Goal: Task Accomplishment & Management: Manage account settings

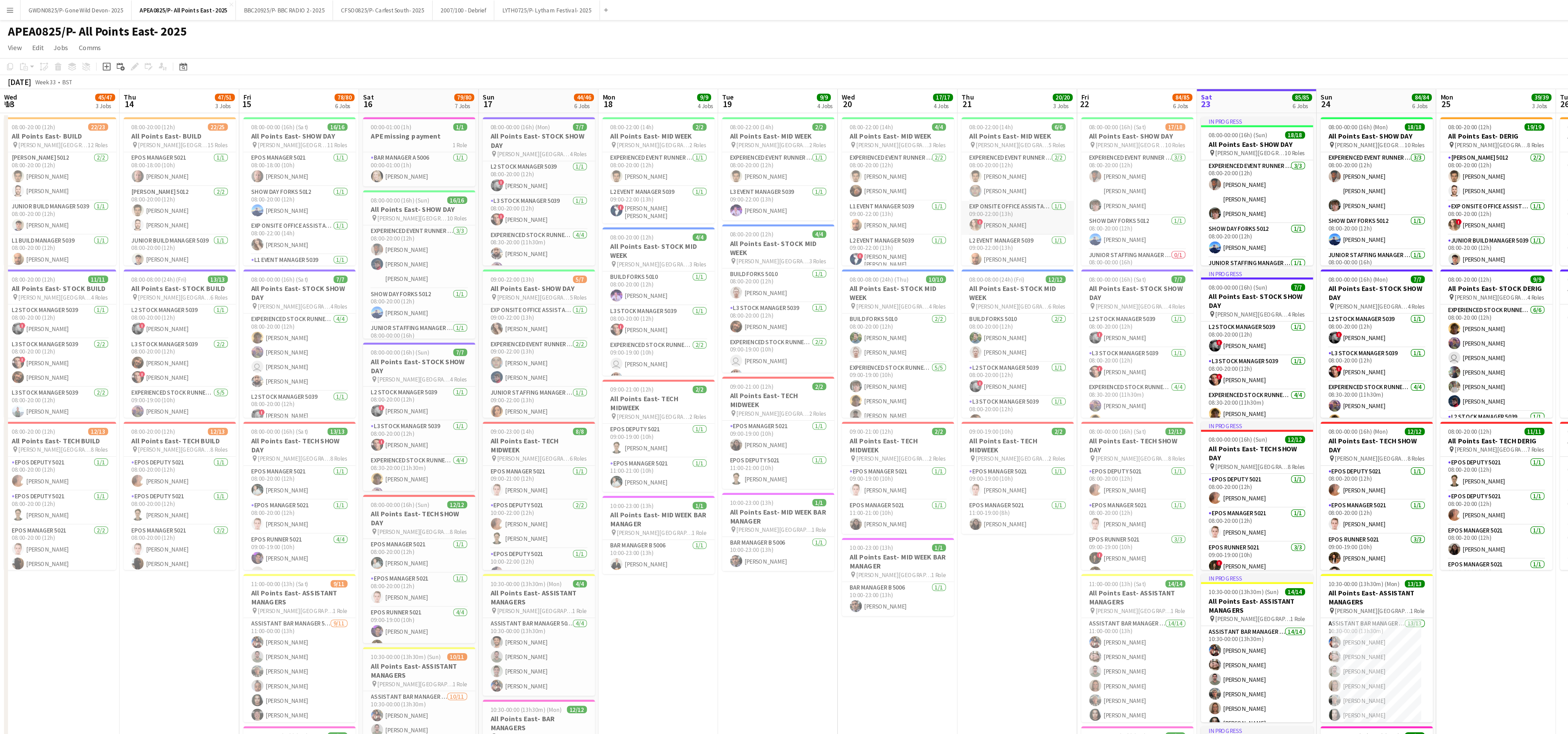
scroll to position [0, 197]
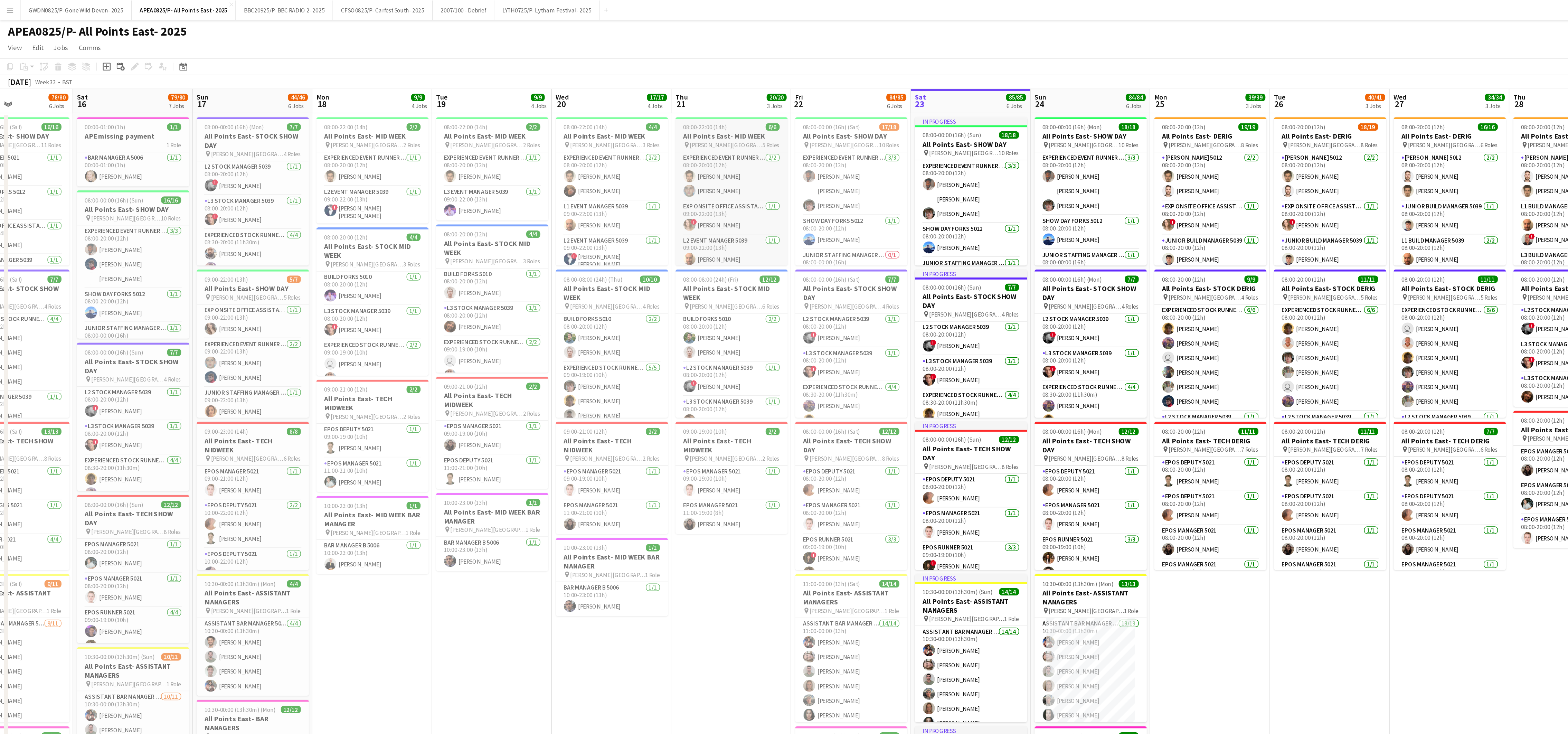
click at [495, 92] on h3 "All Points East- MID WEEK" at bounding box center [505, 94] width 77 height 6
click at [91, 47] on icon at bounding box center [93, 46] width 4 height 4
click at [94, 44] on icon at bounding box center [95, 44] width 2 height 2
click at [481, 457] on app-date-cell "08:00-22:00 (14h) 6/6 All Points East- MID WEEK pin [PERSON_NAME] [GEOGRAPHIC_D…" at bounding box center [505, 425] width 82 height 695
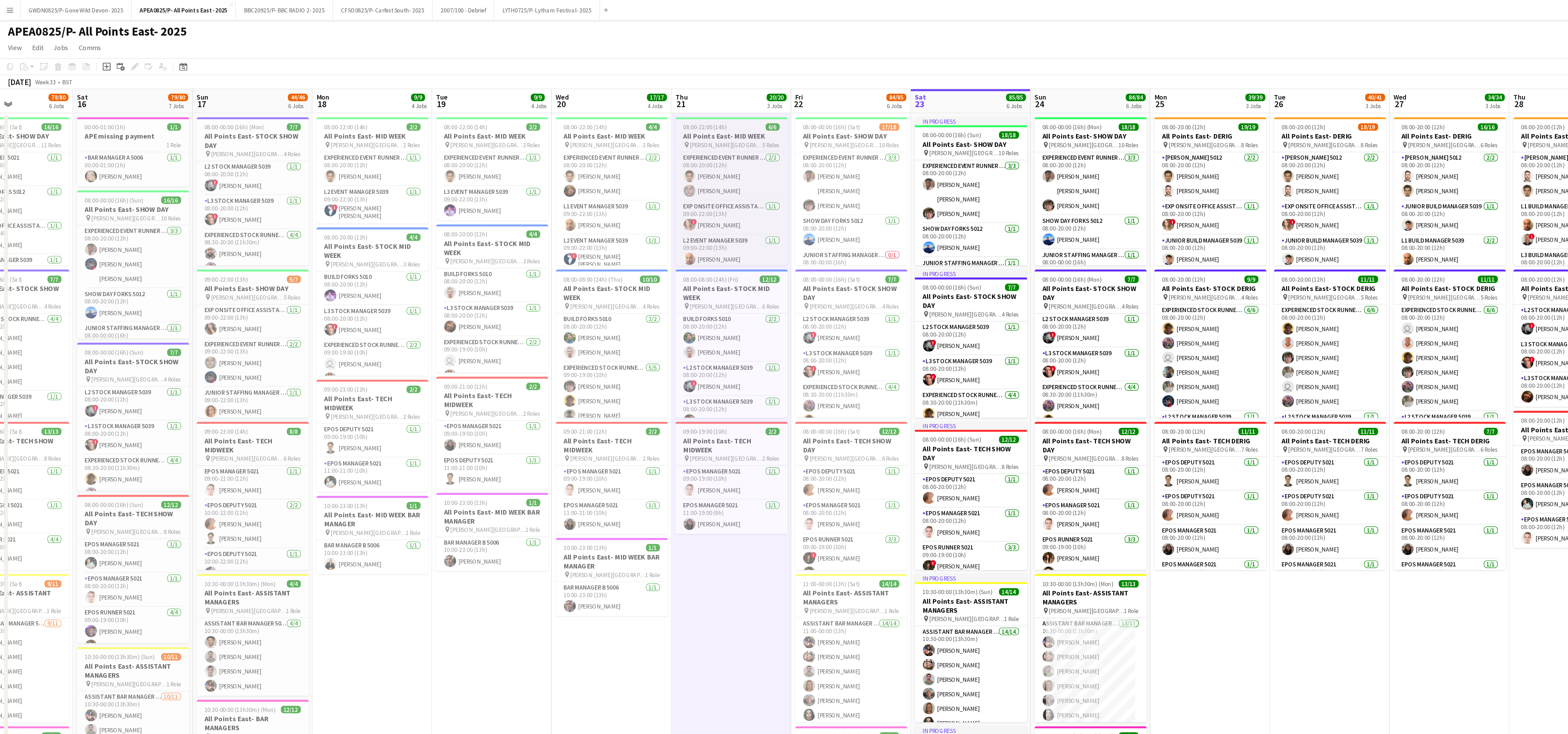
click at [510, 85] on div "08:00-22:00 (14h) 6/6" at bounding box center [505, 87] width 77 height 5
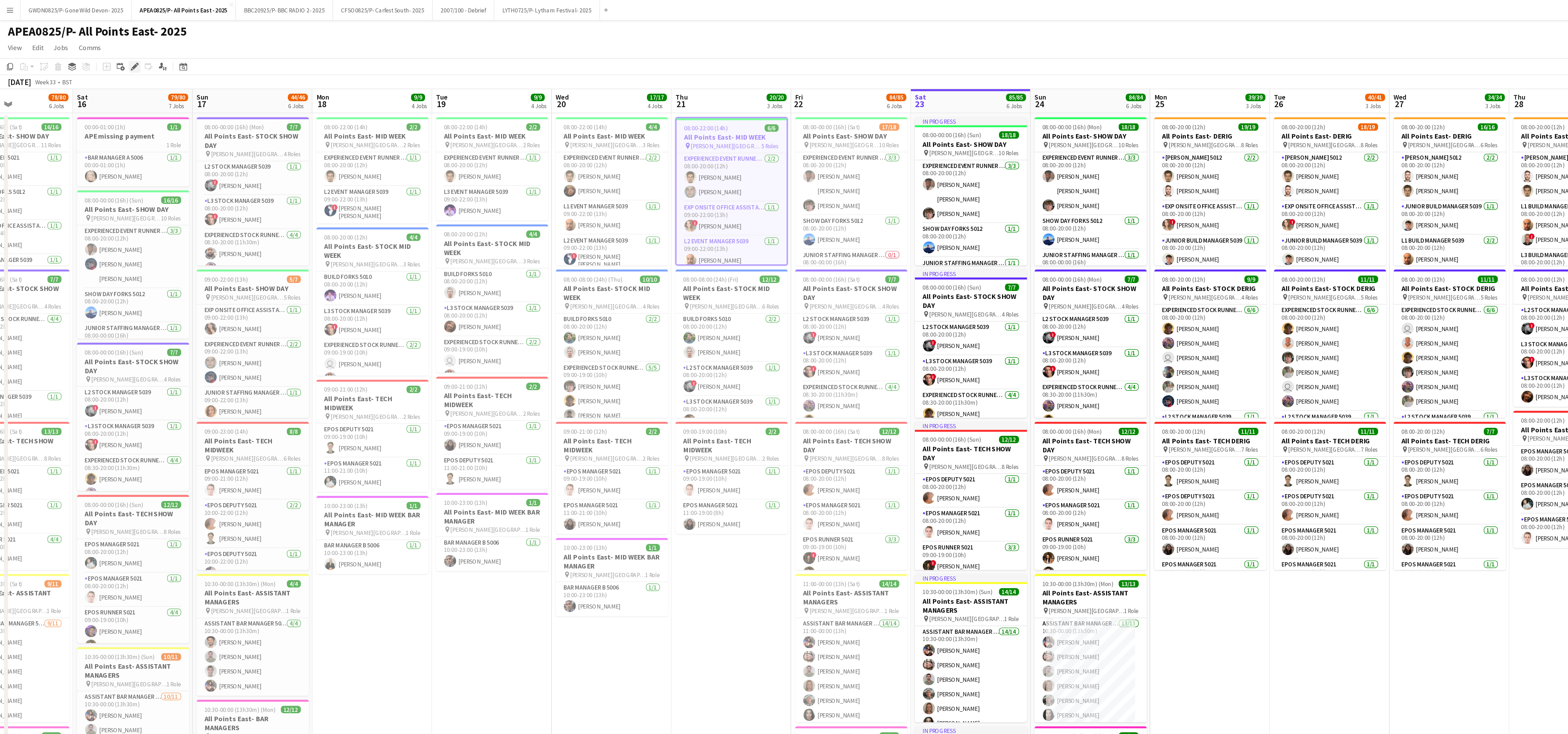
click at [90, 45] on icon "Edit" at bounding box center [93, 45] width 6 height 6
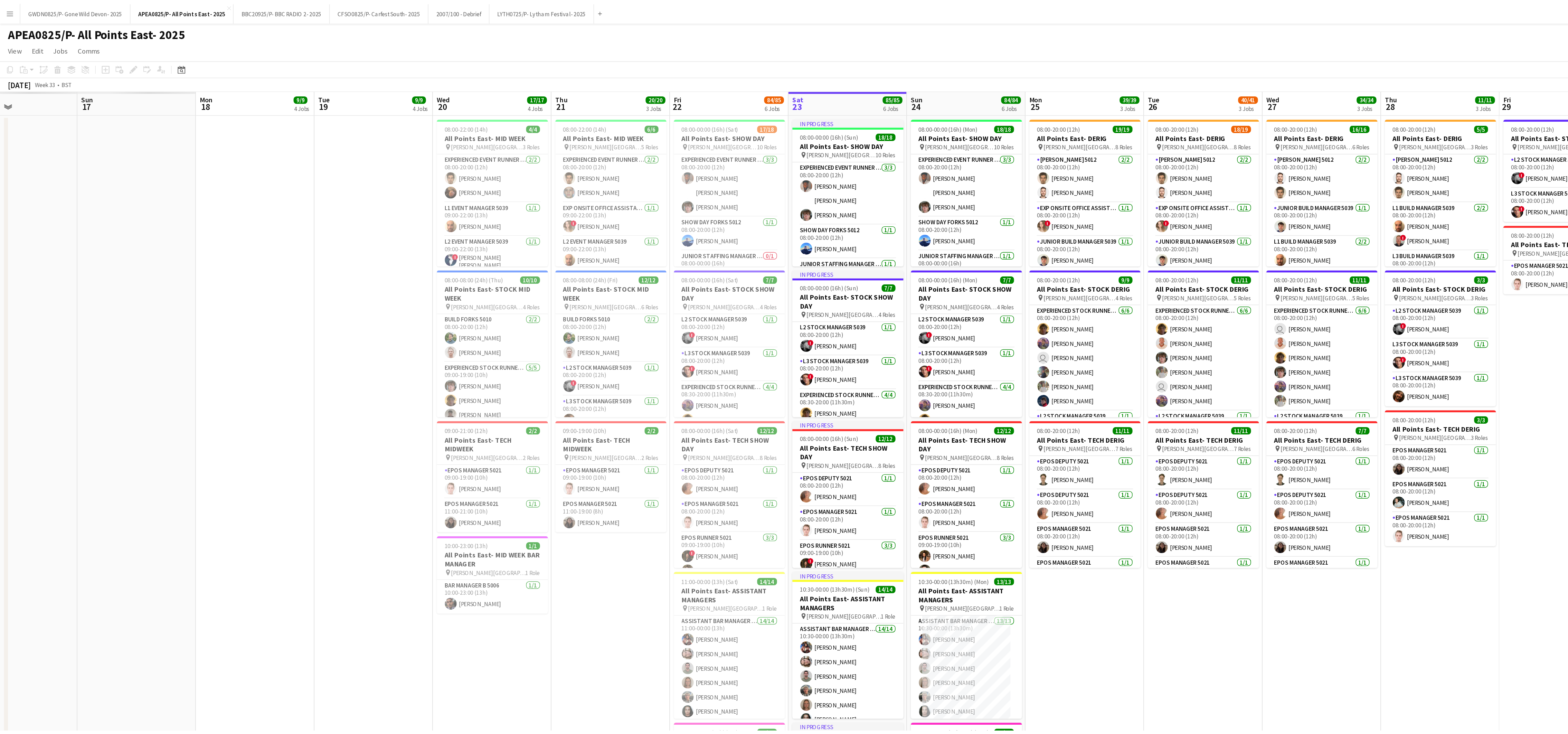
scroll to position [0, 210]
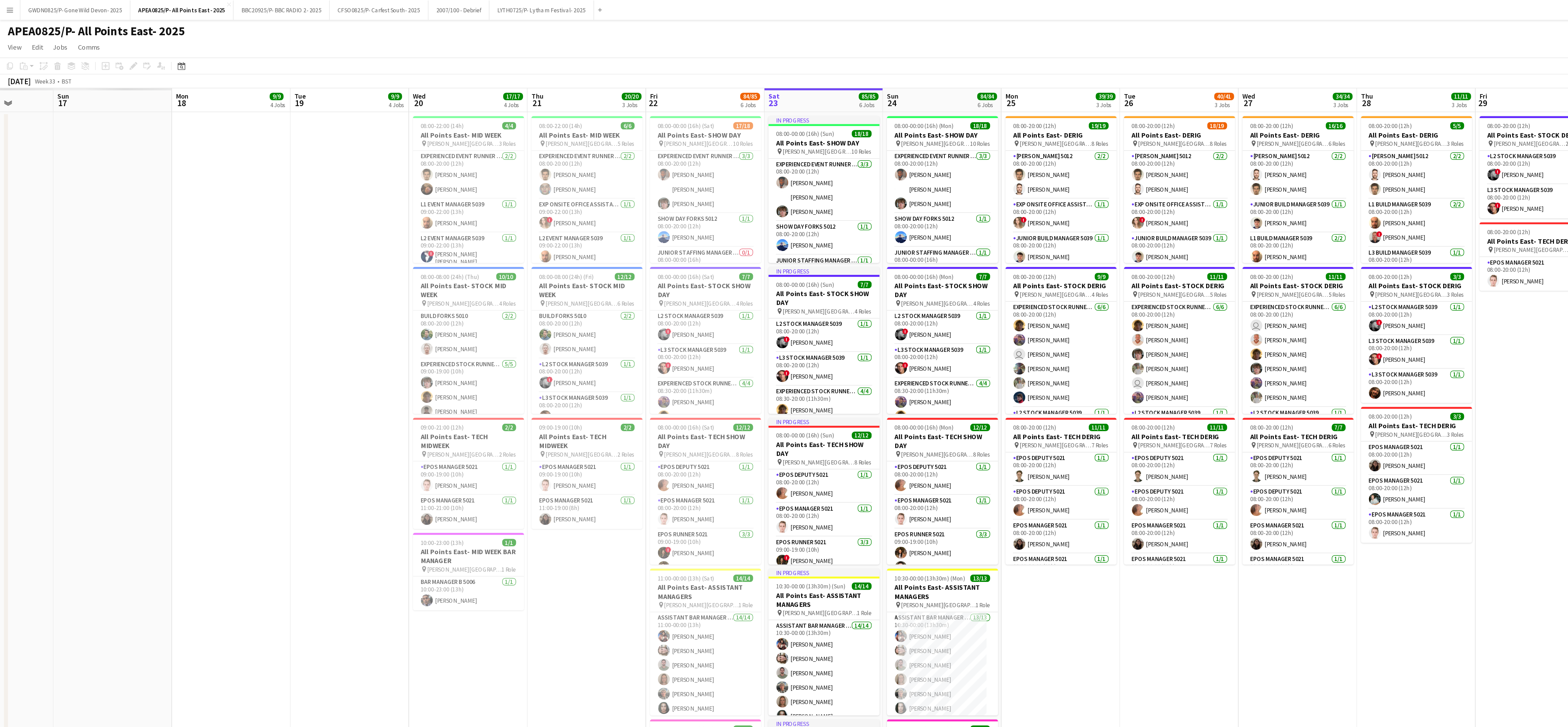
drag, startPoint x: 266, startPoint y: 340, endPoint x: 709, endPoint y: 328, distance: 443.2
click at [709, 328] on app-calendar-viewport "Thu 14 Fri 15 Sat 16 Sun 17 Mon 18 9/9 4 Jobs Tue 19 9/9 4 Jobs Wed 20 17/17 4 …" at bounding box center [784, 388] width 1568 height 654
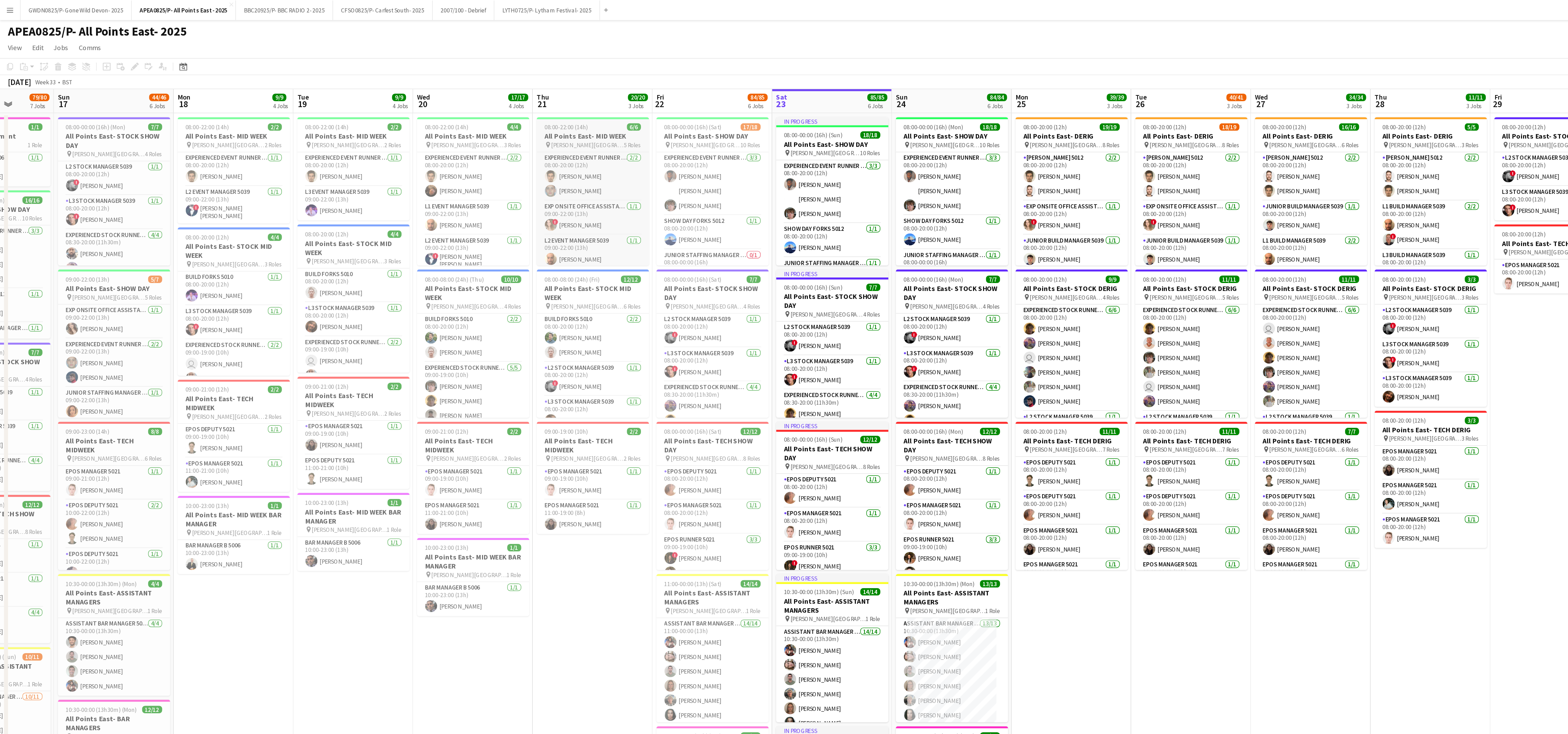
scroll to position [0, 0]
click at [384, 85] on span "08:00-22:00 (14h)" at bounding box center [390, 87] width 30 height 5
click at [93, 47] on icon "Edit" at bounding box center [93, 45] width 6 height 6
click at [92, 47] on icon "Edit" at bounding box center [93, 45] width 6 height 6
click at [380, 409] on app-date-cell "08:00-22:00 (14h) 6/6 All Points East- MID WEEK pin [PERSON_NAME] [GEOGRAPHIC_D…" at bounding box center [409, 425] width 82 height 695
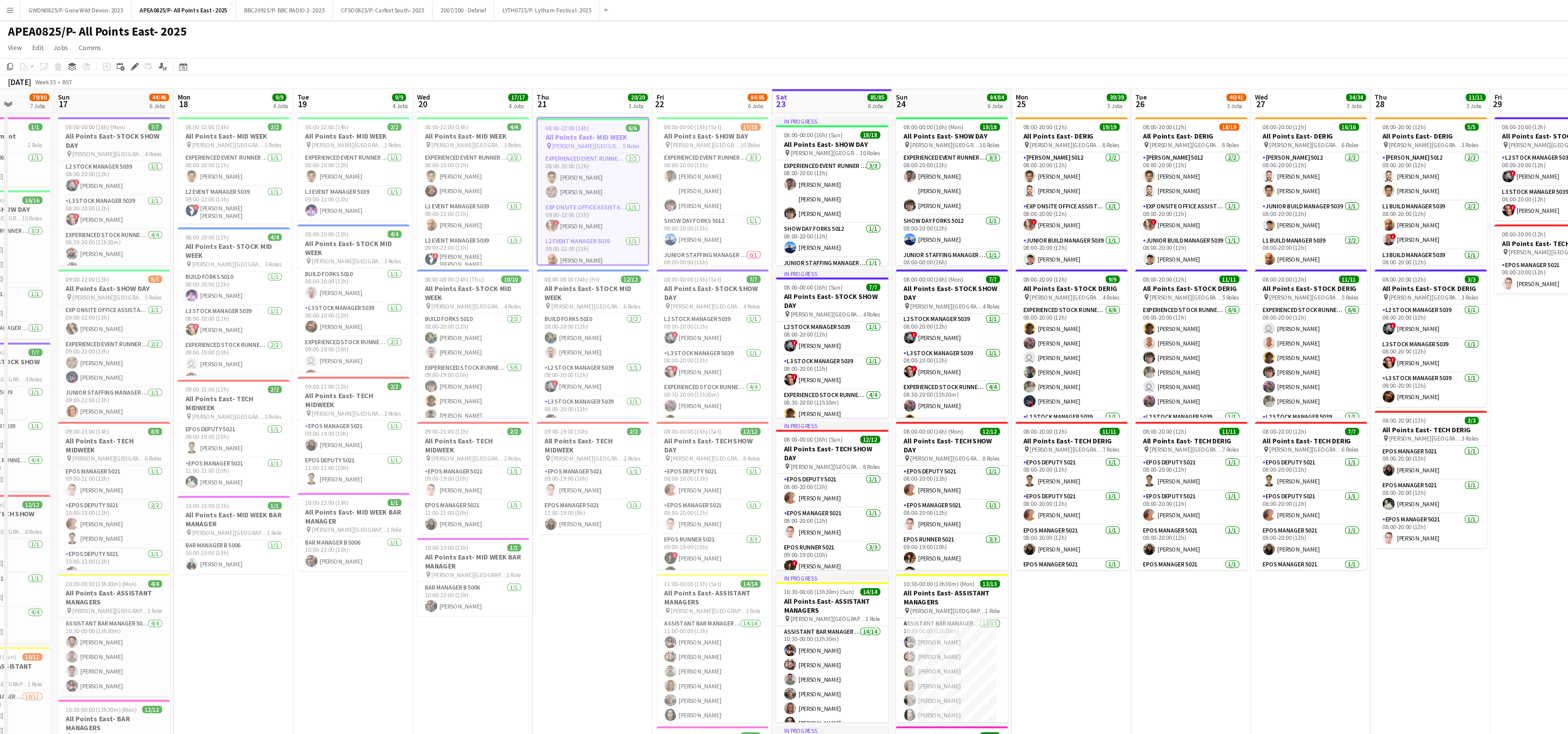
scroll to position [0, 210]
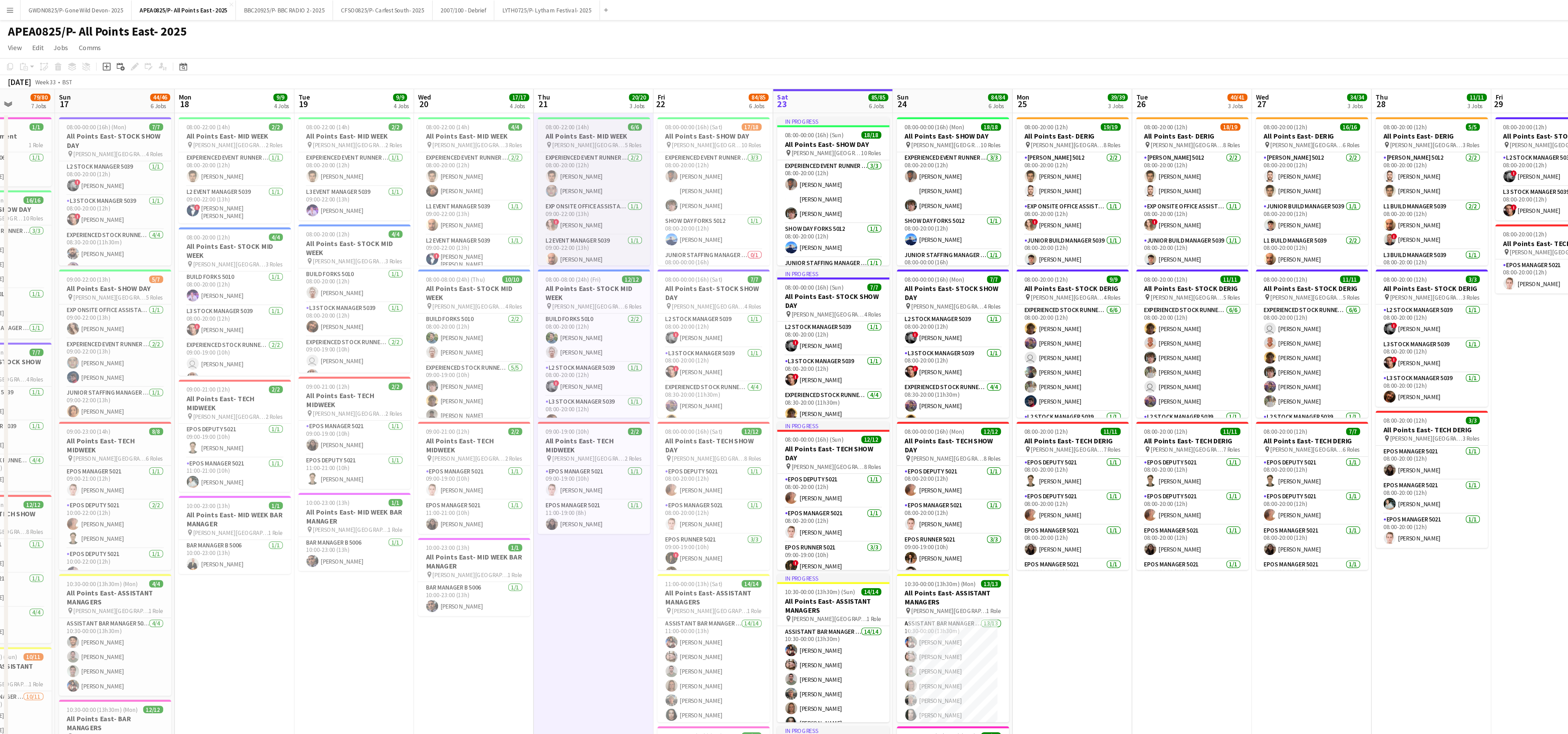
click at [411, 87] on div "08:00-22:00 (14h) 6/6" at bounding box center [410, 87] width 77 height 5
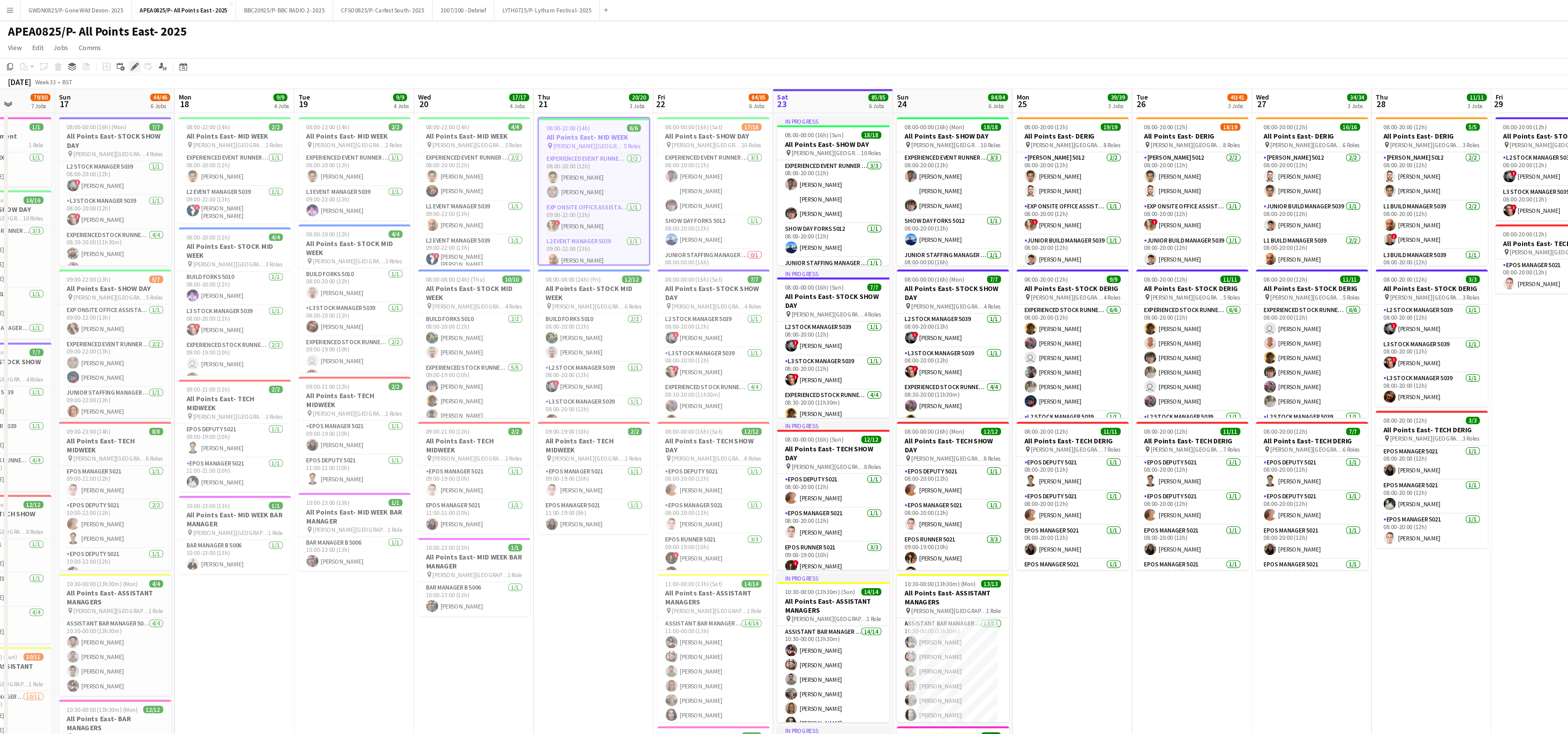
click at [90, 48] on icon "Edit" at bounding box center [93, 45] width 6 height 6
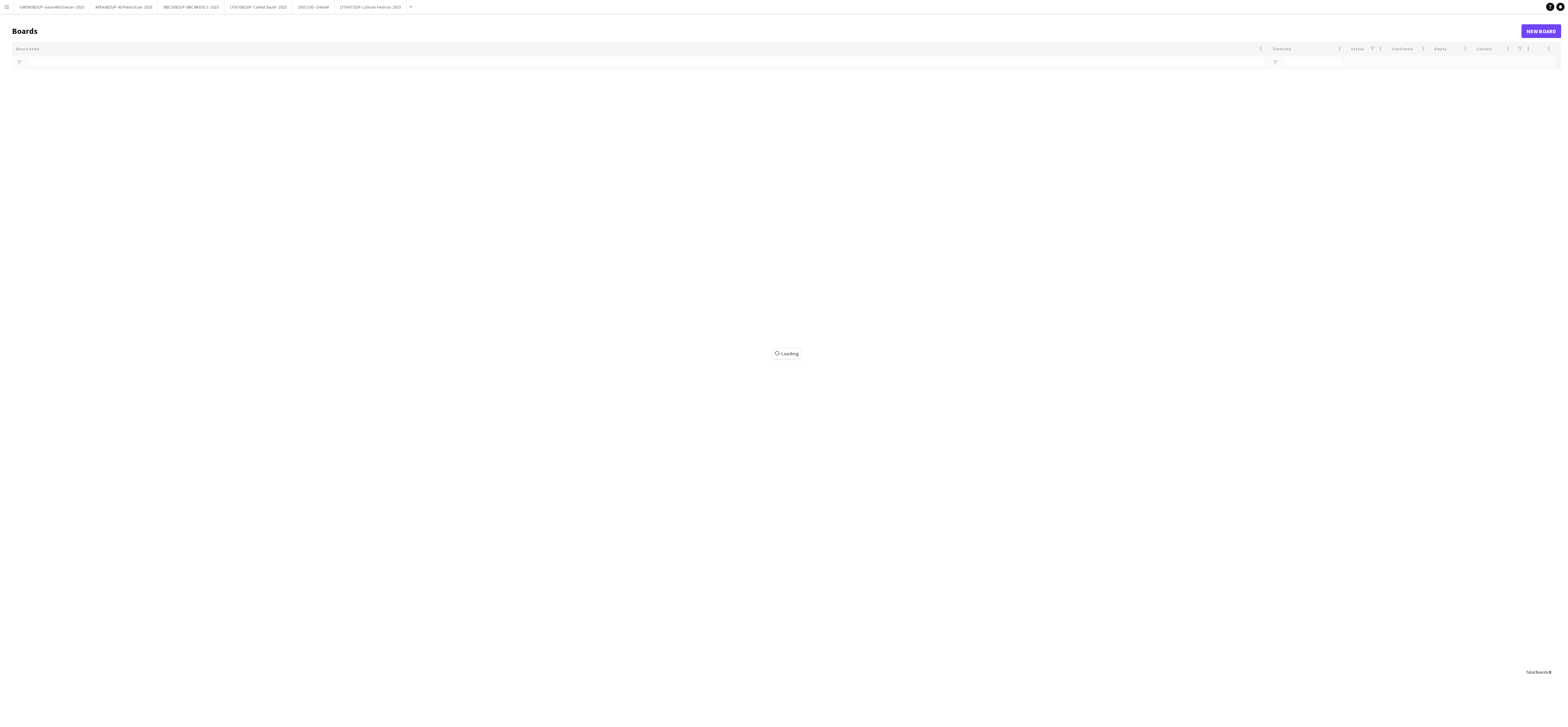
type input "******"
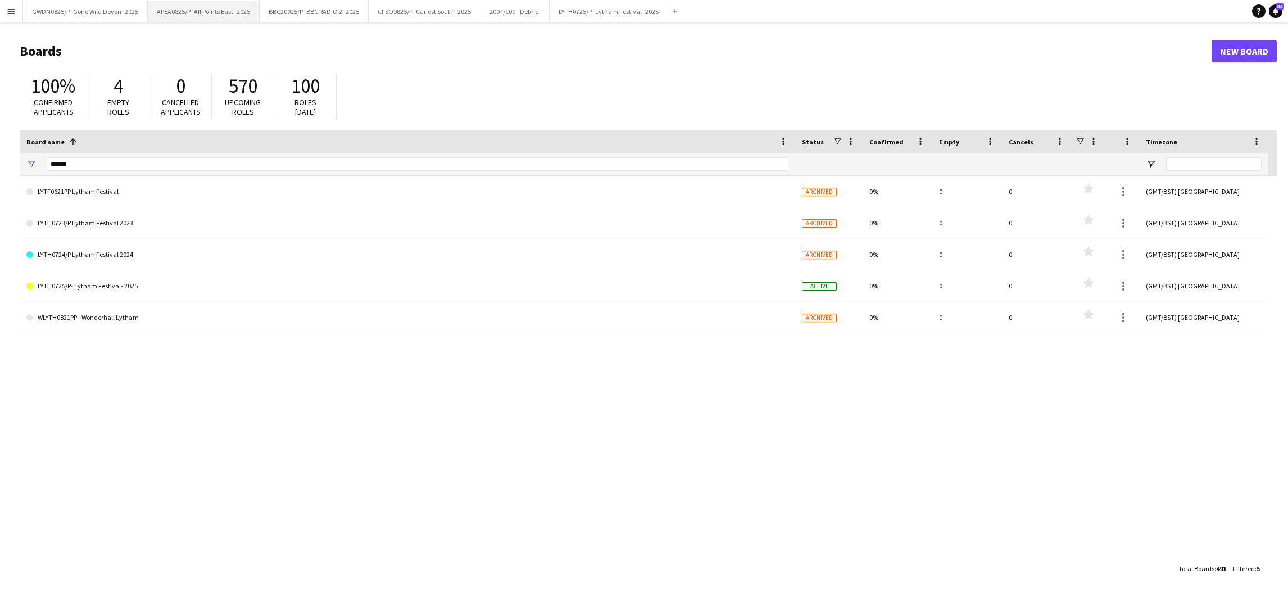
click at [232, 10] on button "APEA0825/P- All Points East- 2025 Close" at bounding box center [204, 12] width 112 height 22
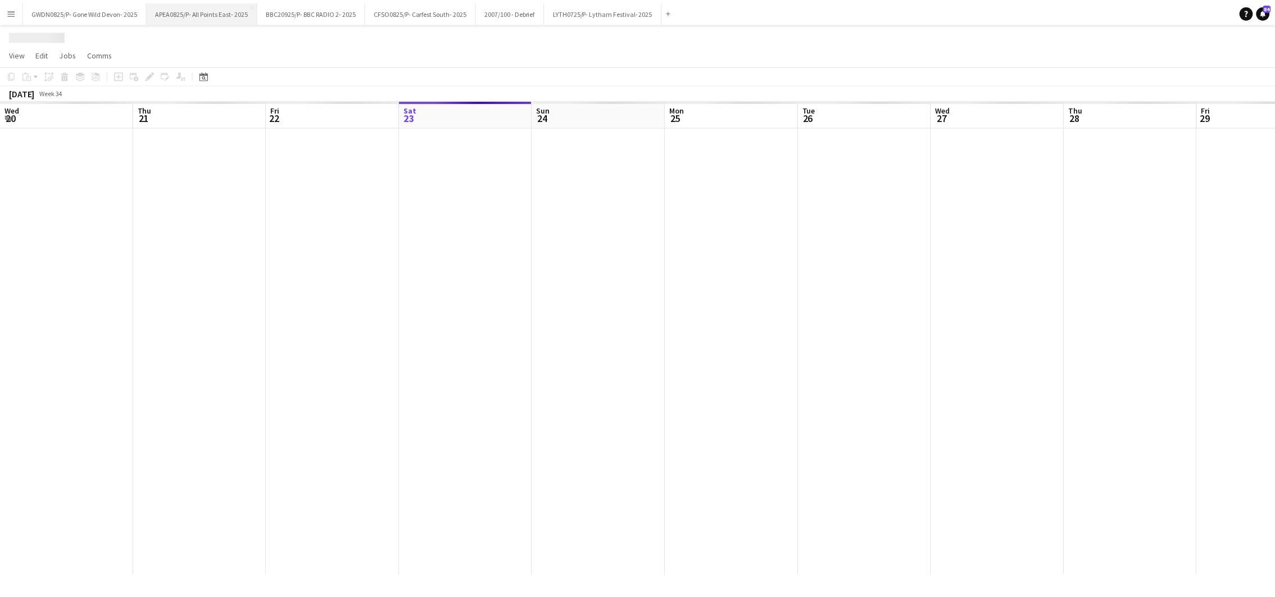
scroll to position [0, 268]
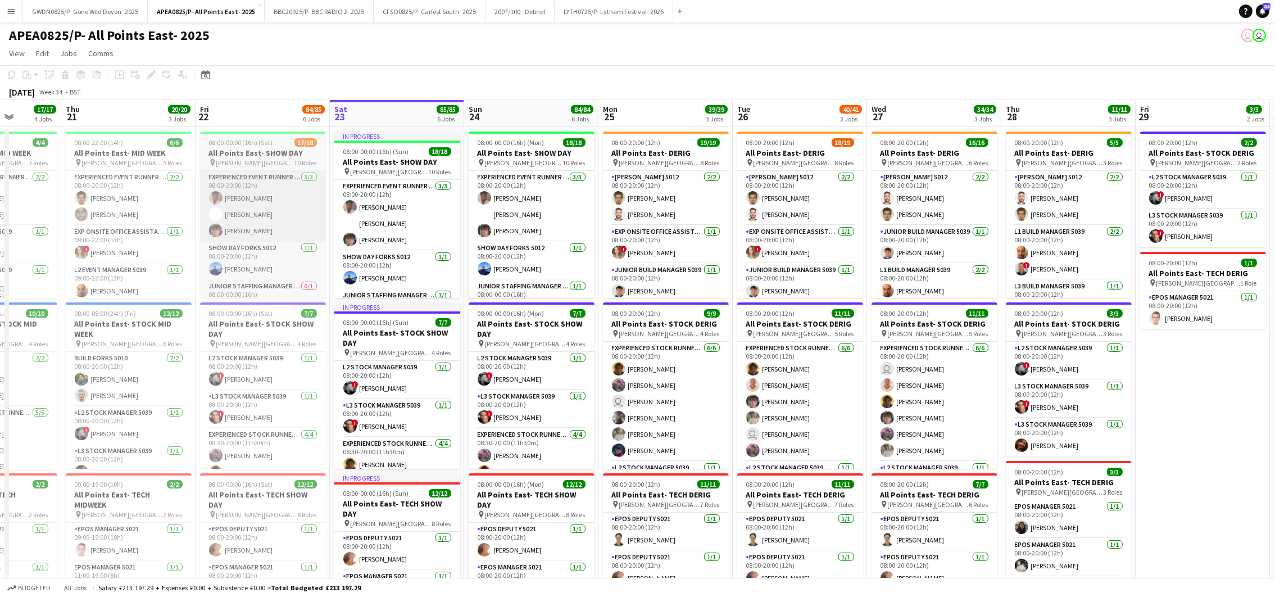
drag, startPoint x: 243, startPoint y: 299, endPoint x: 396, endPoint y: 217, distance: 173.5
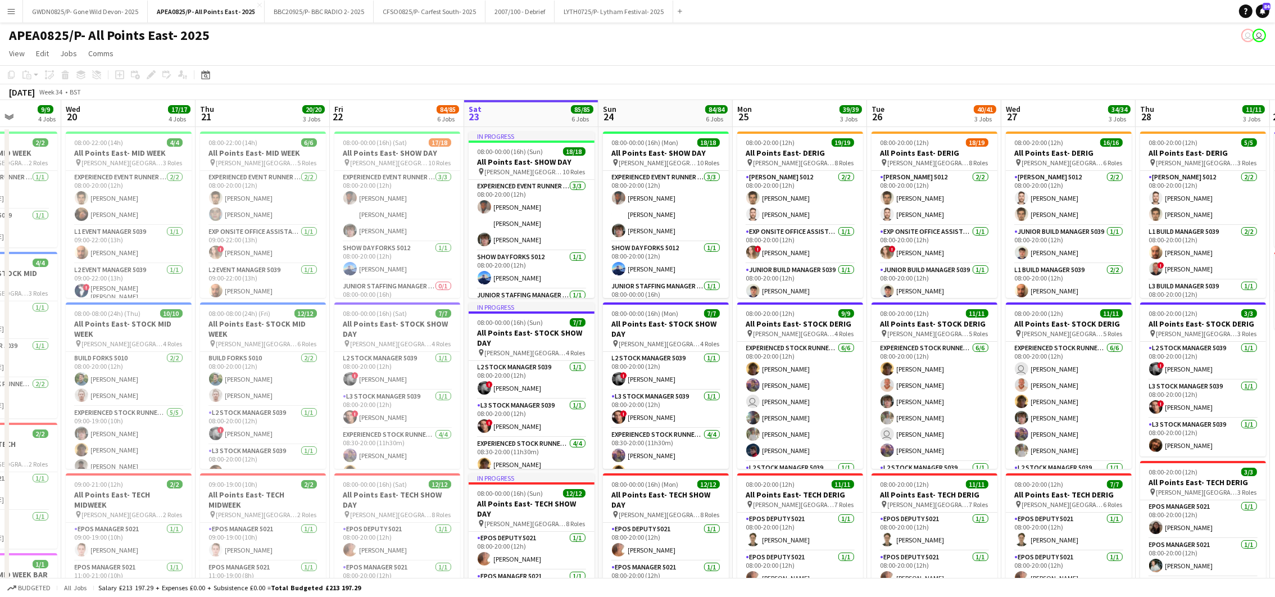
scroll to position [0, 342]
click at [226, 133] on app-job-card "08:00-22:00 (14h) 6/6 All Points East- MID WEEK pin [PERSON_NAME] [GEOGRAPHIC_D…" at bounding box center [262, 214] width 126 height 166
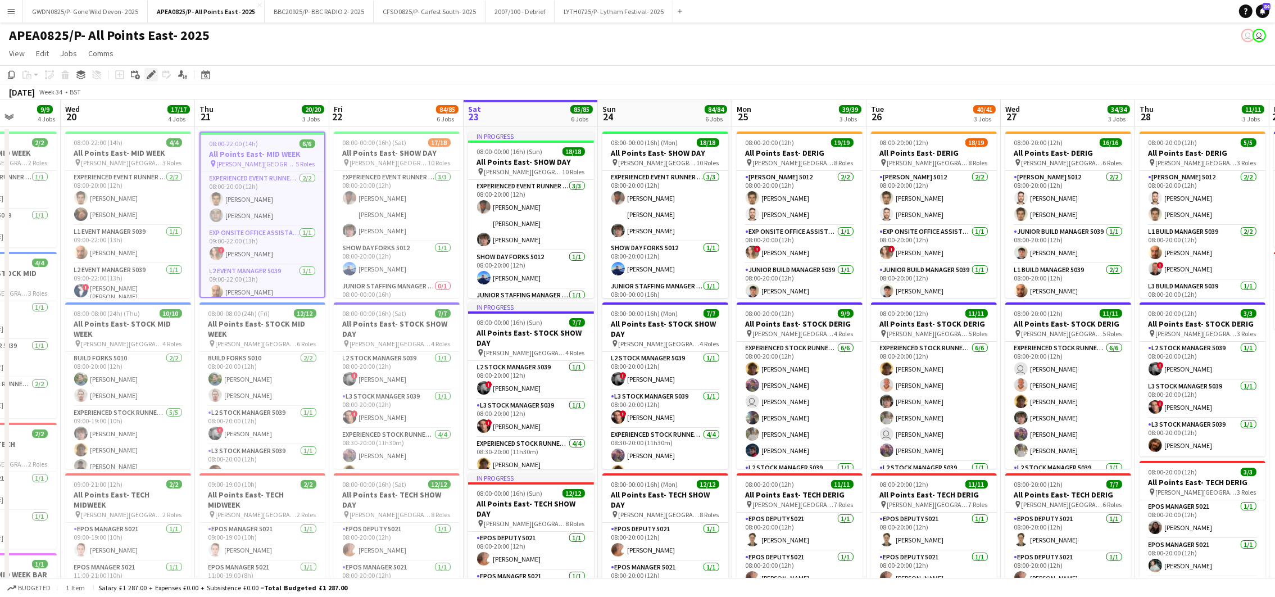
click at [151, 72] on icon at bounding box center [151, 75] width 6 height 6
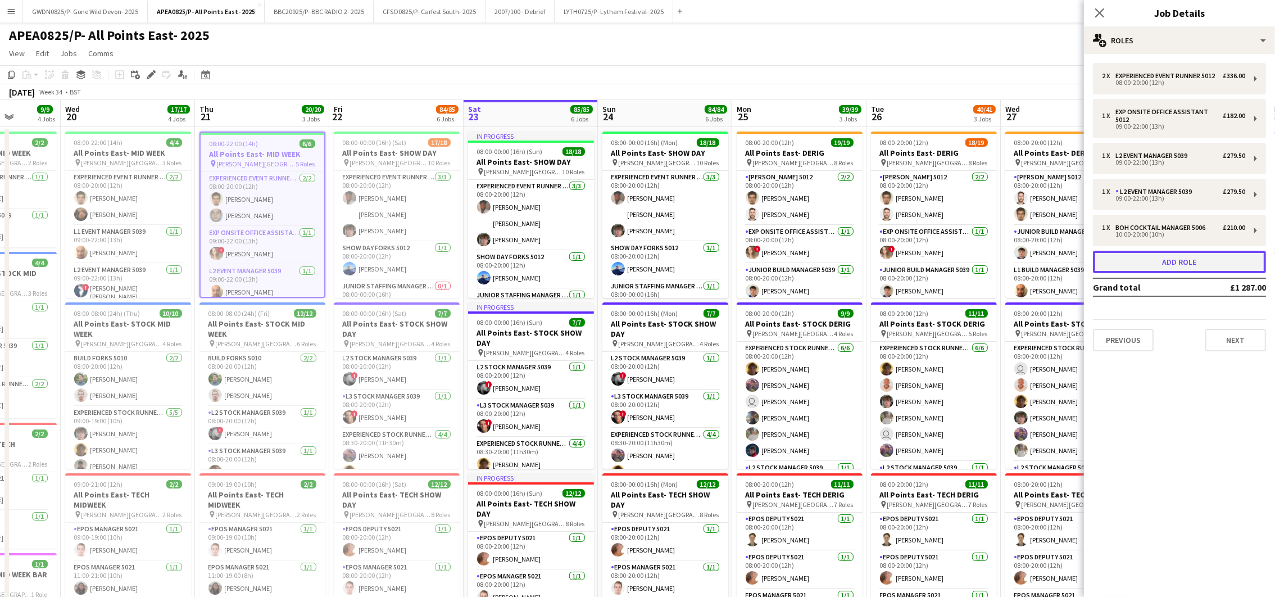
click at [1158, 262] on button "Add role" at bounding box center [1179, 262] width 173 height 22
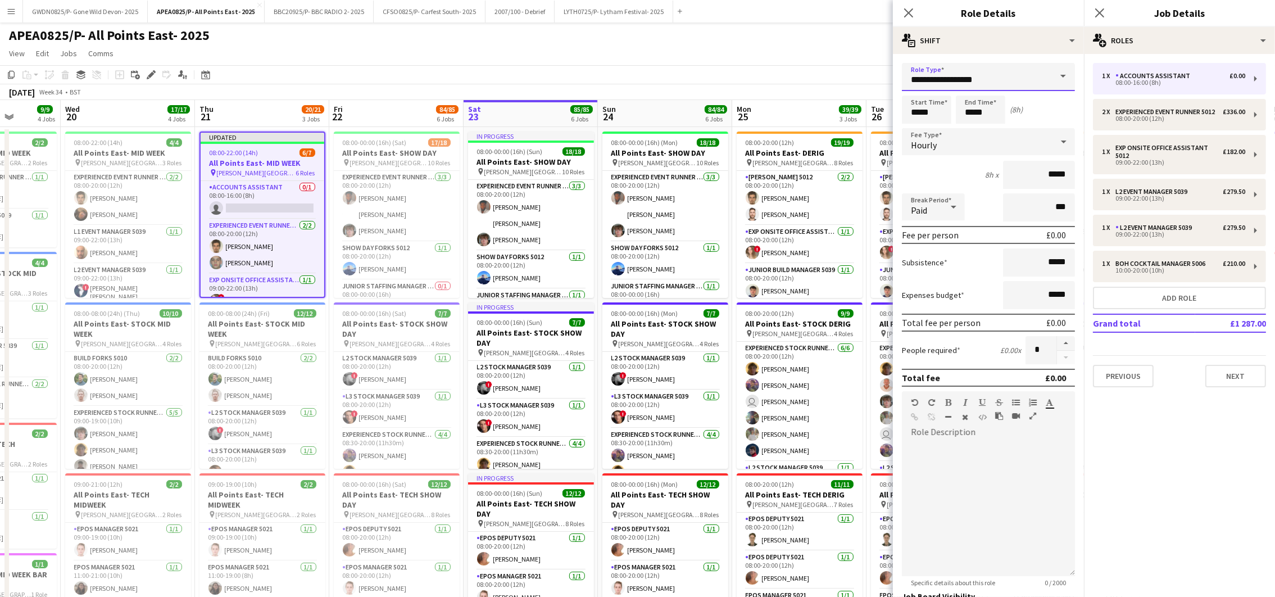
drag, startPoint x: 592, startPoint y: 96, endPoint x: 139, endPoint y: 111, distance: 453.7
click at [286, 115] on body "Menu Boards Boards Boards All jobs Status Workforce Workforce My Workforce Recr…" at bounding box center [637, 597] width 1275 height 1194
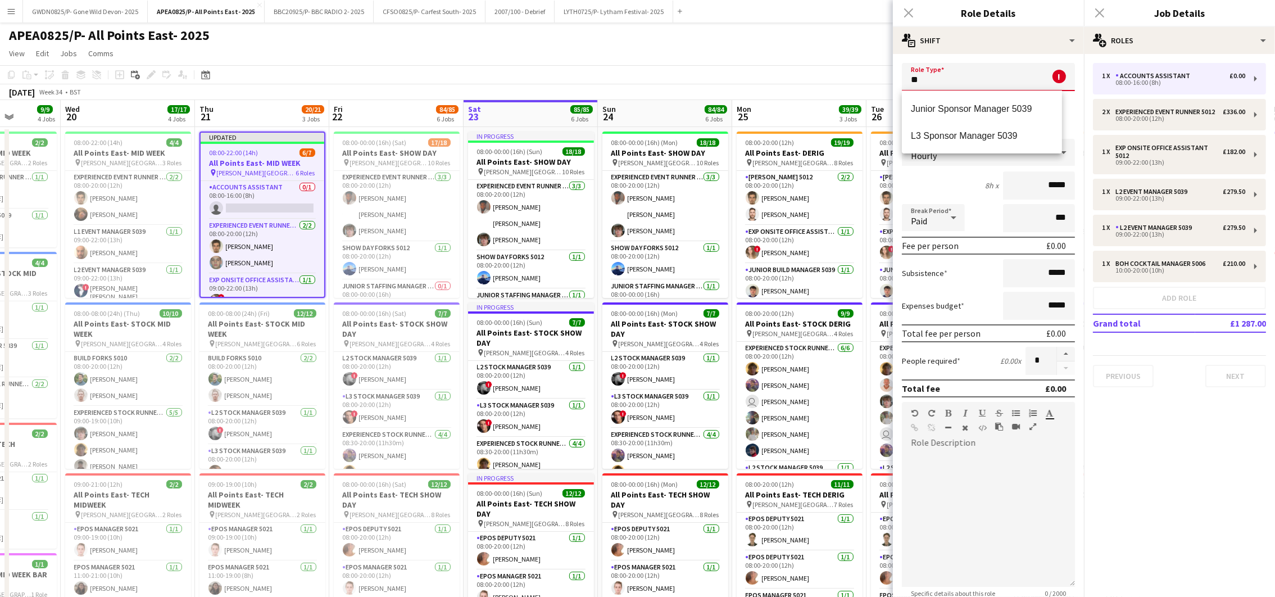
type input "*"
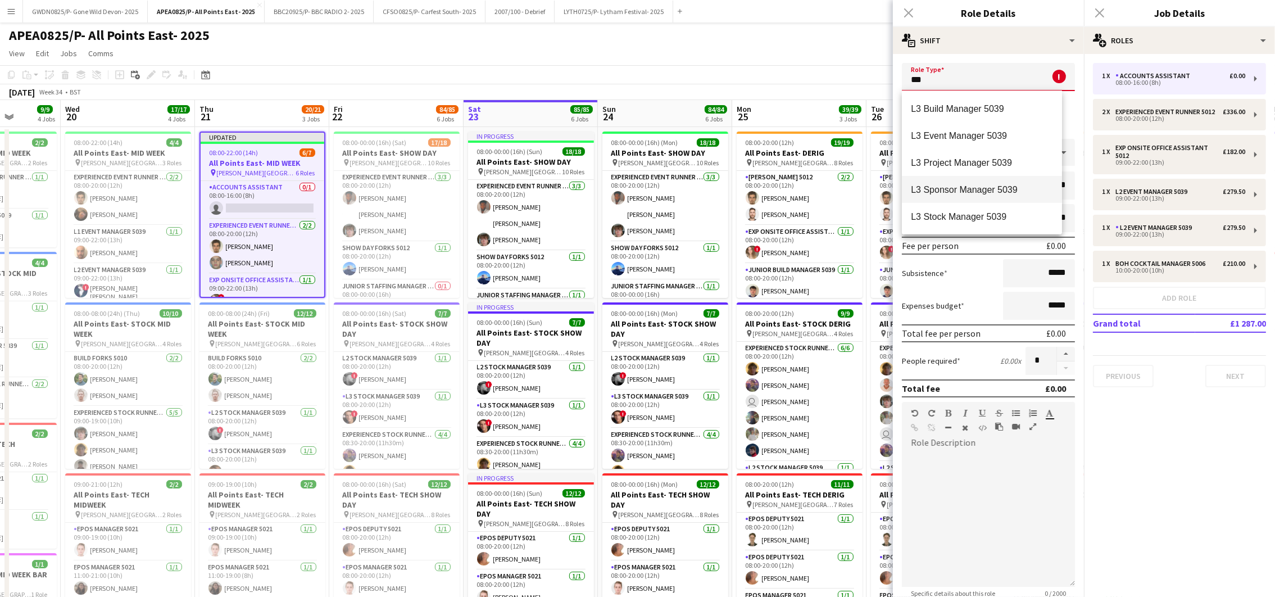
click at [972, 199] on mat-option "L3 Sponsor Manager 5039" at bounding box center [982, 189] width 160 height 27
type input "**********"
type input "******"
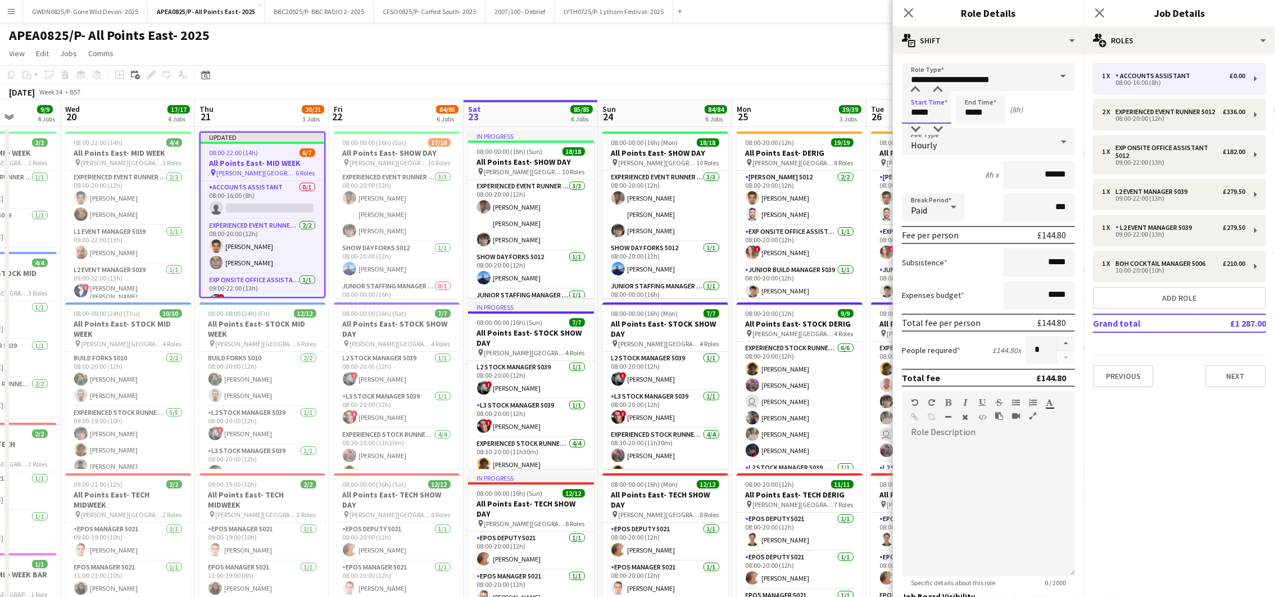
click at [933, 107] on input "*****" at bounding box center [926, 110] width 49 height 28
click at [915, 90] on div at bounding box center [915, 89] width 22 height 11
type input "*****"
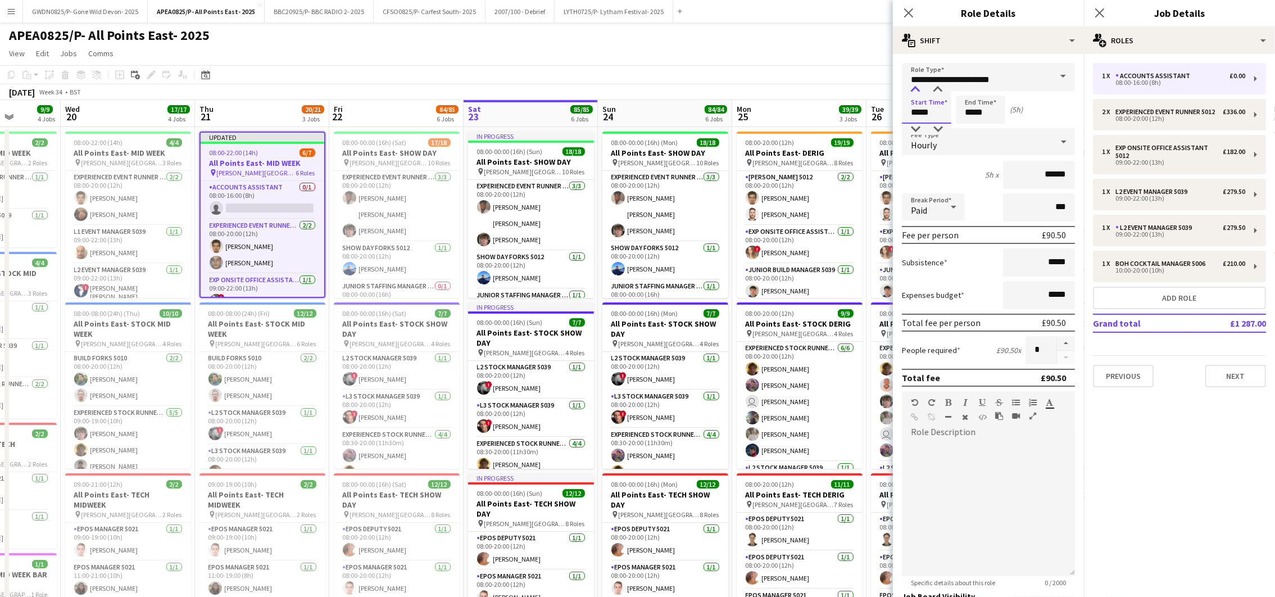
click at [915, 90] on div at bounding box center [915, 89] width 22 height 11
drag, startPoint x: 976, startPoint y: 117, endPoint x: 970, endPoint y: 92, distance: 26.5
click at [976, 116] on input "*****" at bounding box center [980, 110] width 49 height 28
click at [970, 90] on div at bounding box center [969, 89] width 22 height 11
type input "*****"
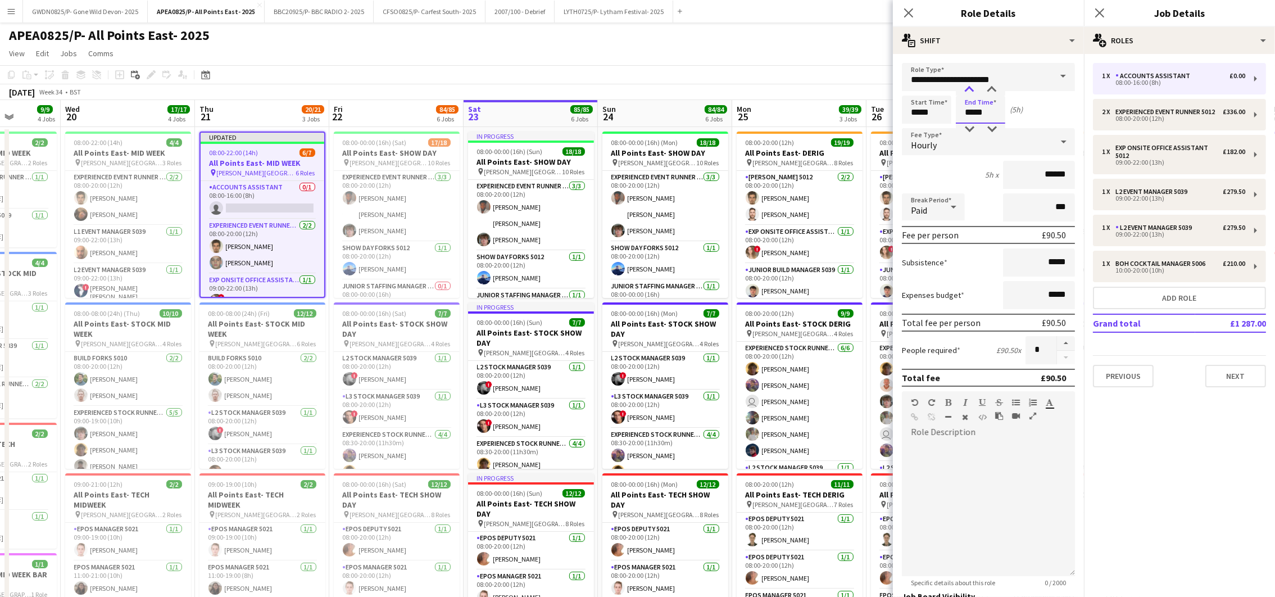
click at [970, 90] on div at bounding box center [969, 89] width 22 height 11
click at [825, 64] on app-page-menu "View Day view expanded Day view collapsed Month view Date picker Jump to today …" at bounding box center [637, 54] width 1275 height 21
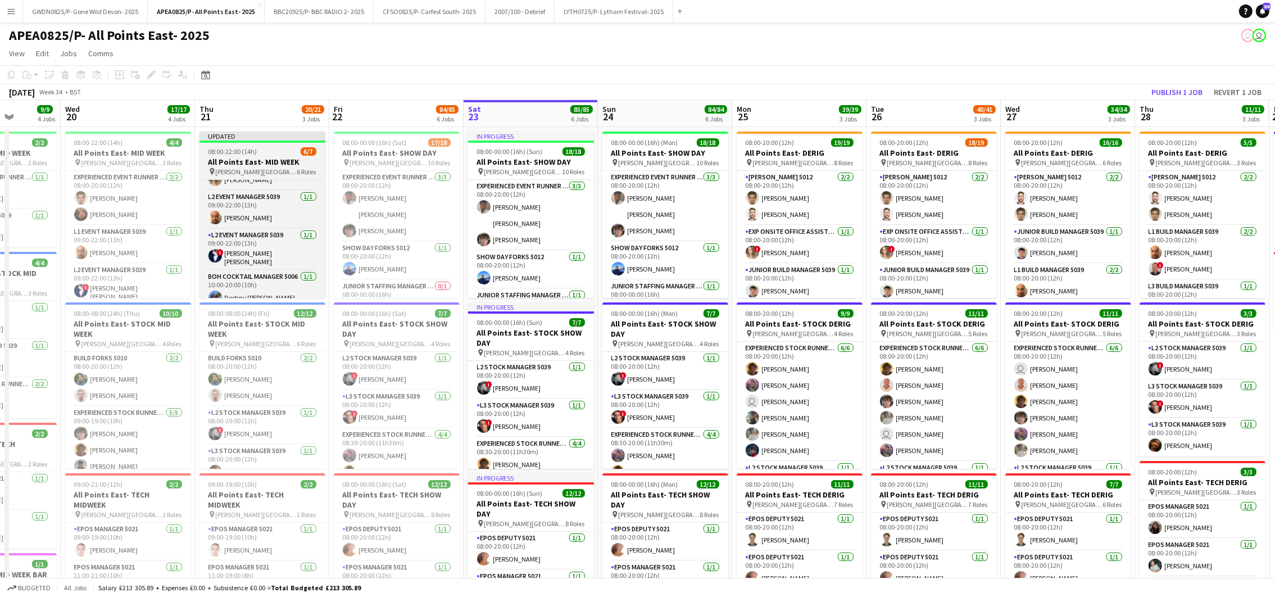
scroll to position [129, 0]
drag, startPoint x: 250, startPoint y: 271, endPoint x: 257, endPoint y: 266, distance: 8.8
click at [249, 269] on app-card-role "L3 Sponsor Manager 5039 0/1 12:00-18:00 (6h) single-neutral-actions" at bounding box center [262, 281] width 126 height 38
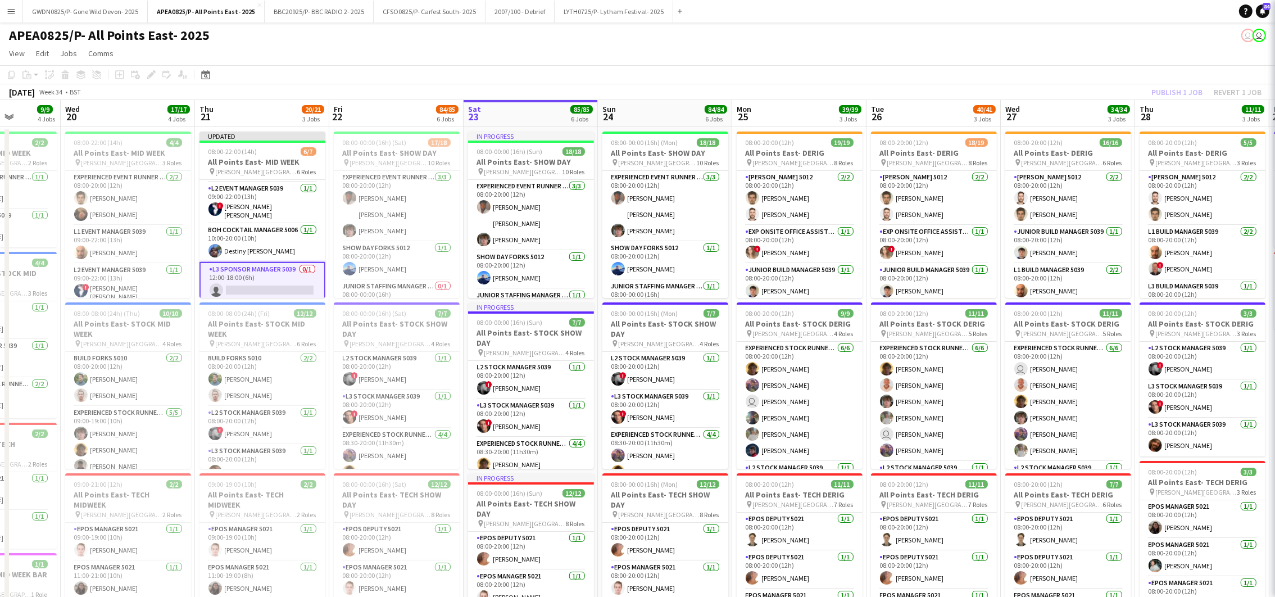
scroll to position [0, 344]
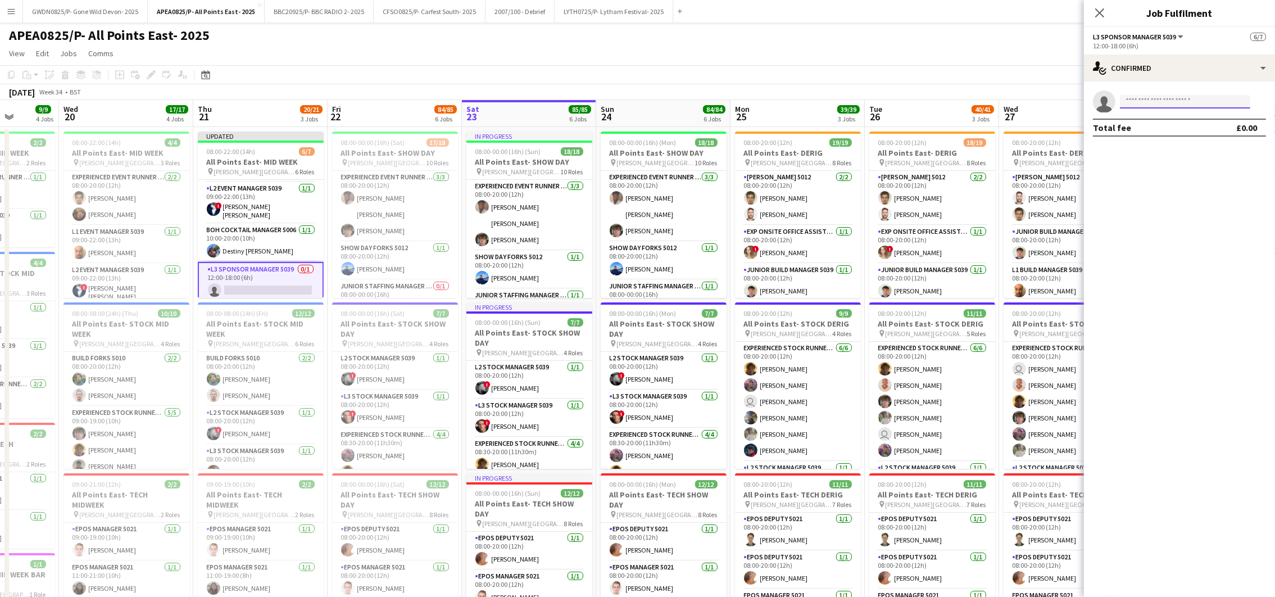
click at [1148, 104] on input at bounding box center [1185, 101] width 130 height 13
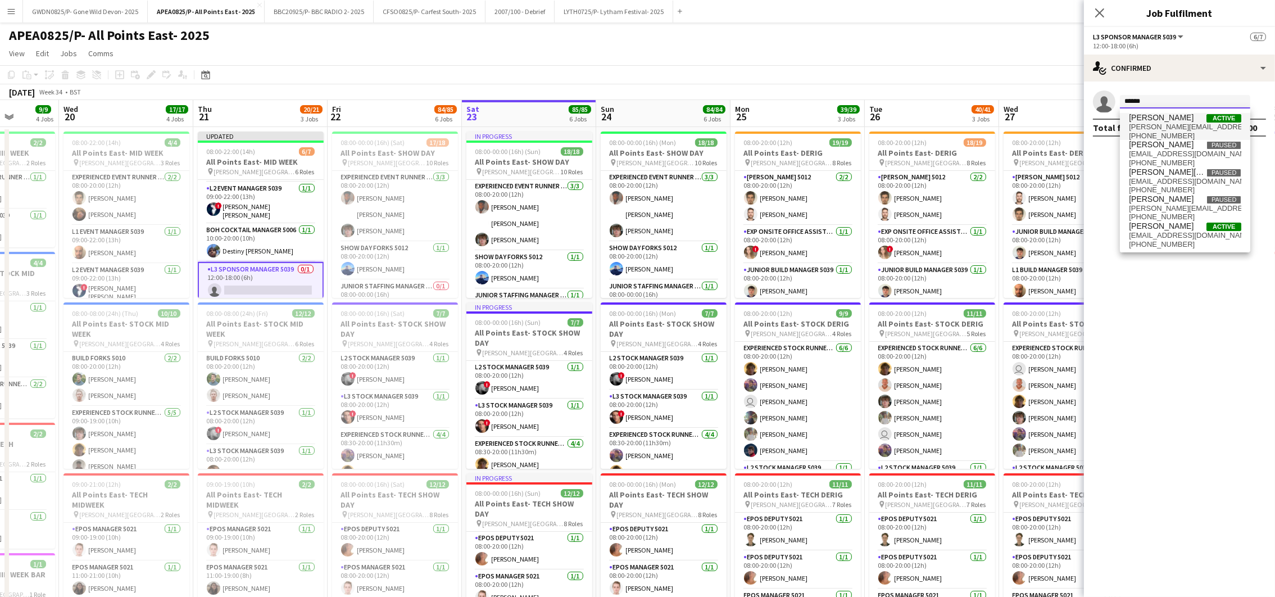
type input "******"
click at [1174, 124] on span "hannahdry@btinternet.com" at bounding box center [1185, 127] width 112 height 9
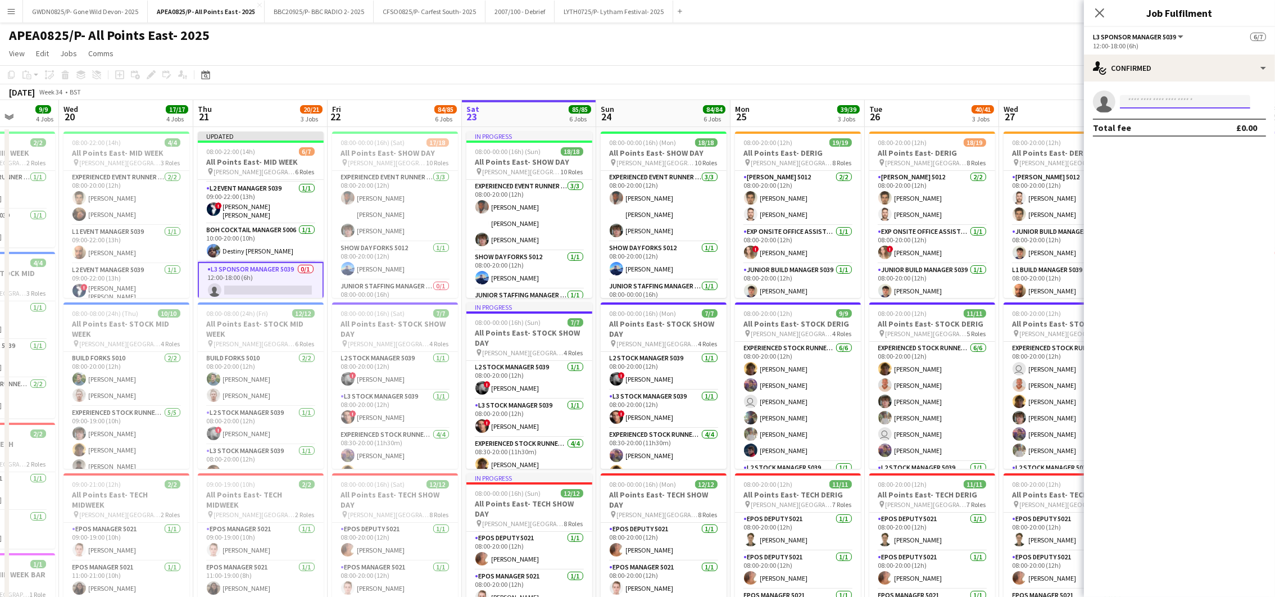
click at [1148, 99] on input at bounding box center [1185, 101] width 130 height 13
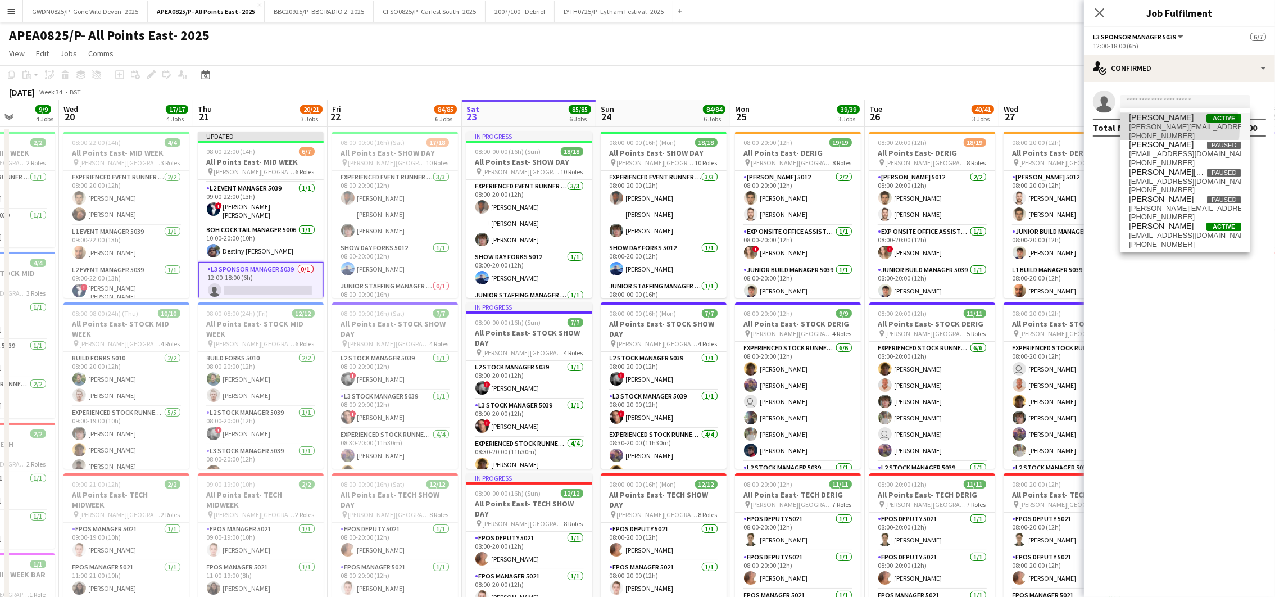
click at [1166, 129] on span "hannahdry@btinternet.com" at bounding box center [1185, 127] width 112 height 9
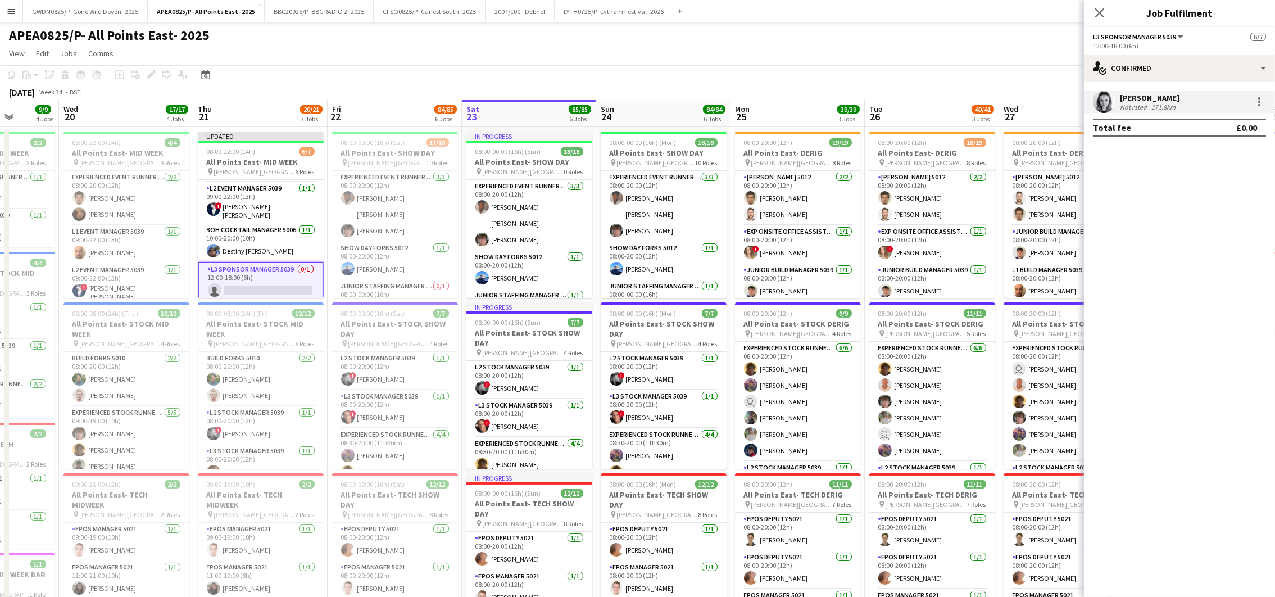
click at [741, 37] on div "APEA0825/P- All Points East- 2025 user user" at bounding box center [637, 32] width 1275 height 21
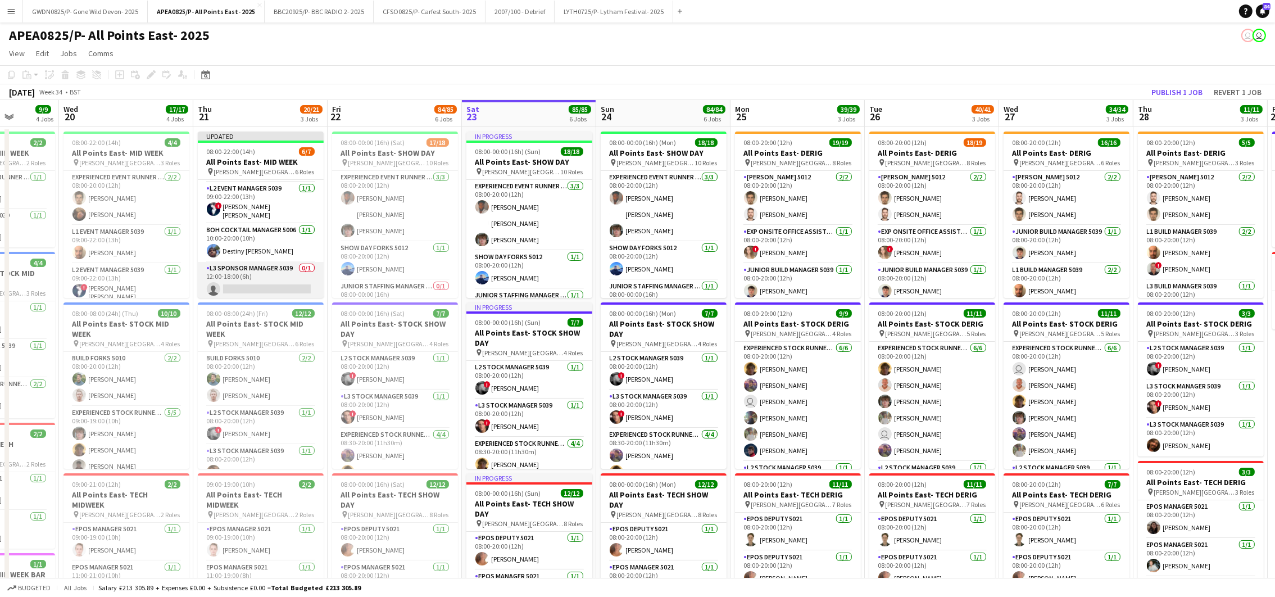
click at [274, 286] on app-card-role "L3 Sponsor Manager 5039 0/1 12:00-18:00 (6h) single-neutral-actions" at bounding box center [261, 281] width 126 height 38
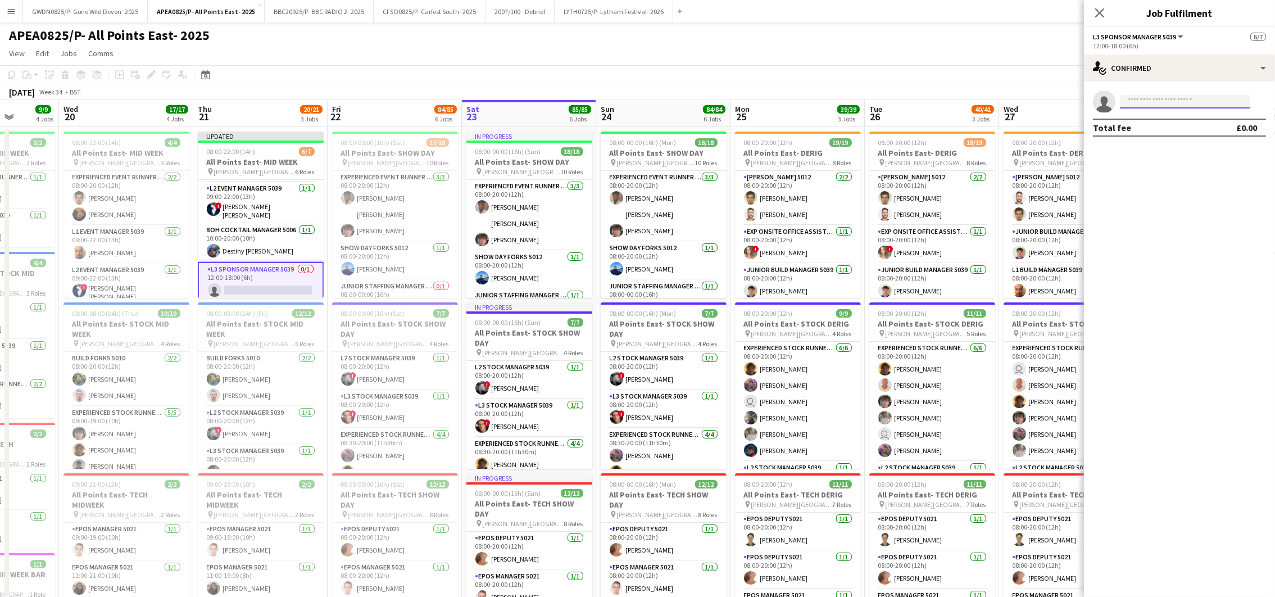
click at [1139, 106] on input at bounding box center [1185, 101] width 130 height 13
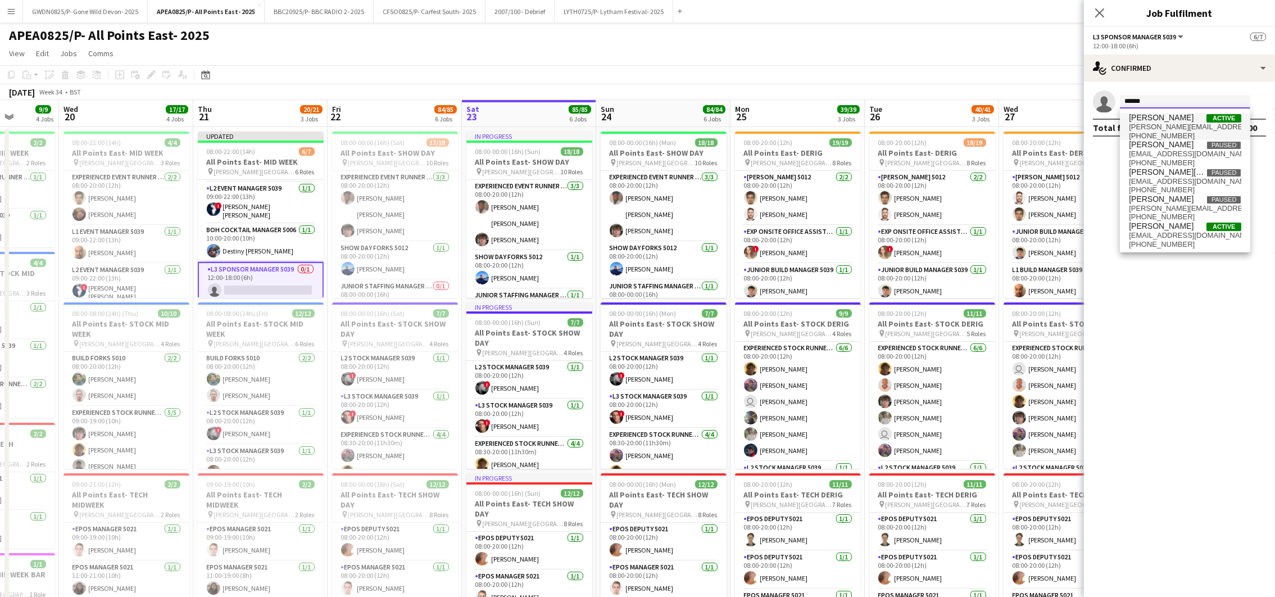
type input "******"
click at [1185, 119] on span "[PERSON_NAME]" at bounding box center [1161, 118] width 65 height 10
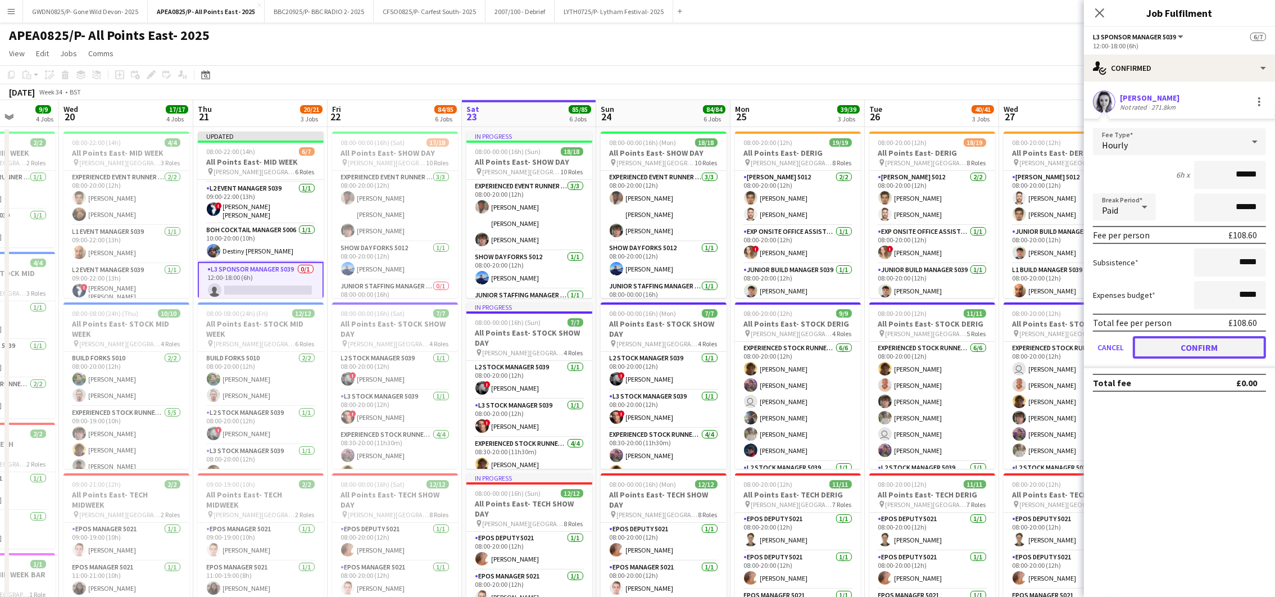
click at [1218, 348] on button "Confirm" at bounding box center [1199, 347] width 133 height 22
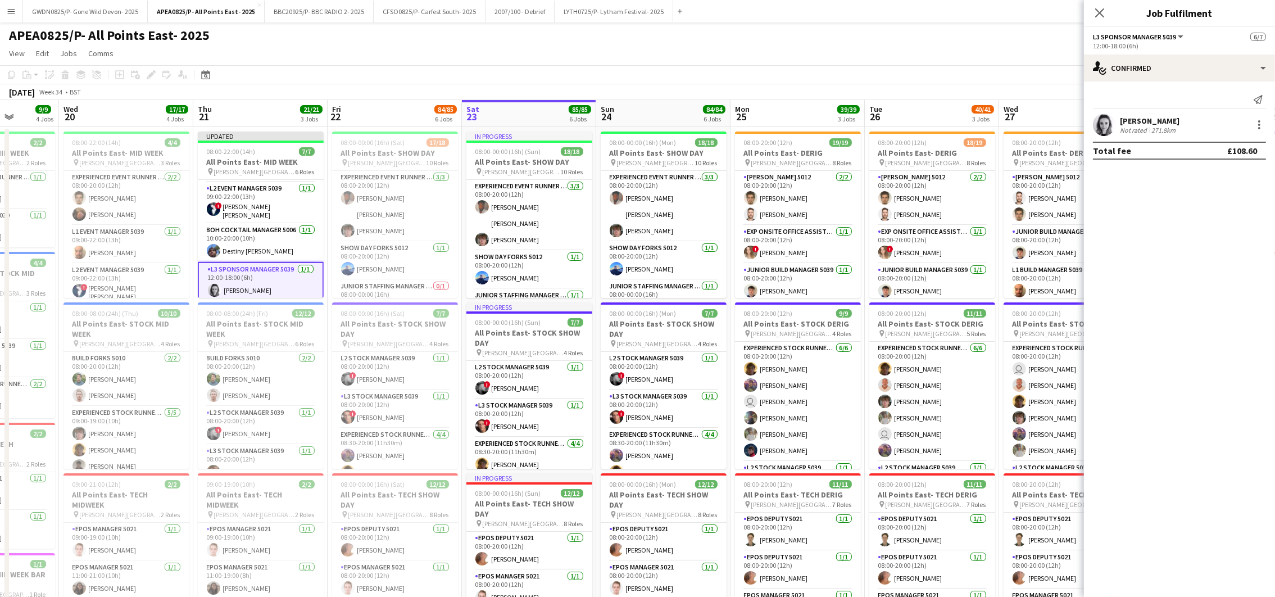
click at [1016, 93] on div "August 2025 Week 34 • BST Publish 1 job Revert 1 job" at bounding box center [637, 92] width 1275 height 16
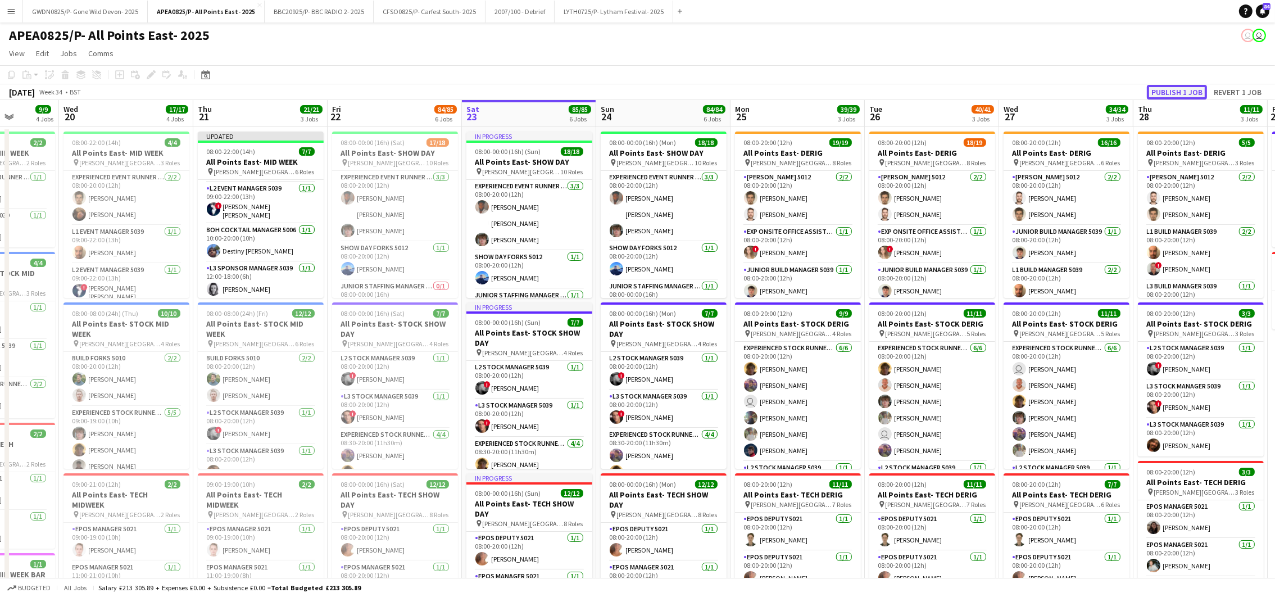
click at [1194, 85] on button "Publish 1 job" at bounding box center [1177, 92] width 60 height 15
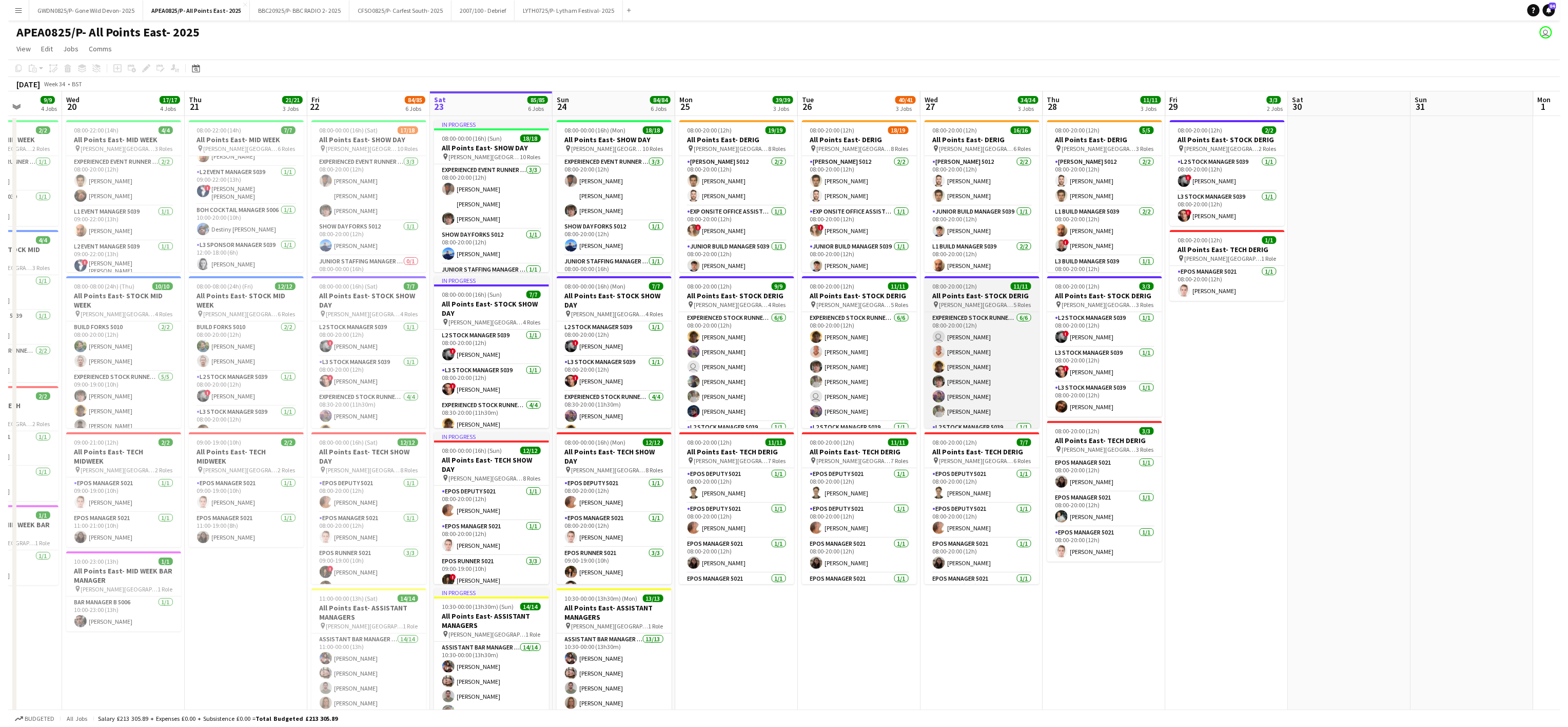
scroll to position [109, 0]
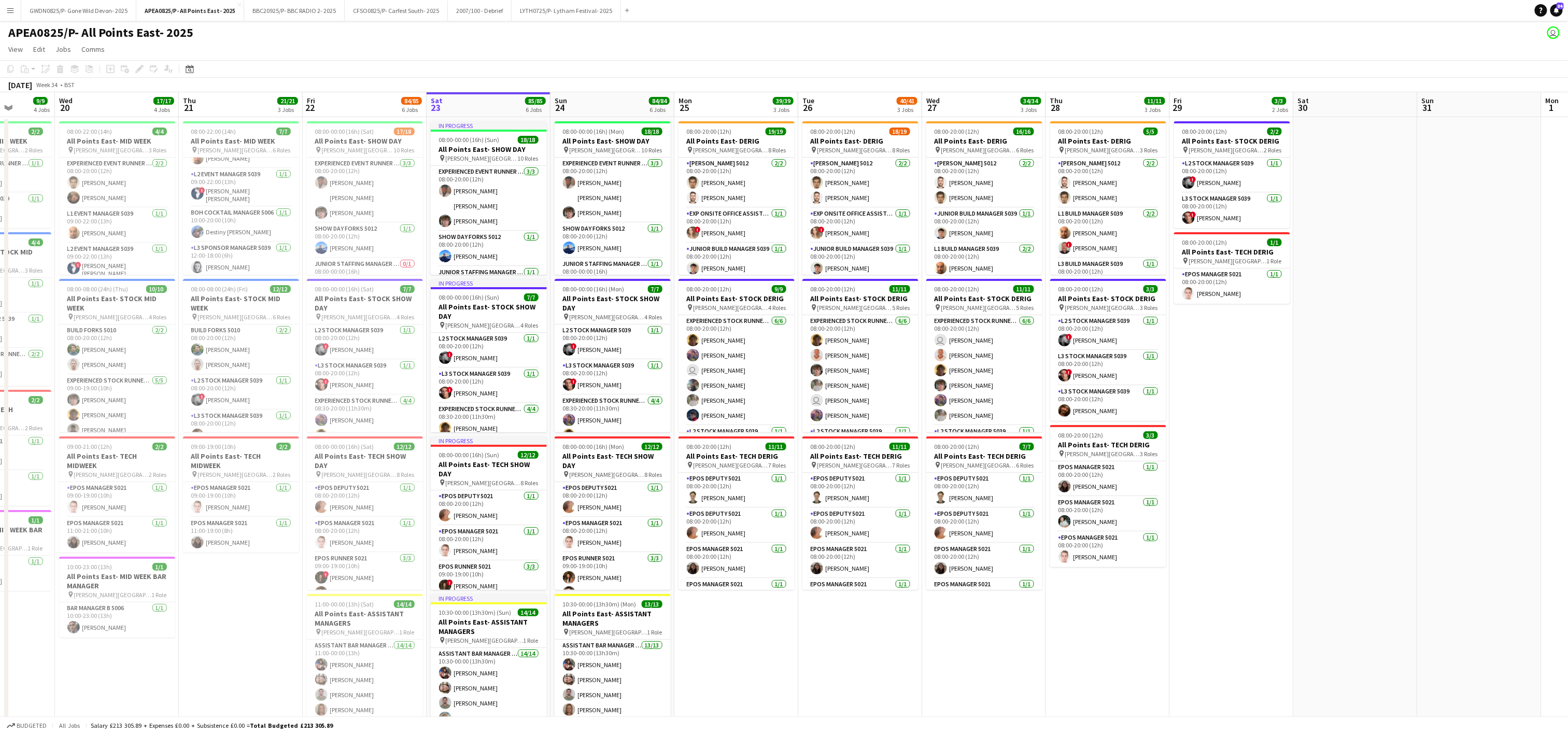
click at [1321, 576] on app-date-cell at bounding box center [1356, 599] width 124 height 965
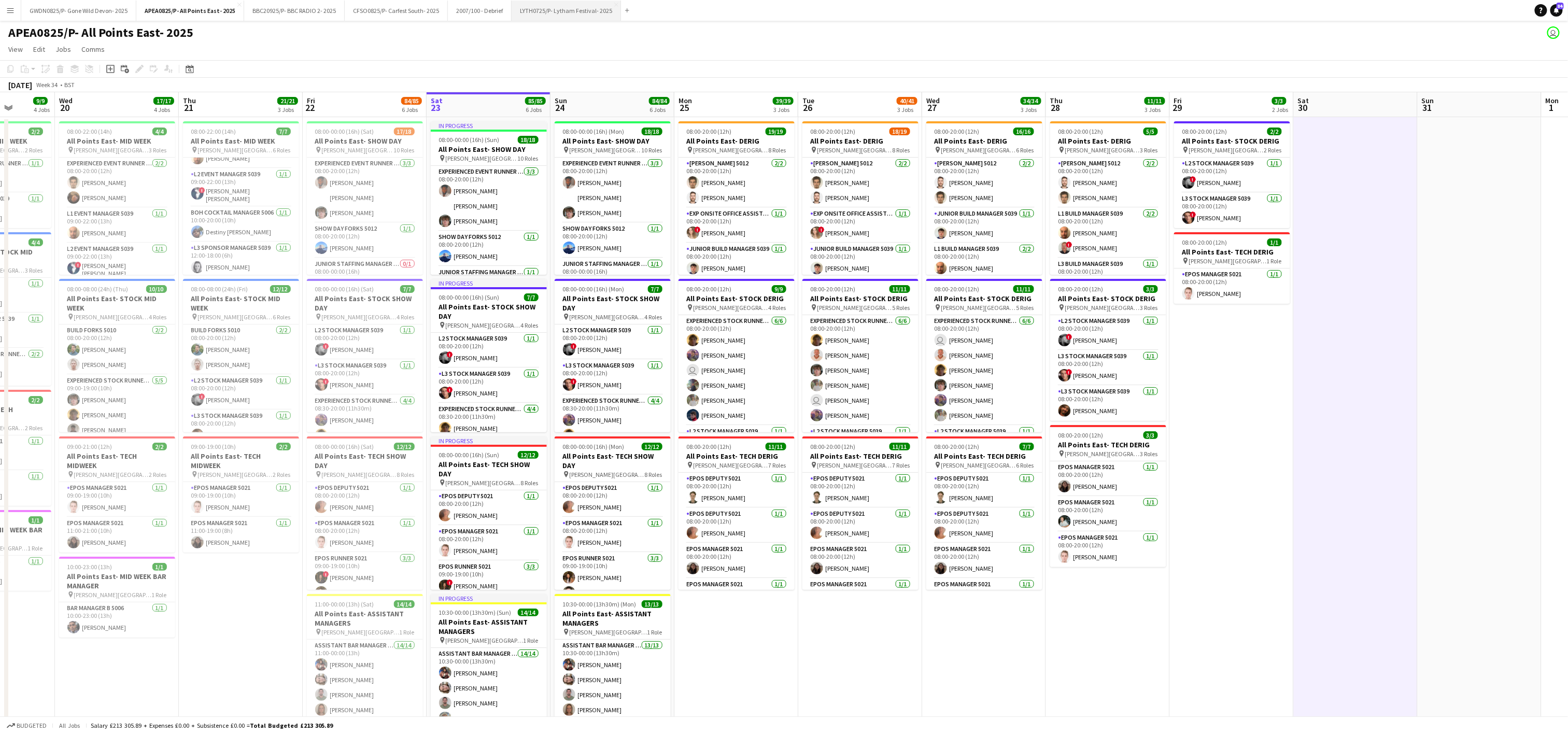
drag, startPoint x: 560, startPoint y: 16, endPoint x: 599, endPoint y: 10, distance: 39.5
click at [565, 19] on button "LYTH0725/P- Lytham Festival- 2025 Close" at bounding box center [566, 11] width 110 height 20
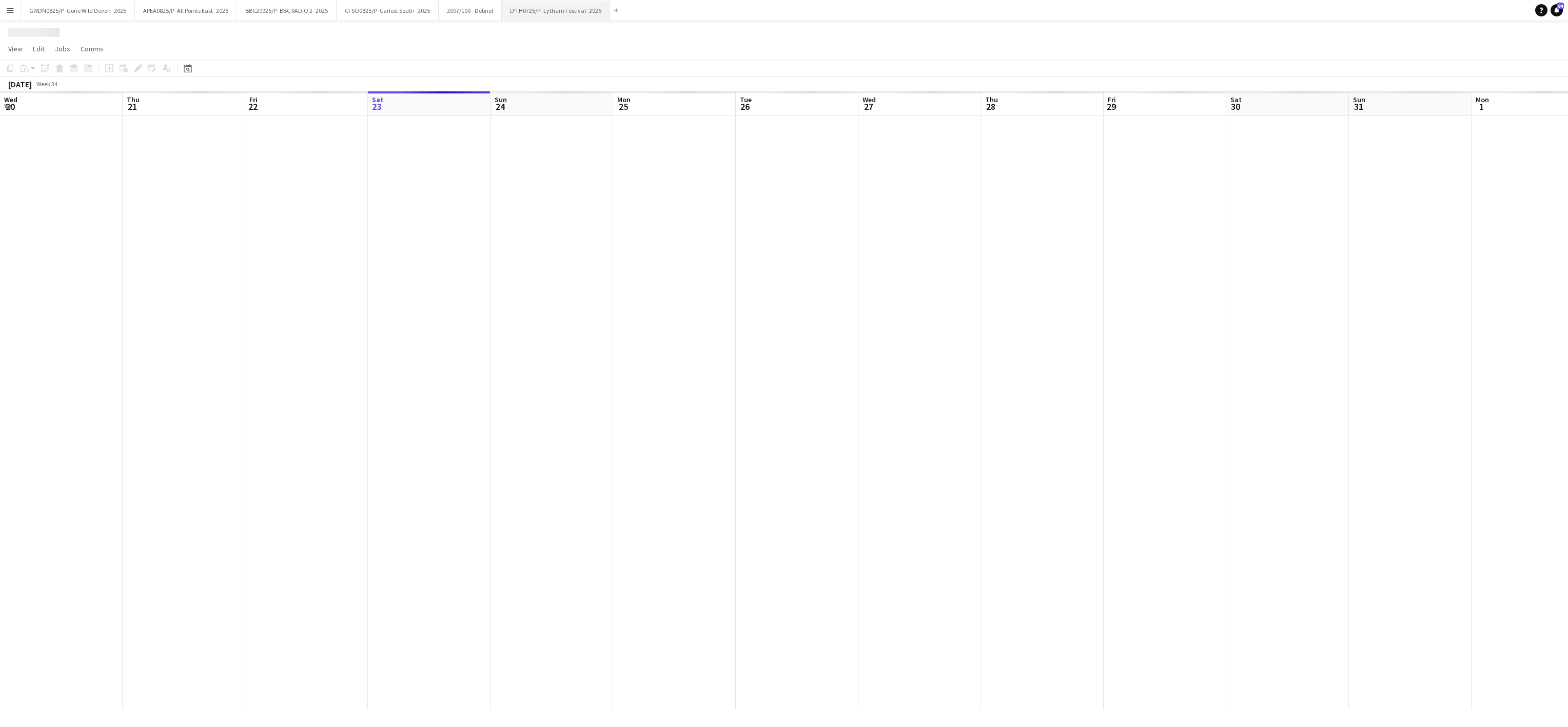
scroll to position [0, 246]
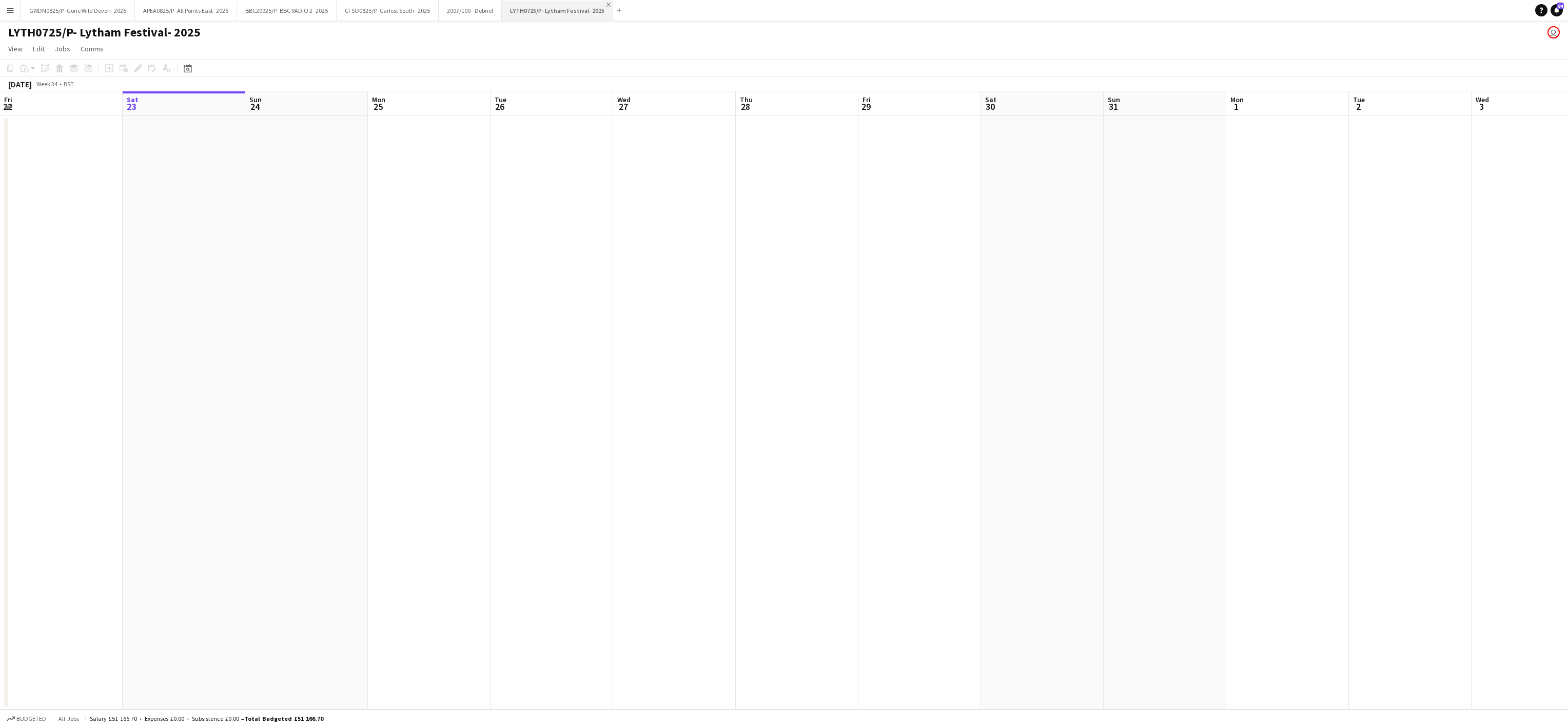
click at [609, 3] on app-icon "Close" at bounding box center [608, 5] width 4 height 4
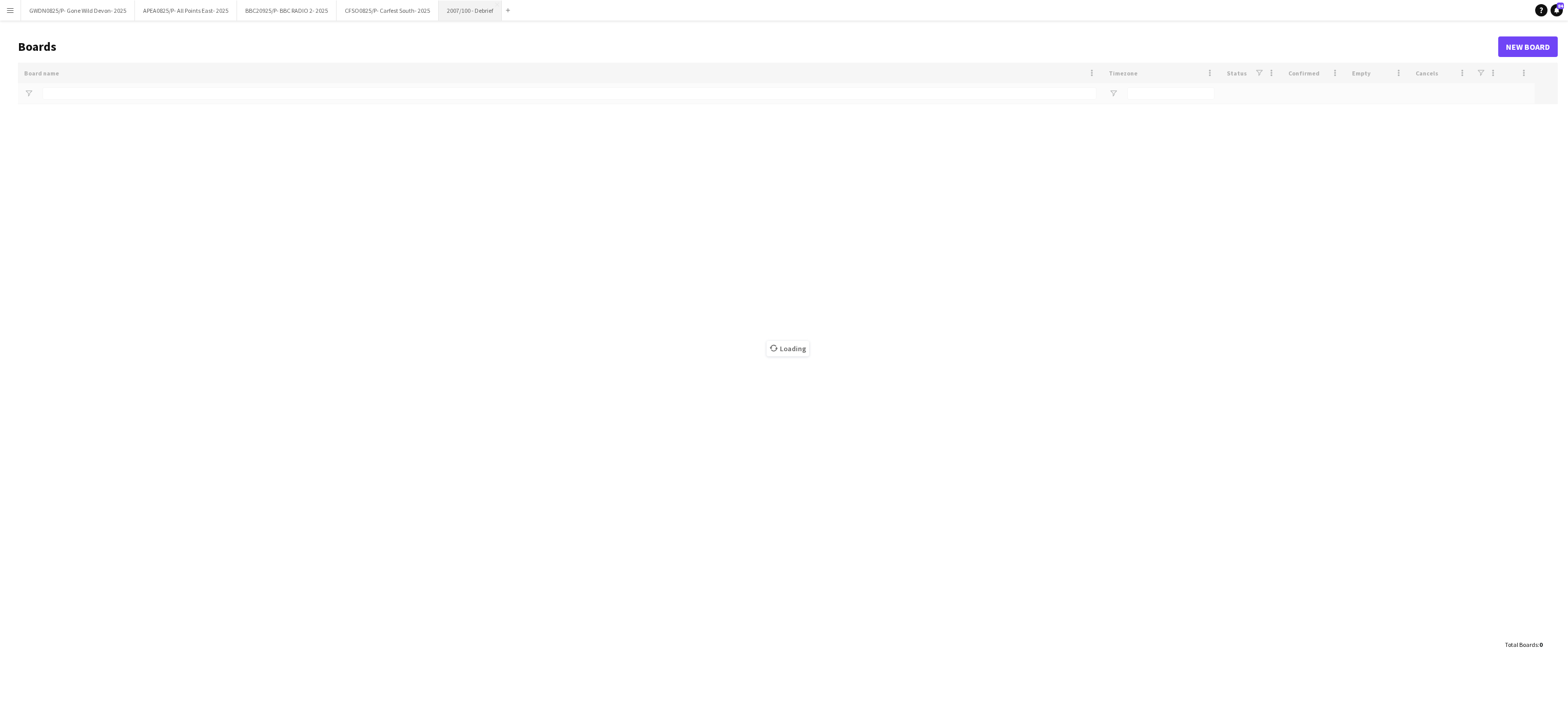
type input "******"
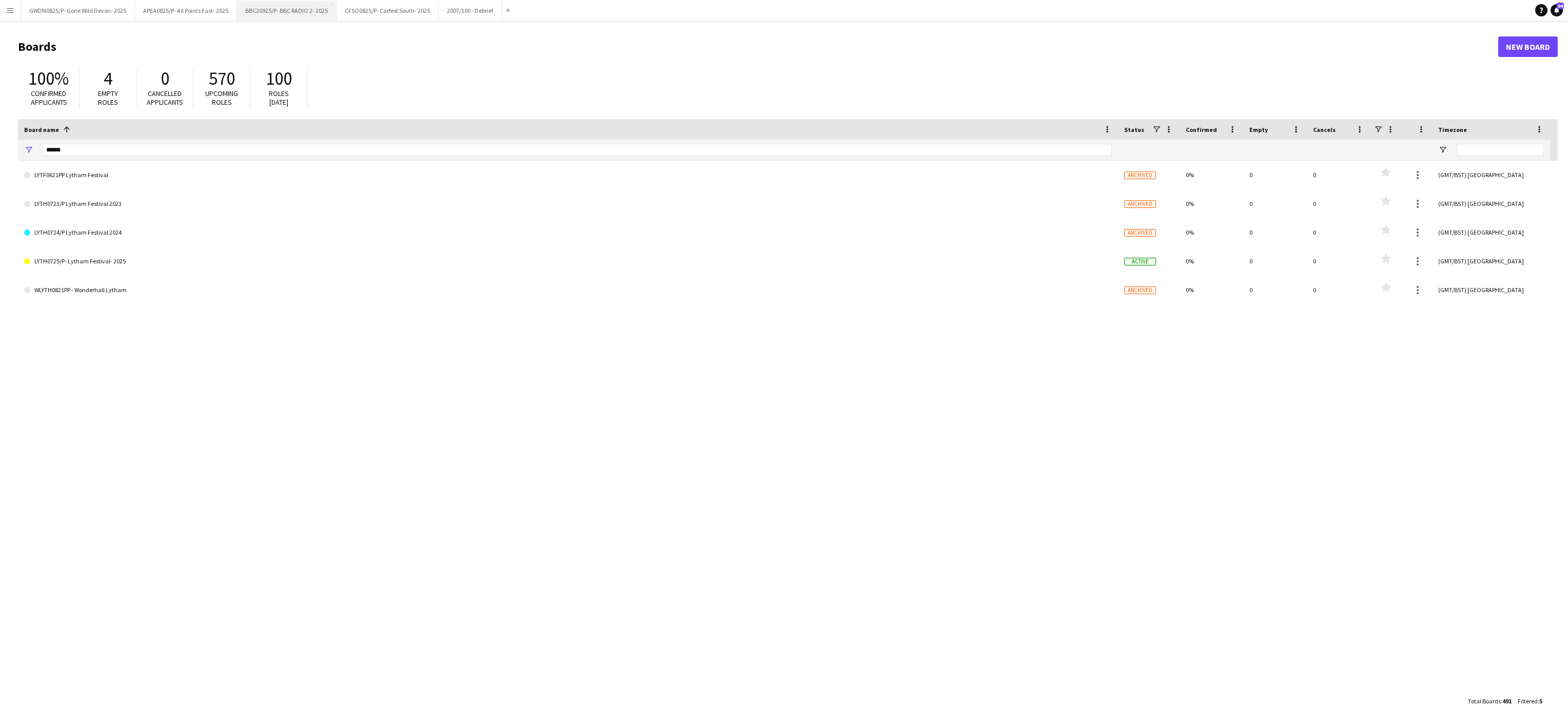
click at [266, 16] on button "BBC20925/P- BBC RADIO 2- 2025 Close" at bounding box center [287, 11] width 100 height 20
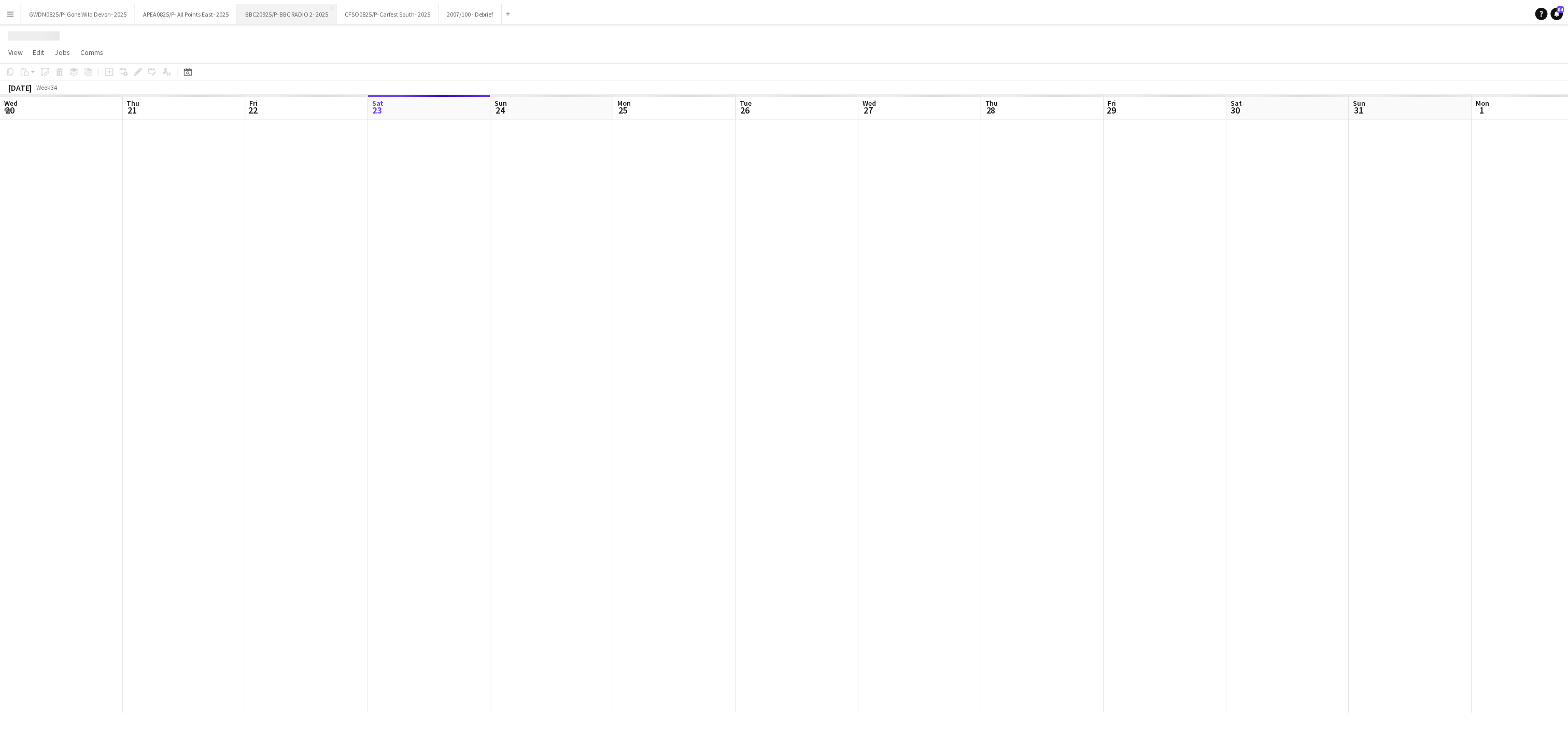
scroll to position [0, 248]
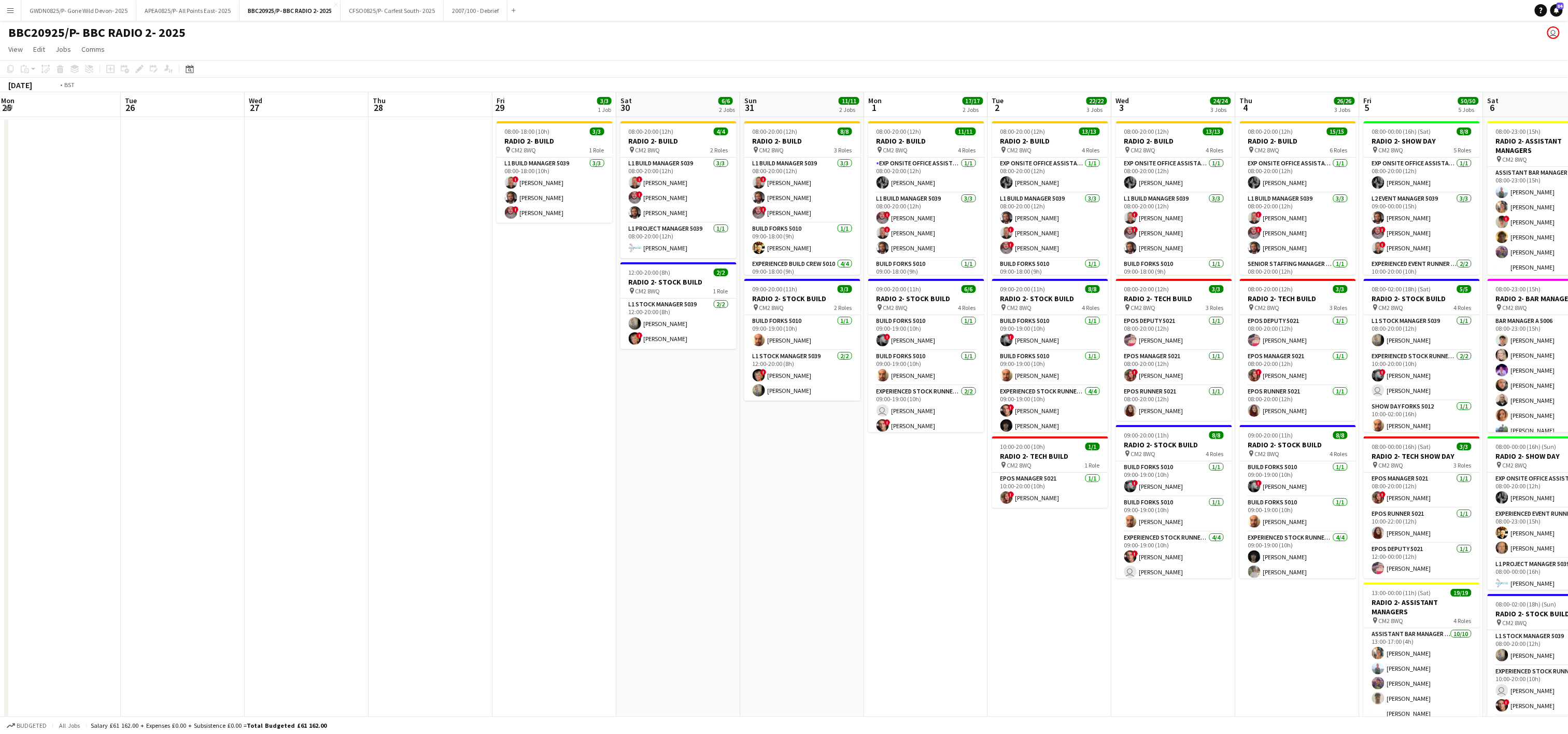
drag, startPoint x: 792, startPoint y: 527, endPoint x: 766, endPoint y: 530, distance: 26.2
click at [766, 530] on app-calendar-viewport "Fri 22 Sat 23 Sun 24 Mon 25 Tue 26 Wed 27 Thu 28 Fri 29 3/3 1 Job Sat 30 6/6 2 …" at bounding box center [784, 508] width 1568 height 832
click at [547, 120] on app-date-cell "08:00-18:00 (10h) 3/3 RADIO 2- BUILD pin CM2 8WQ 1 Role L1 Build Manager 5039 3…" at bounding box center [553, 521] width 124 height 808
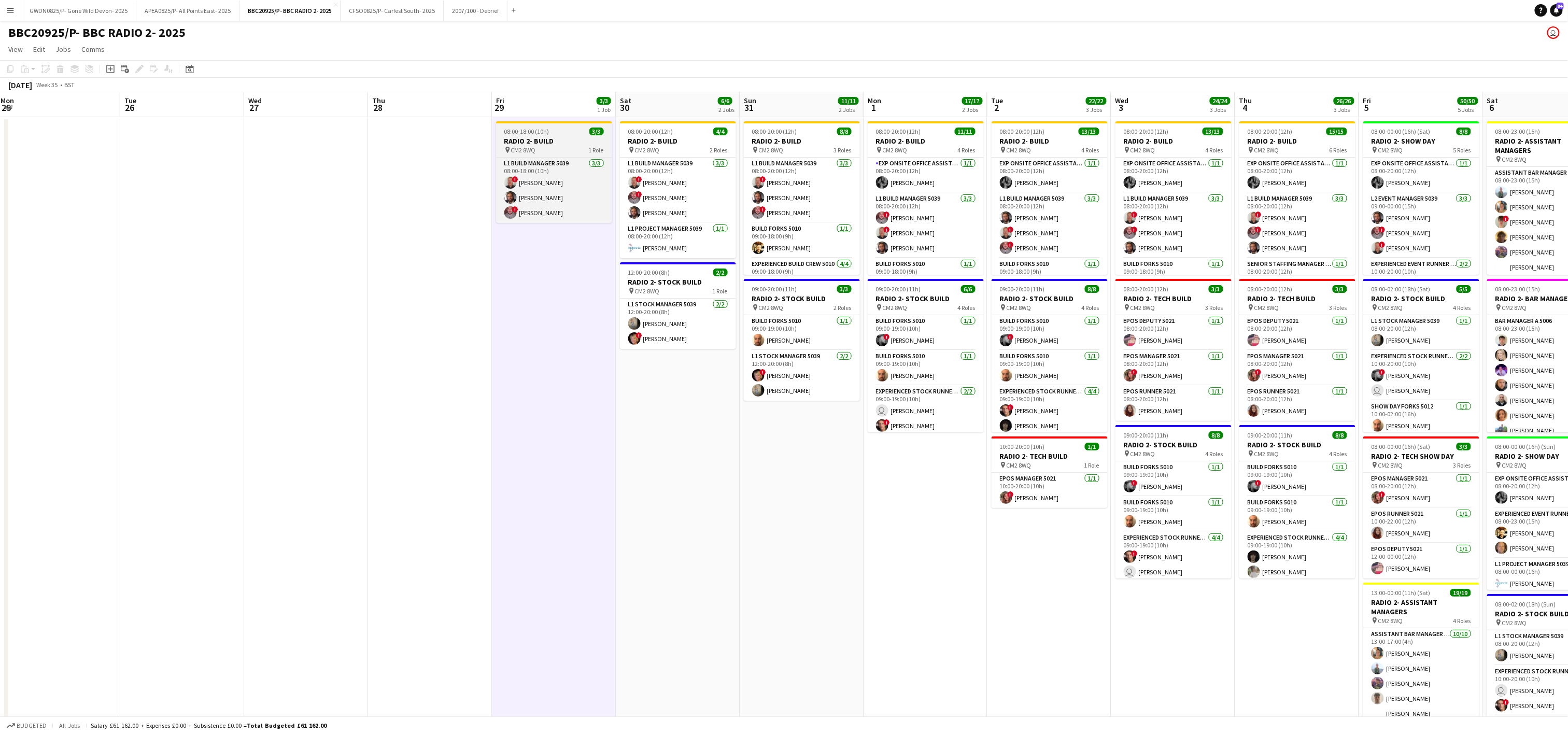
click at [510, 139] on h3 "RADIO 2- BUILD" at bounding box center [554, 141] width 116 height 9
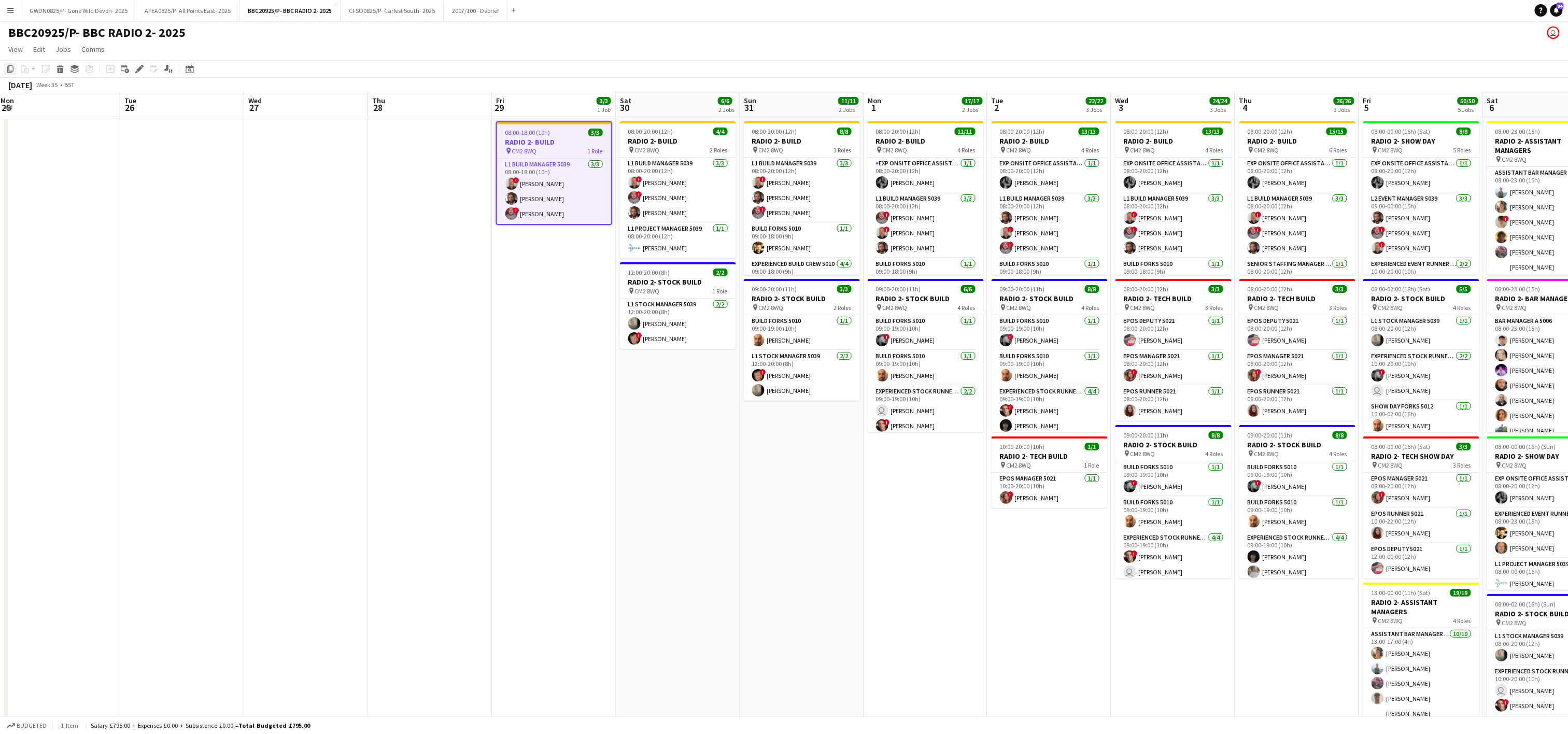
click at [10, 66] on icon "Copy" at bounding box center [10, 68] width 8 height 8
click at [380, 151] on app-date-cell at bounding box center [430, 521] width 124 height 808
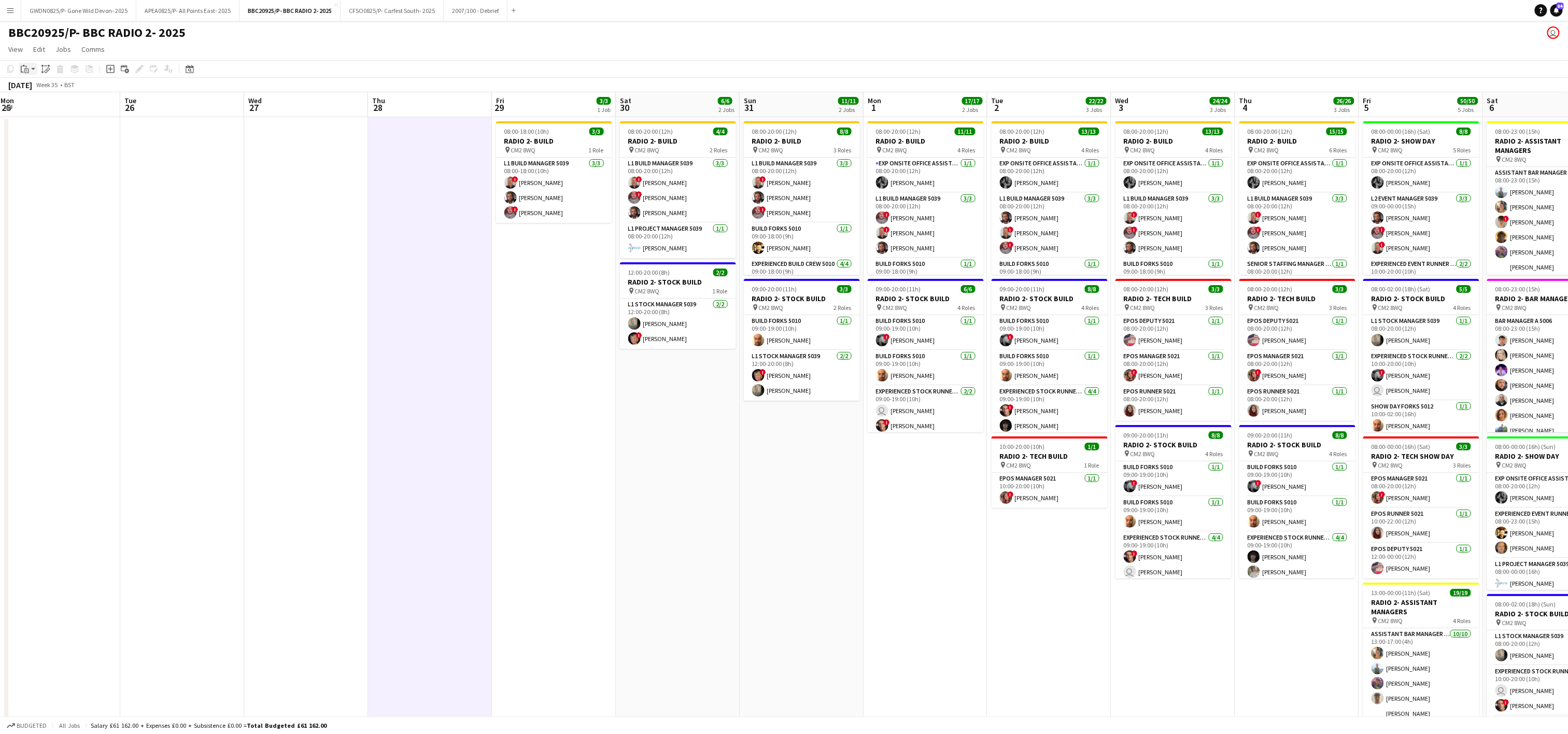
click at [25, 72] on icon at bounding box center [26, 70] width 5 height 5
click at [39, 91] on link "Paste Ctrl+V" at bounding box center [77, 89] width 98 height 9
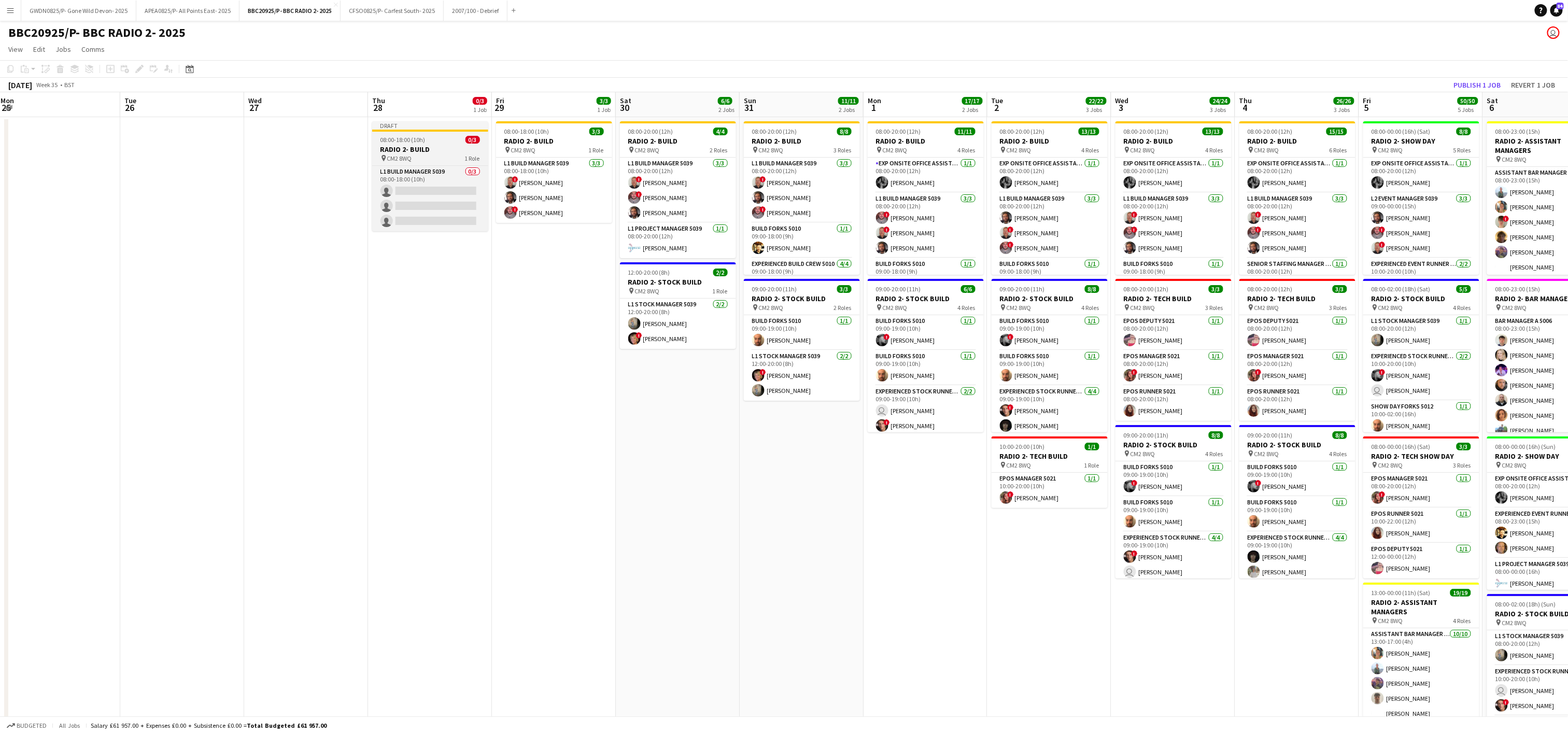
click at [392, 158] on span "CM2 8WQ" at bounding box center [399, 158] width 25 height 7
click at [143, 66] on icon "Edit" at bounding box center [139, 68] width 8 height 8
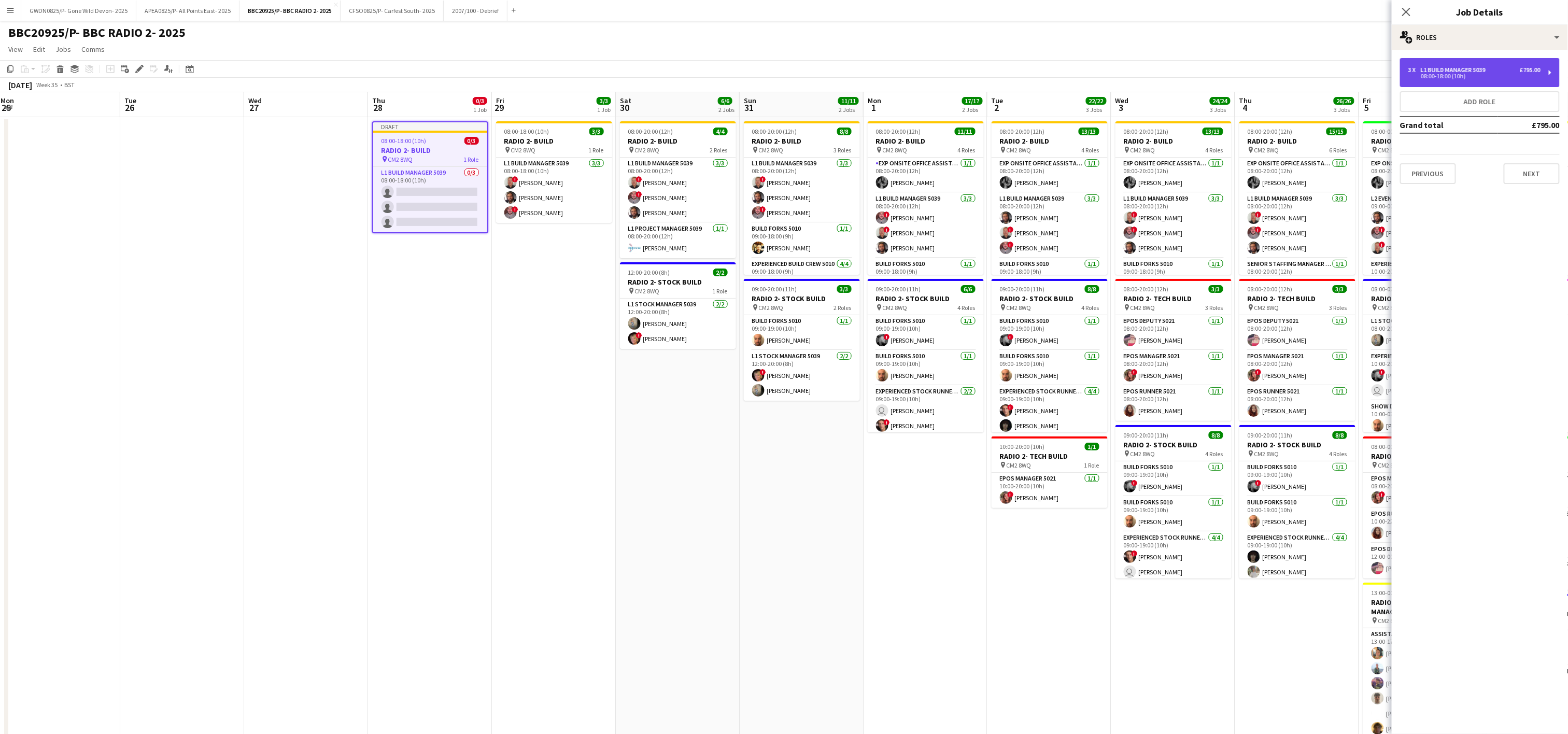
click at [1483, 78] on div "3 x L1 Build Manager 5039 £795.00 08:00-18:00 (10h)" at bounding box center [1479, 72] width 160 height 29
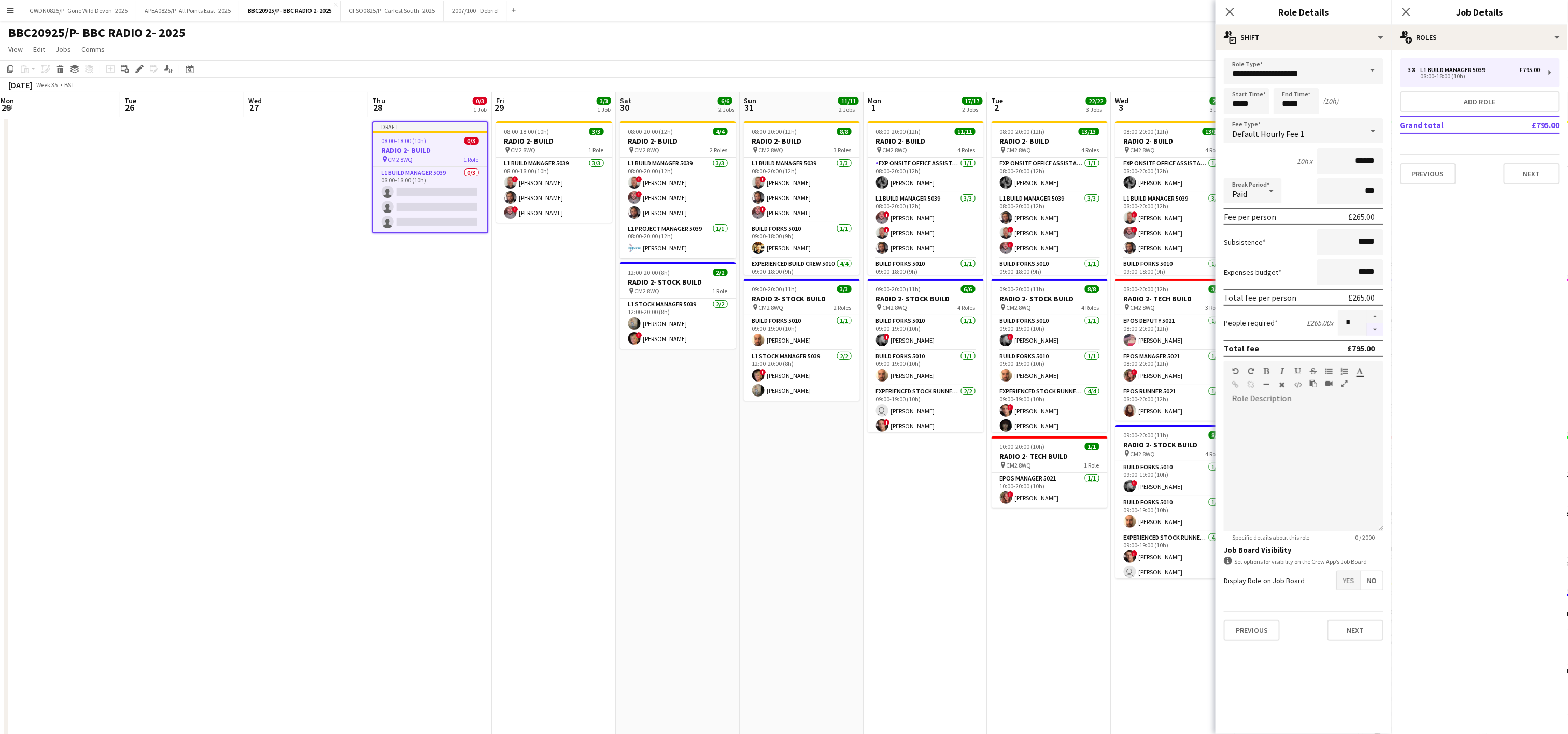
click at [1374, 328] on button "button" at bounding box center [1375, 330] width 17 height 13
type input "*"
click at [433, 290] on app-date-cell "Draft 08:00-18:00 (10h) 0/3 RADIO 2- BUILD pin CM2 8WQ 1 Role L1 Build Manager …" at bounding box center [430, 521] width 124 height 808
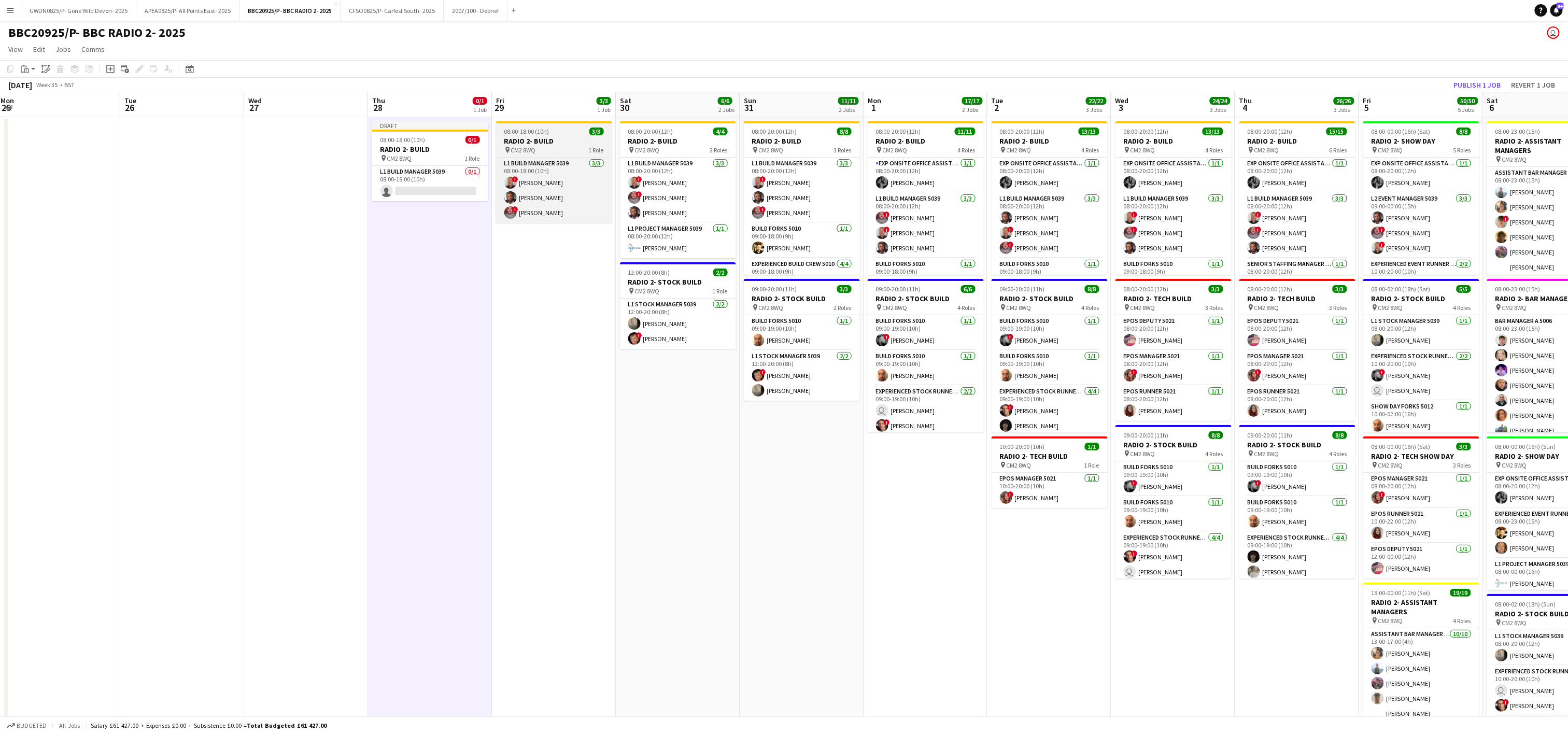
click at [540, 138] on h3 "RADIO 2- BUILD" at bounding box center [554, 141] width 116 height 9
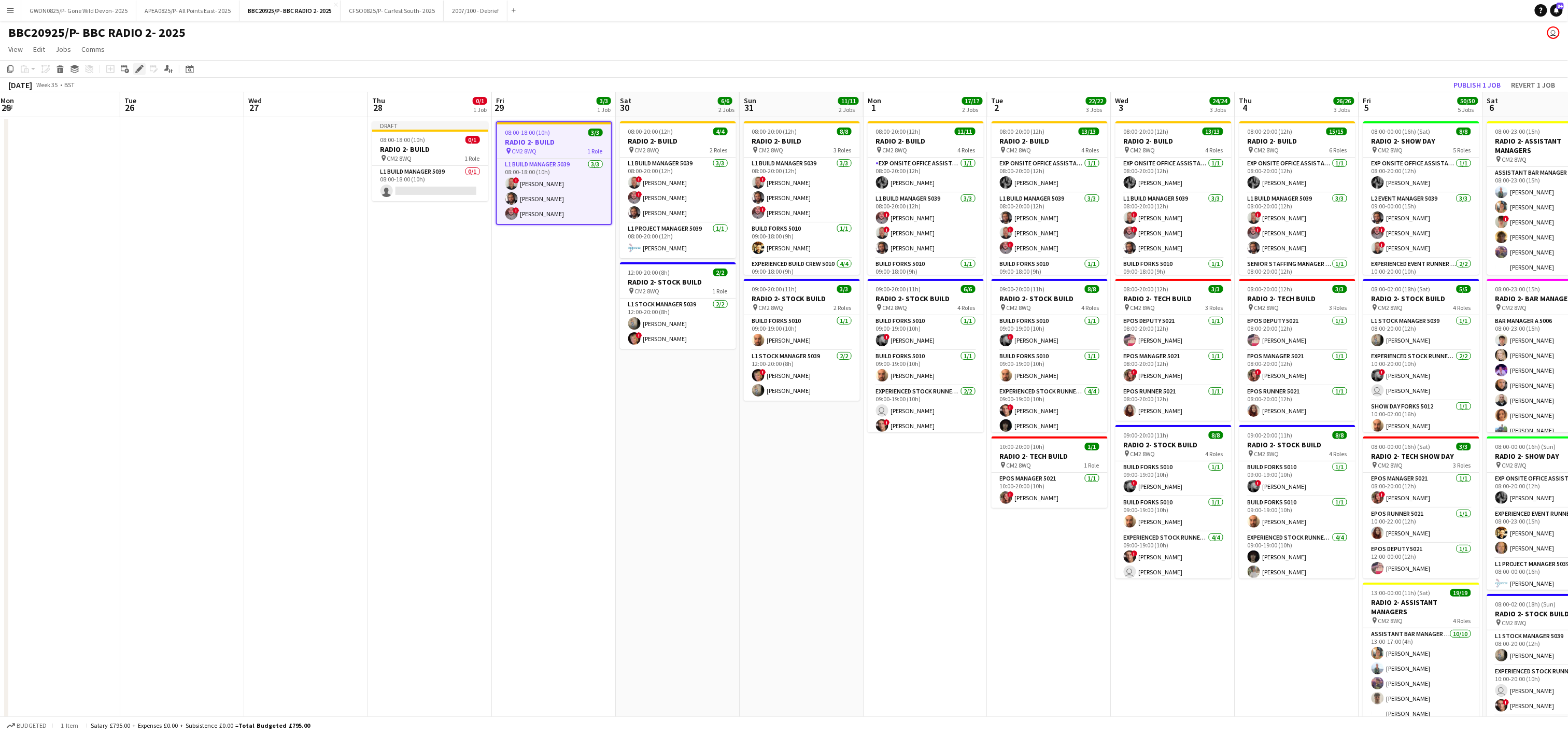
click at [140, 73] on icon "Edit" at bounding box center [139, 68] width 8 height 8
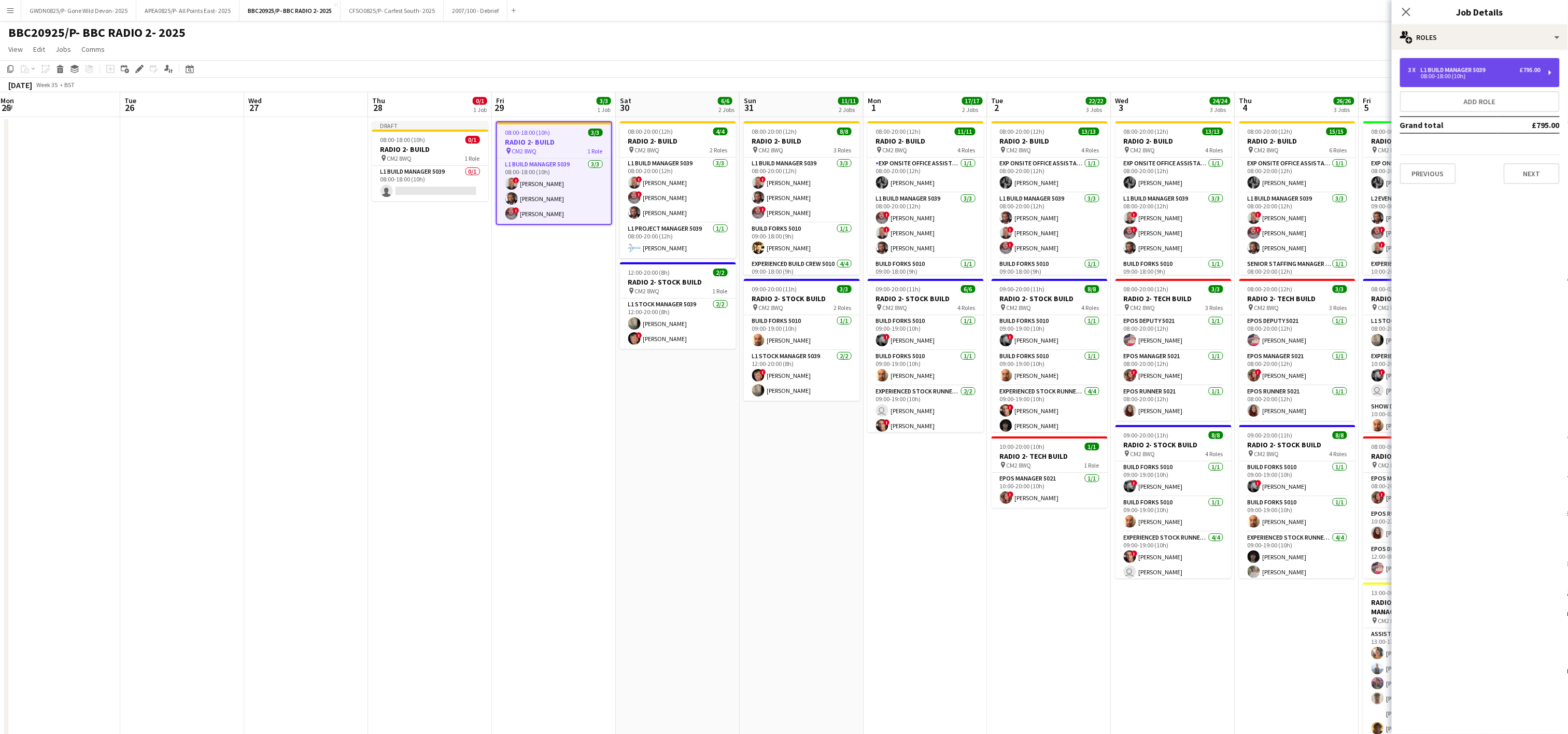
drag, startPoint x: 1472, startPoint y: 68, endPoint x: 1466, endPoint y: 61, distance: 9.2
click at [1474, 64] on div "3 x L1 Build Manager 5039 £795.00 08:00-18:00 (10h)" at bounding box center [1479, 72] width 160 height 29
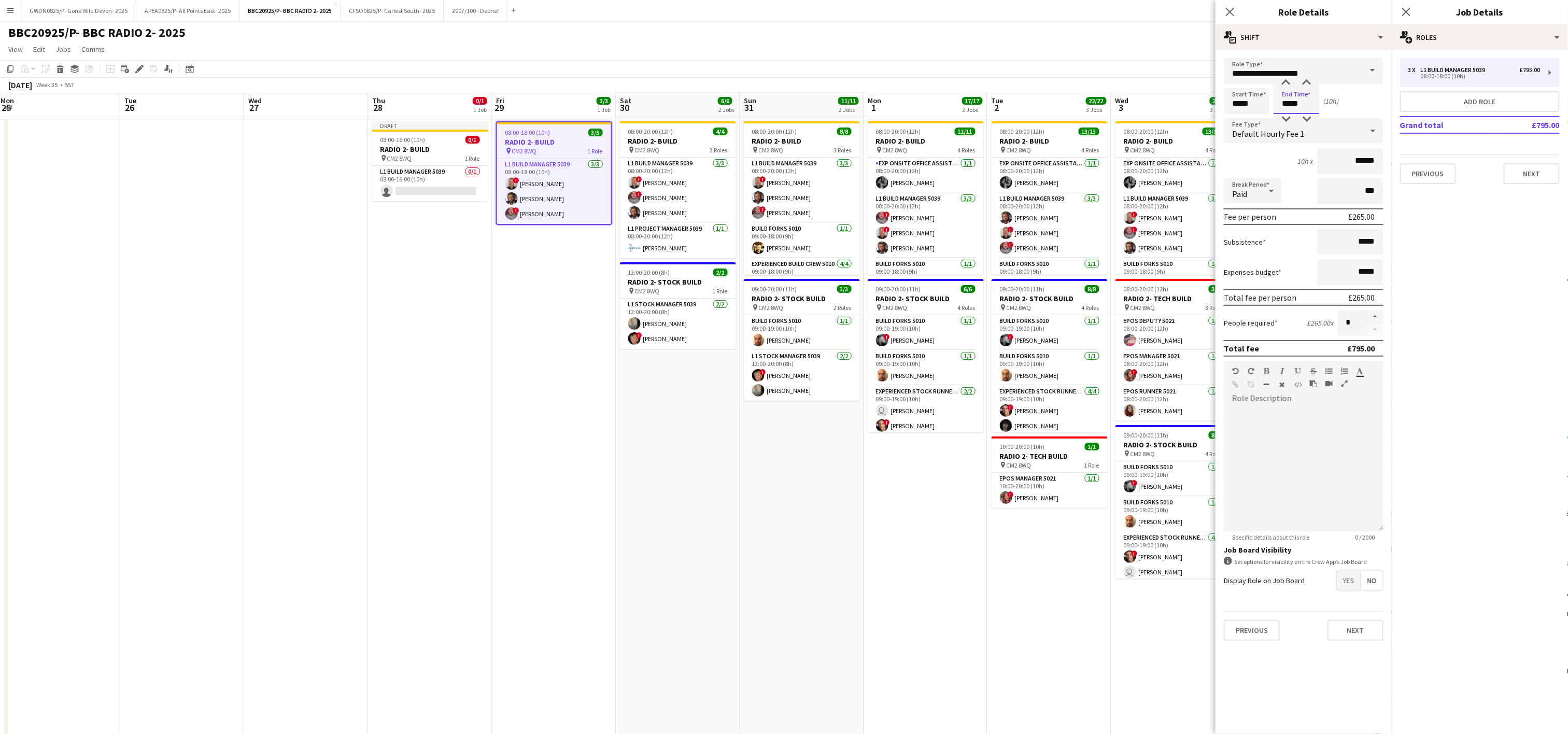
click at [1300, 100] on input "*****" at bounding box center [1296, 101] width 45 height 26
click at [1290, 81] on div at bounding box center [1286, 82] width 20 height 10
type input "*****"
click at [1286, 86] on div at bounding box center [1286, 82] width 20 height 10
click at [686, 621] on app-calendar-viewport "Fri 22 Sat 23 Sun 24 Mon 25 Tue 26 Wed 27 Thu 28 0/1 1 Job Fri 29 3/3 1 Job Sat…" at bounding box center [784, 508] width 1568 height 832
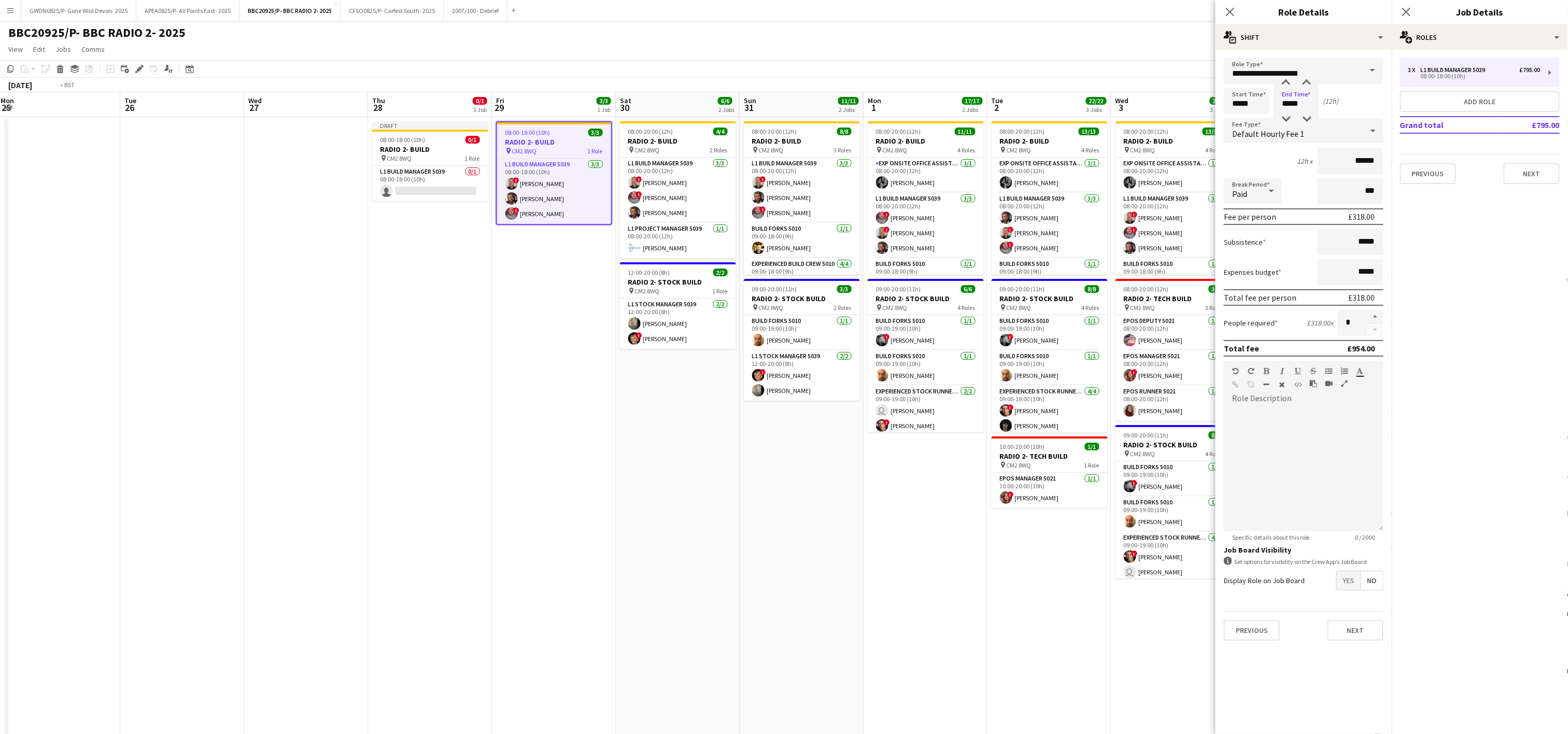
scroll to position [0, 363]
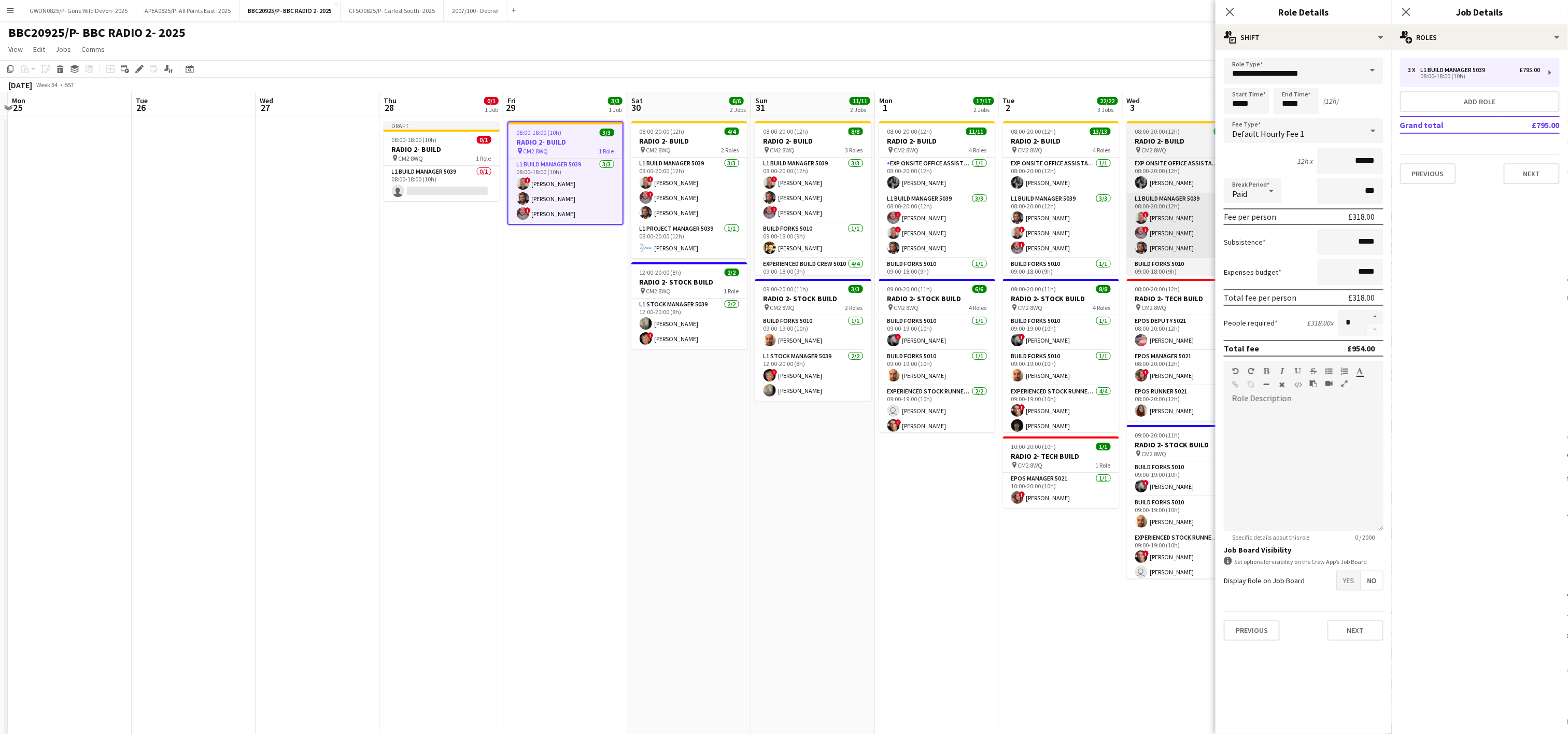
drag, startPoint x: 448, startPoint y: 186, endPoint x: 1170, endPoint y: 249, distance: 724.7
click at [448, 186] on app-card-role "L1 Build Manager 5039 0/1 08:00-18:00 (10h) single-neutral-actions" at bounding box center [442, 184] width 116 height 35
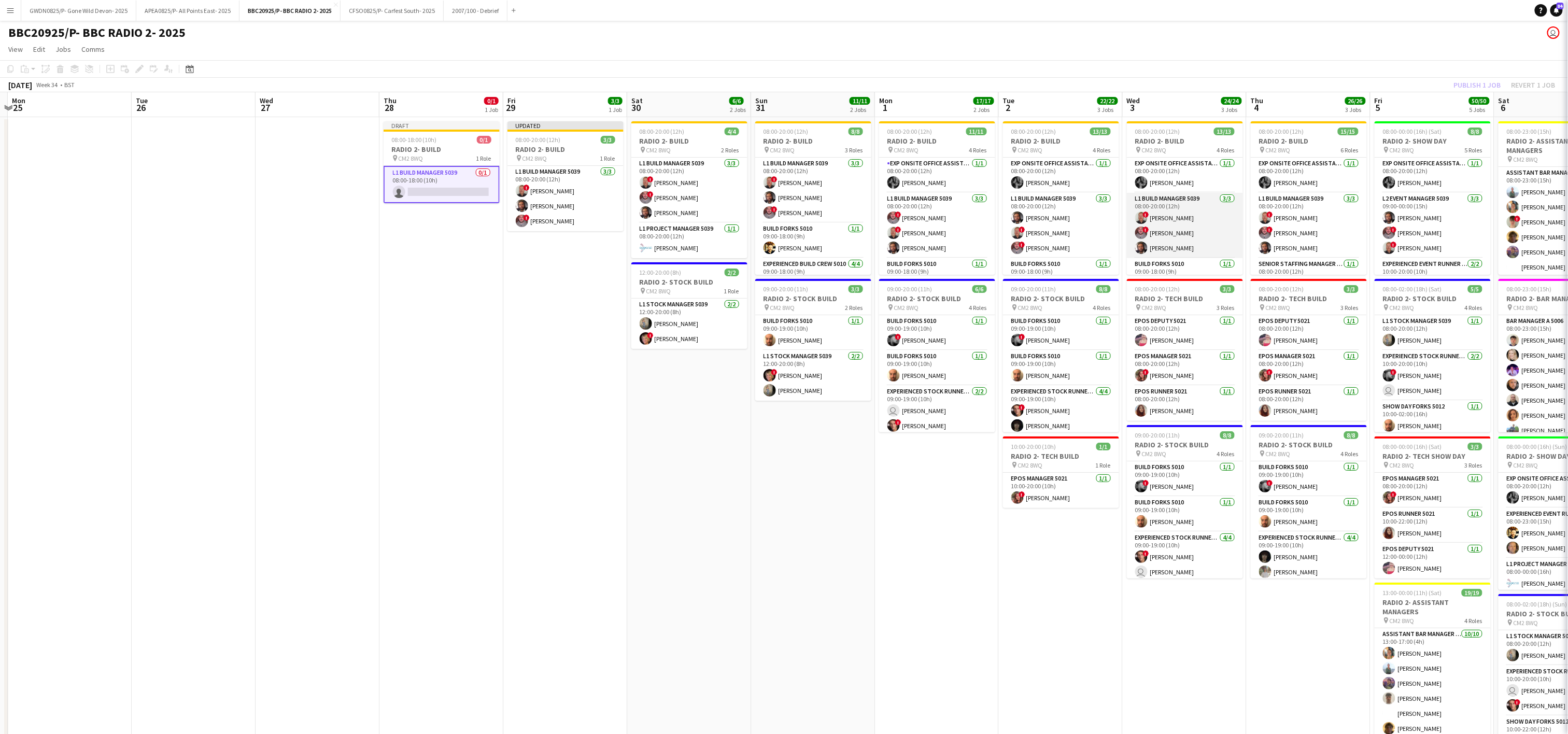
scroll to position [0, 362]
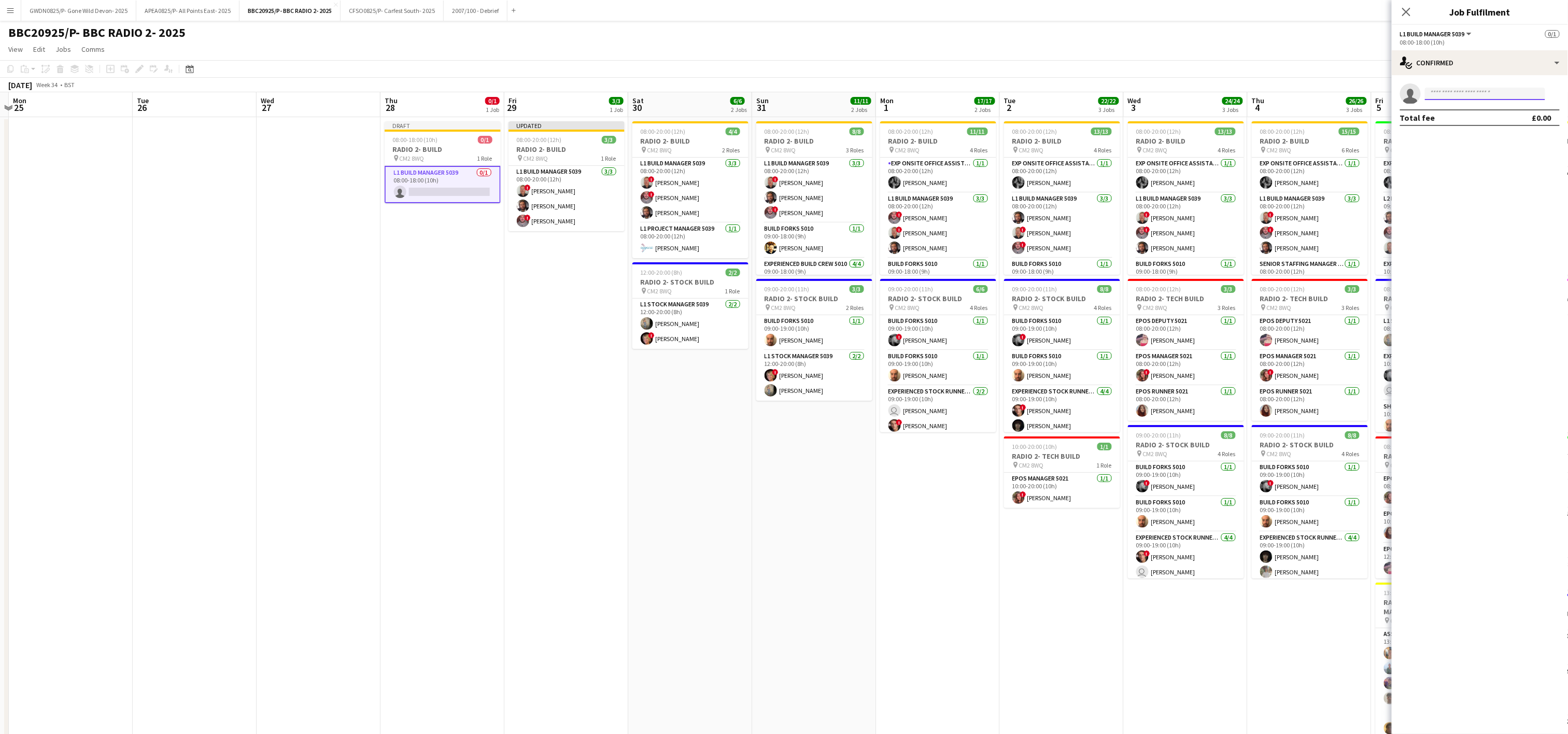
drag, startPoint x: 1476, startPoint y: 100, endPoint x: 1471, endPoint y: 105, distance: 7.1
click at [1477, 101] on body "Menu Boards Boards Boards All jobs Status Workforce Workforce My Workforce Recr…" at bounding box center [784, 471] width 1568 height 942
type input "******"
click at [1468, 115] on span "ben@soundsetcreative.co.uk" at bounding box center [1485, 117] width 103 height 8
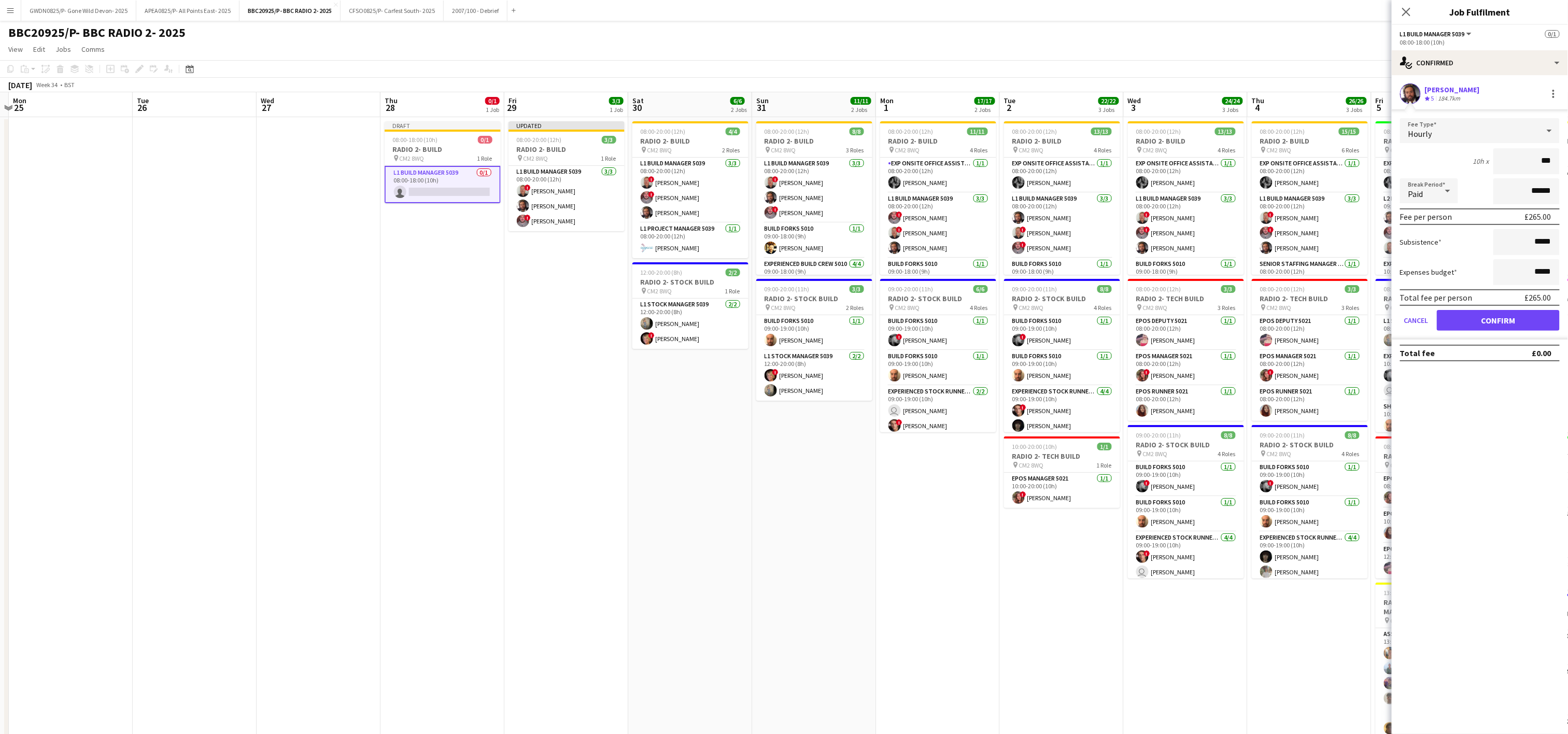
type input "**"
type input "*****"
click button "Confirm" at bounding box center [1498, 320] width 123 height 20
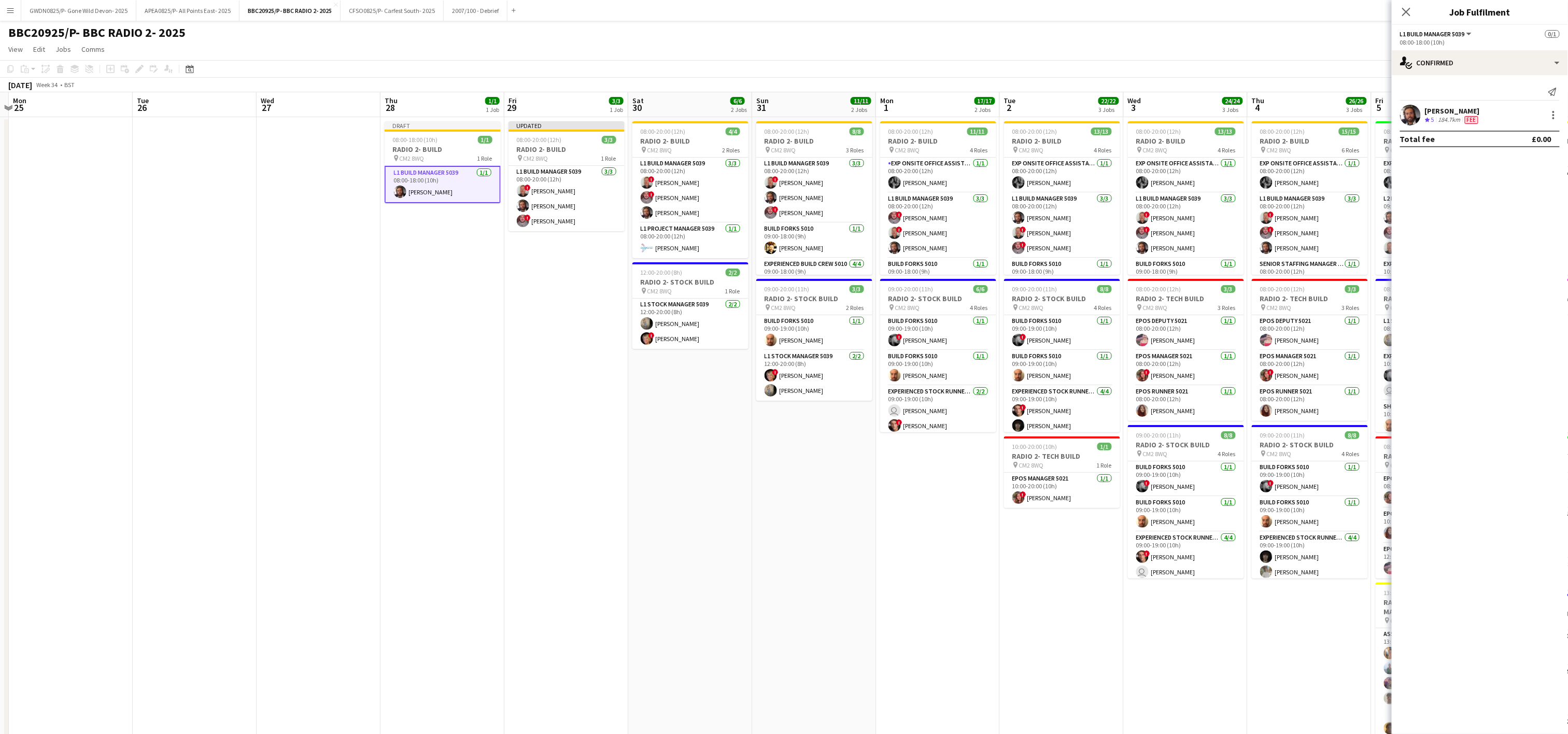
drag, startPoint x: 534, startPoint y: 503, endPoint x: 509, endPoint y: 518, distance: 29.2
click at [534, 503] on app-date-cell "Updated 08:00-20:00 (12h) 3/3 RADIO 2- BUILD pin CM2 8WQ 1 Role L1 Build Manage…" at bounding box center [566, 521] width 124 height 808
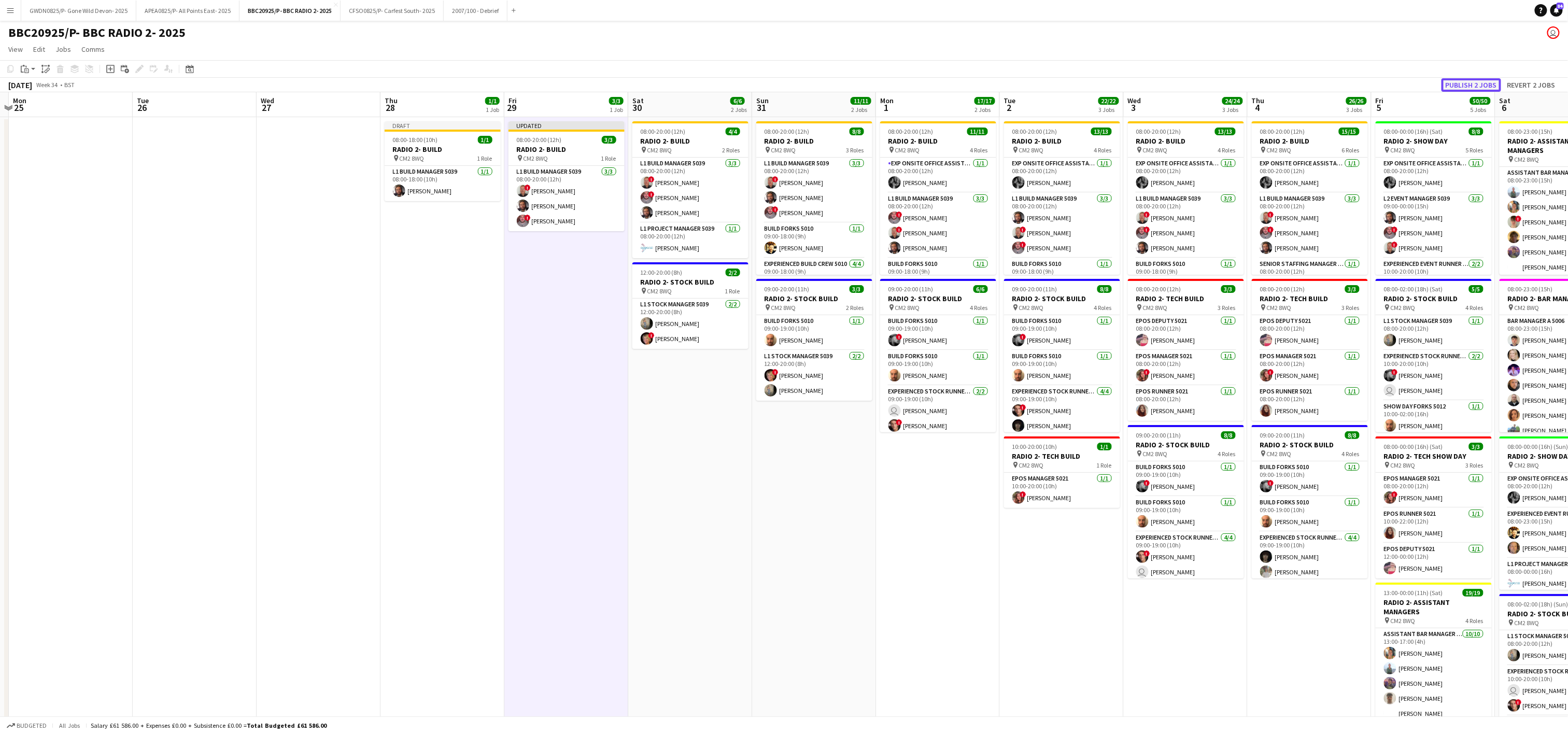
click at [1482, 78] on button "Publish 2 jobs" at bounding box center [1471, 85] width 60 height 14
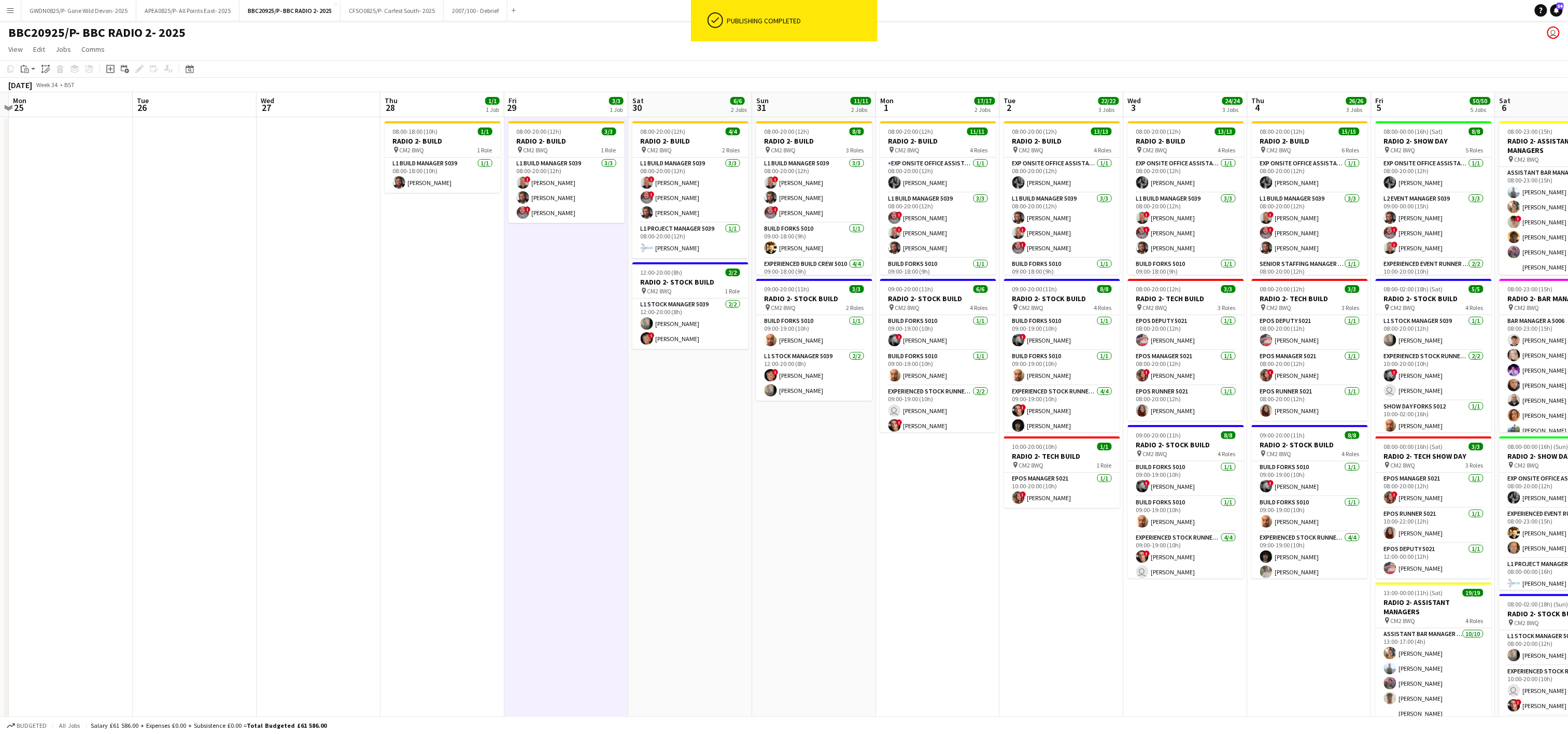
click at [595, 583] on app-date-cell "08:00-20:00 (12h) 3/3 RADIO 2- BUILD pin CM2 8WQ 1 Role L1 Build Manager 5039 3…" at bounding box center [566, 521] width 124 height 808
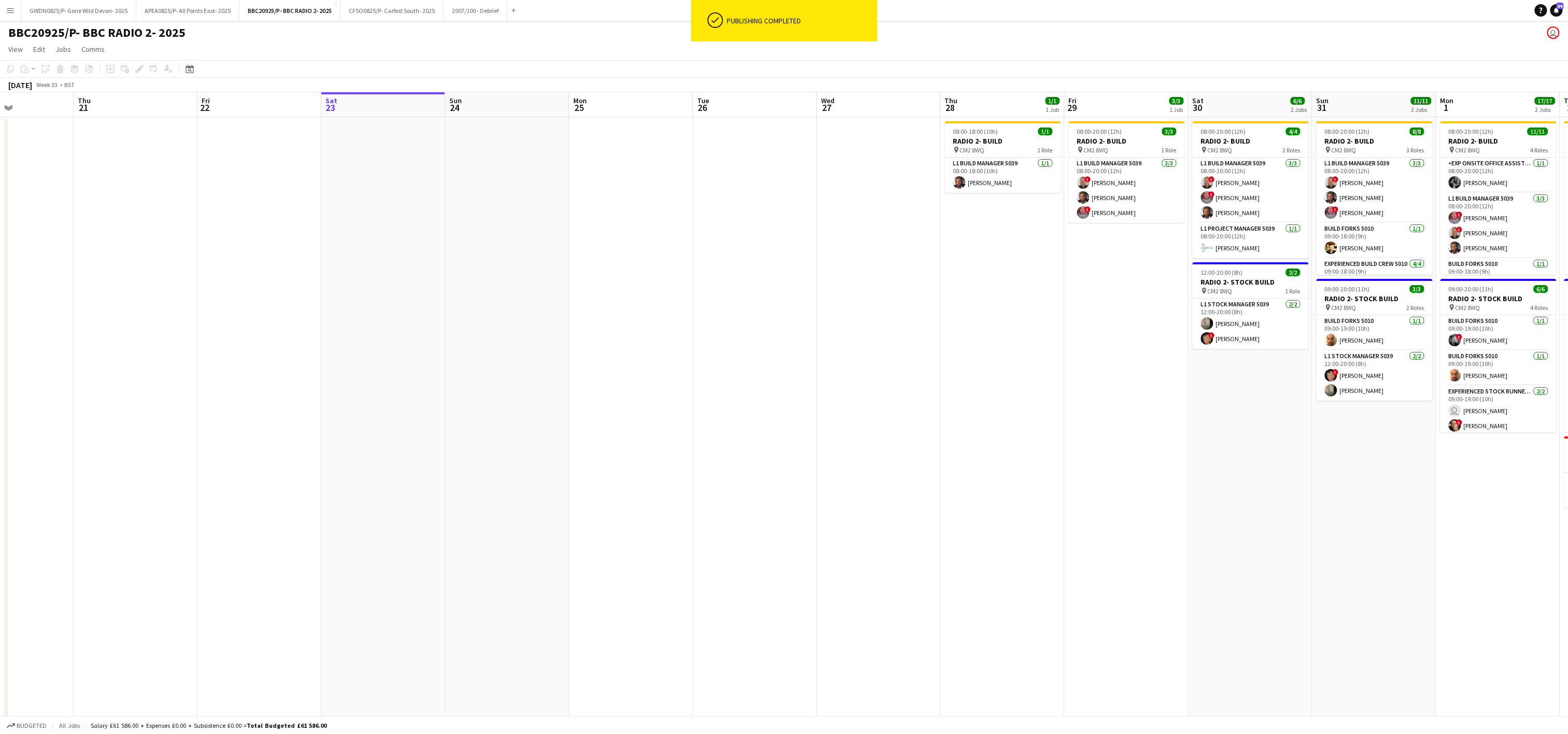
drag, startPoint x: 372, startPoint y: 507, endPoint x: 743, endPoint y: 313, distance: 418.7
click at [932, 551] on app-calendar-viewport "Sun 17 Mon 18 Tue 19 Wed 20 Thu 21 Fri 22 Sat 23 Sun 24 Mon 25 Tue 26 Wed 27 Th…" at bounding box center [784, 508] width 1568 height 832
click at [488, 151] on app-date-cell at bounding box center [506, 521] width 124 height 808
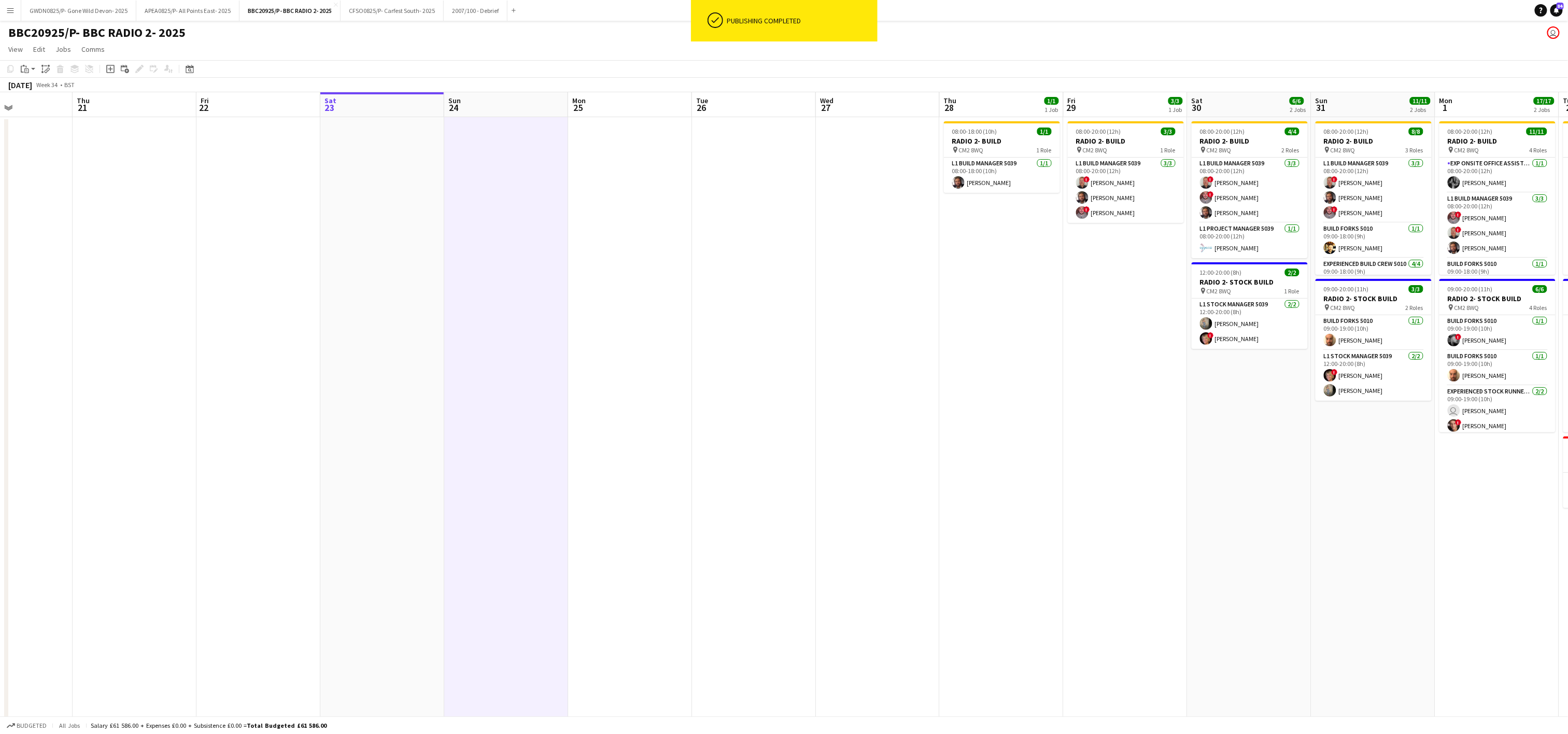
drag, startPoint x: 624, startPoint y: 152, endPoint x: 666, endPoint y: 152, distance: 42.0
click at [629, 152] on app-calendar-viewport "Sun 17 Mon 18 Tue 19 Wed 20 Thu 21 Fri 22 Sat 23 Sun 24 Mon 25 Tue 26 Wed 27 Th…" at bounding box center [784, 508] width 1568 height 832
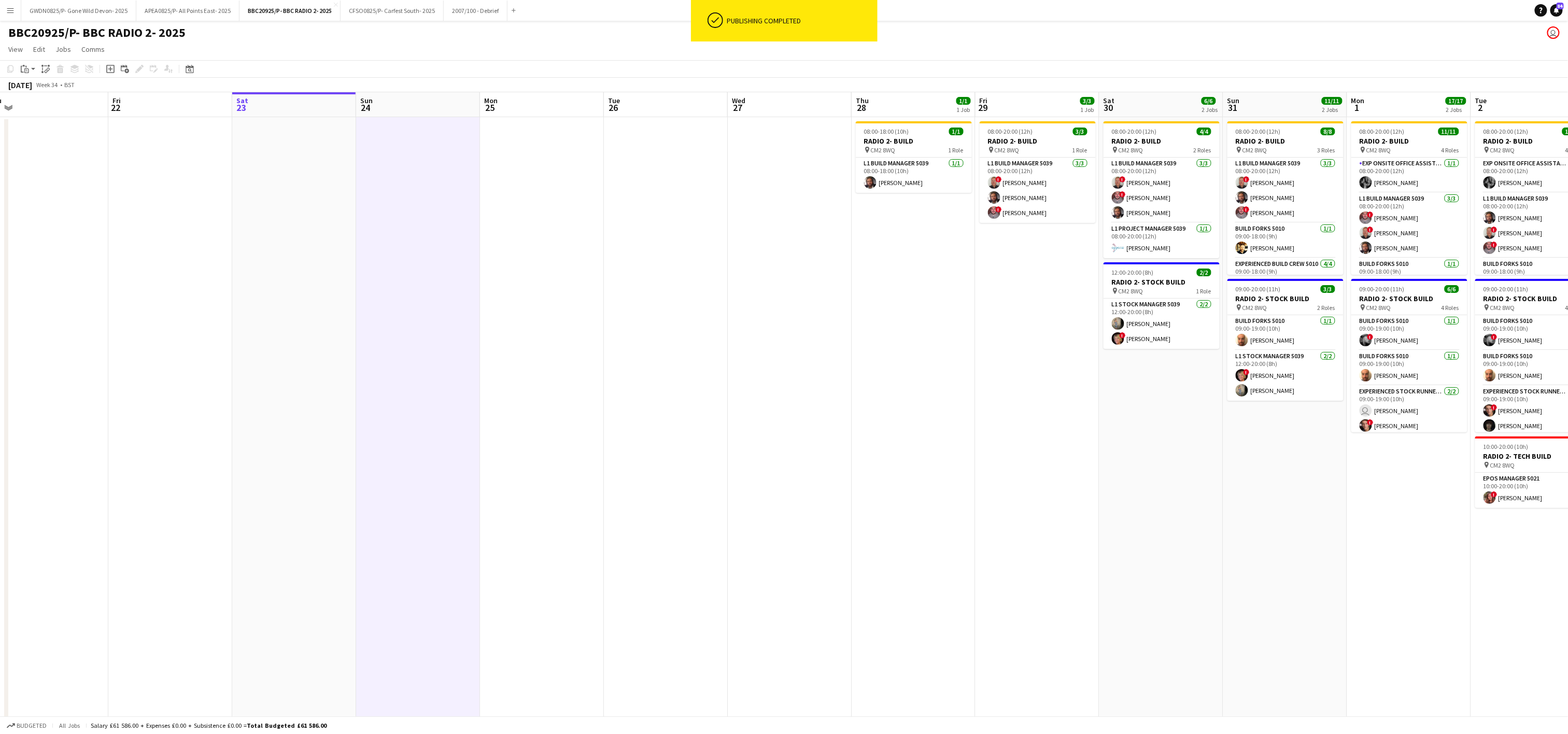
scroll to position [0, 382]
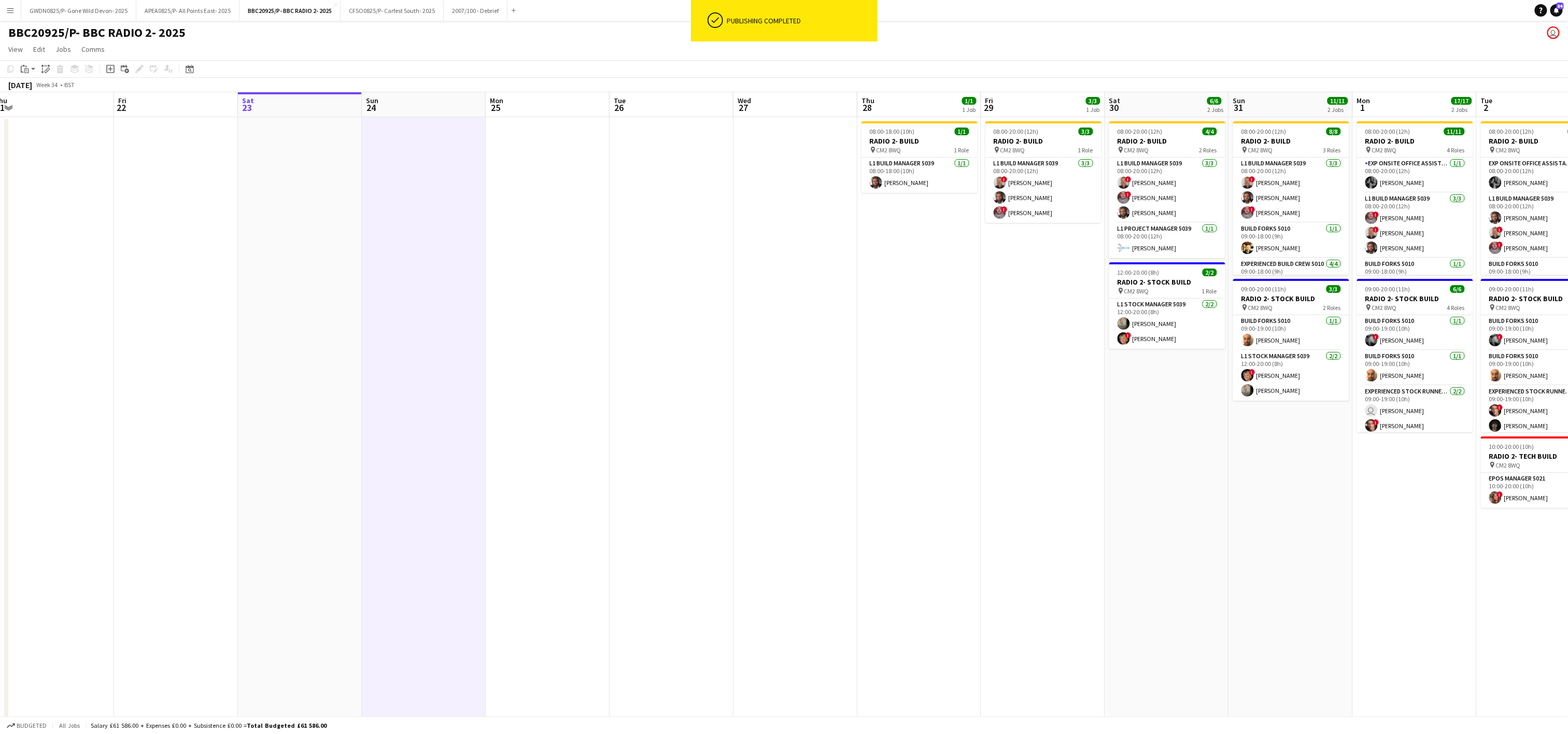
drag, startPoint x: 1010, startPoint y: 357, endPoint x: 922, endPoint y: 357, distance: 88.0
click at [922, 357] on app-calendar-viewport "Mon 18 Tue 19 Wed 20 Thu 21 Fri 22 Sat 23 Sun 24 Mon 25 Tue 26 Wed 27 Thu 28 1/…" at bounding box center [784, 508] width 1568 height 832
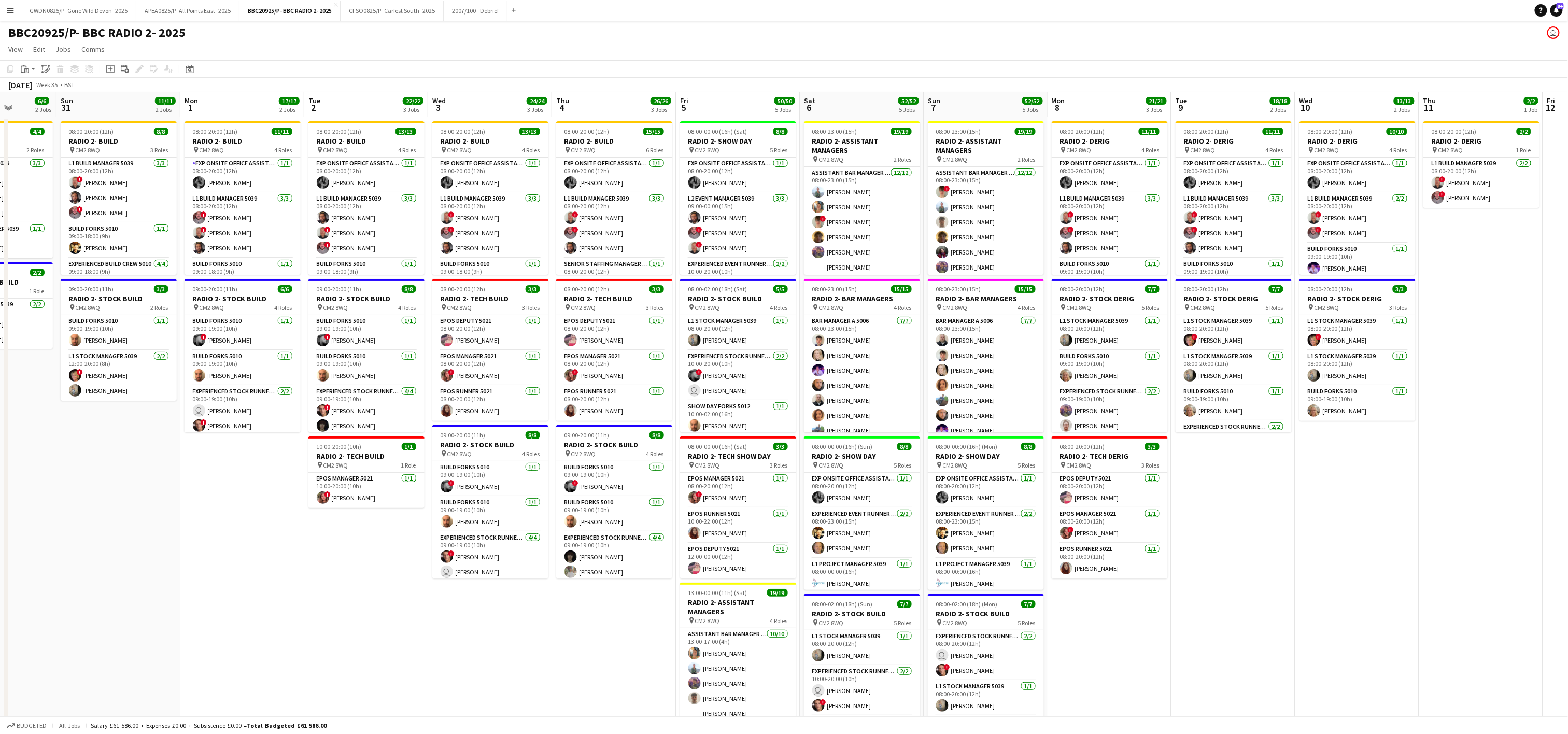
drag, startPoint x: 1053, startPoint y: 571, endPoint x: 266, endPoint y: 587, distance: 787.2
click at [266, 587] on app-calendar-viewport "Thu 28 1/1 1 Job Fri 29 3/3 1 Job Sat 30 6/6 2 Jobs Sun 31 11/11 2 Jobs Mon 1 1…" at bounding box center [784, 508] width 1568 height 832
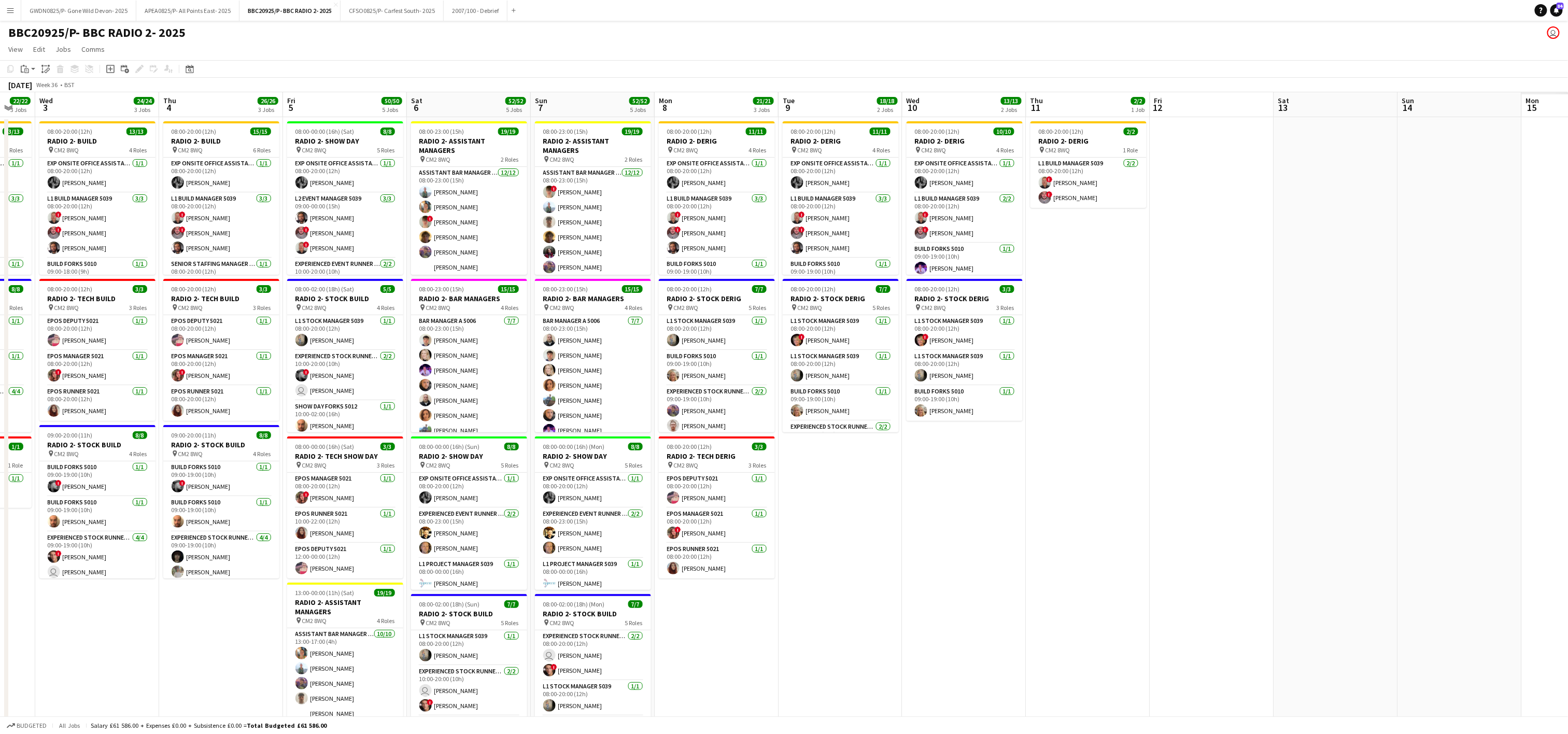
drag, startPoint x: 1344, startPoint y: 543, endPoint x: 948, endPoint y: 470, distance: 402.7
click at [950, 491] on app-calendar-viewport "Sat 30 6/6 2 Jobs Sun 31 11/11 2 Jobs Mon 1 17/17 2 Jobs Tue 2 22/22 3 Jobs Wed…" at bounding box center [784, 508] width 1568 height 832
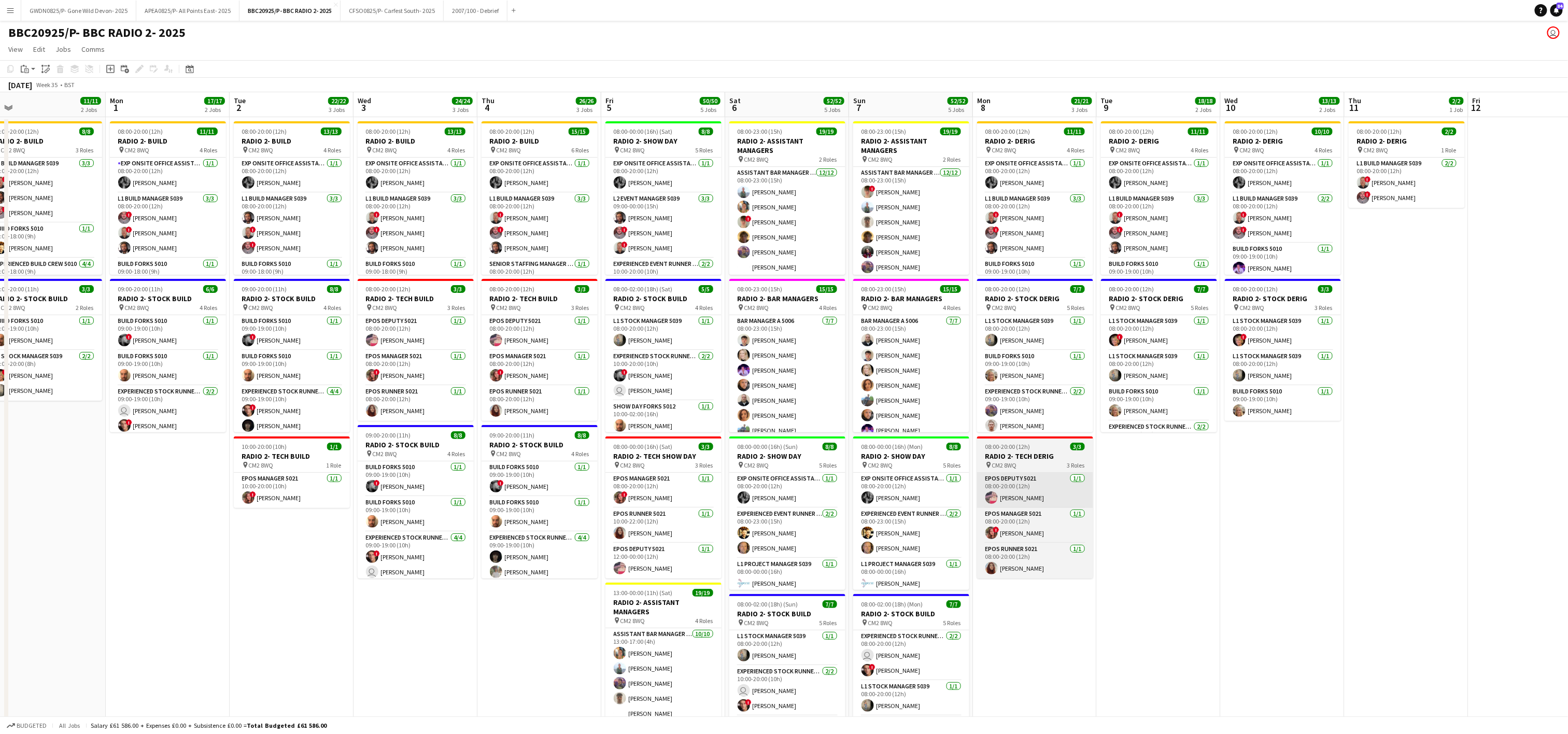
drag, startPoint x: 826, startPoint y: 565, endPoint x: 1308, endPoint y: 500, distance: 486.4
click at [1346, 505] on app-calendar-viewport "Fri 29 3/3 1 Job Sat 30 6/6 2 Jobs Sun 31 11/11 2 Jobs Mon 1 17/17 2 Jobs Tue 2…" at bounding box center [784, 508] width 1568 height 832
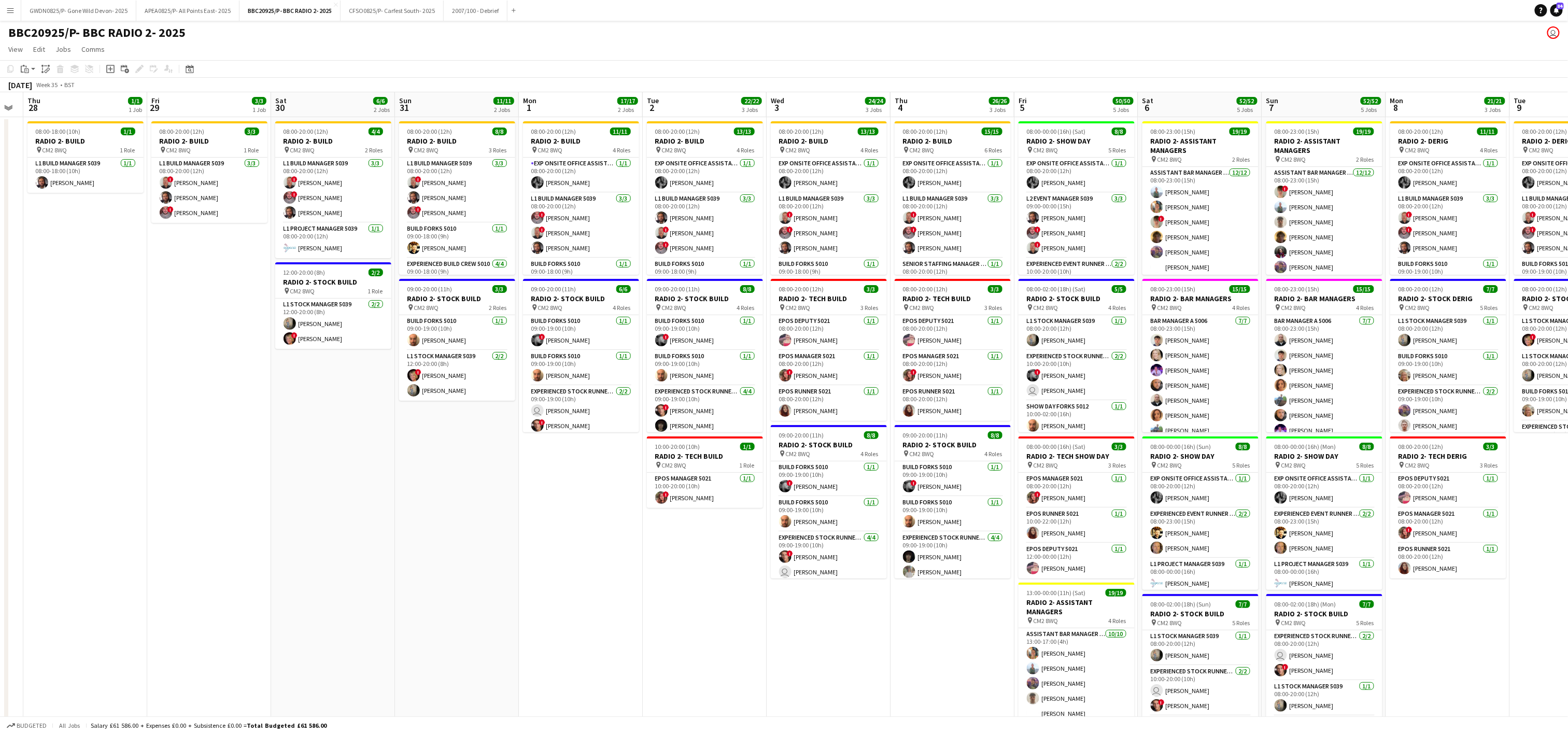
scroll to position [0, 224]
drag, startPoint x: 491, startPoint y: 611, endPoint x: 587, endPoint y: 603, distance: 96.3
click at [626, 632] on app-calendar-viewport "Tue 26 Wed 27 Thu 28 1/1 1 Job Fri 29 3/3 1 Job Sat 30 6/6 2 Jobs Sun 31 11/11 …" at bounding box center [784, 508] width 1568 height 832
